Goal: Task Accomplishment & Management: Manage account settings

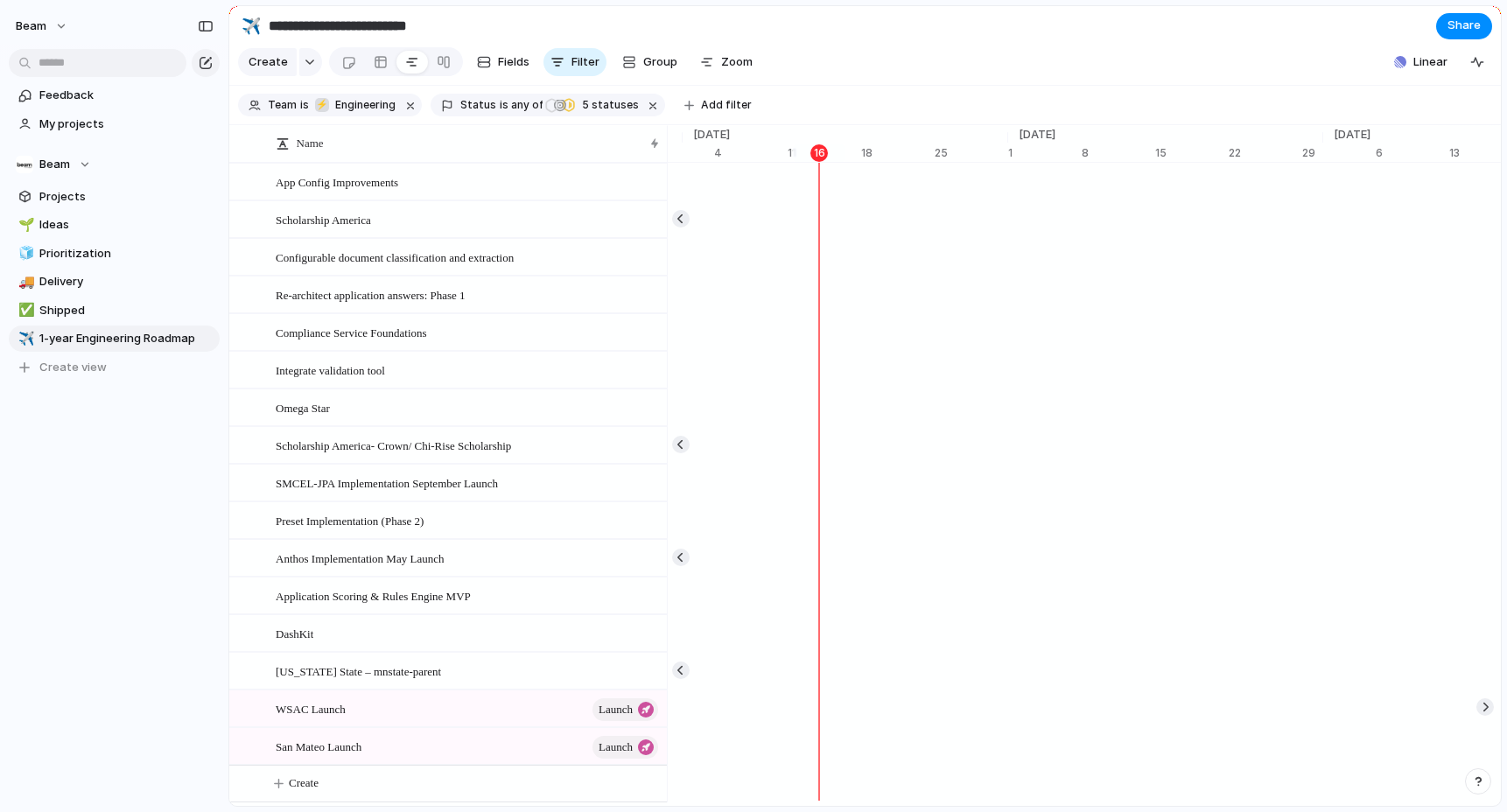
scroll to position [0, 11492]
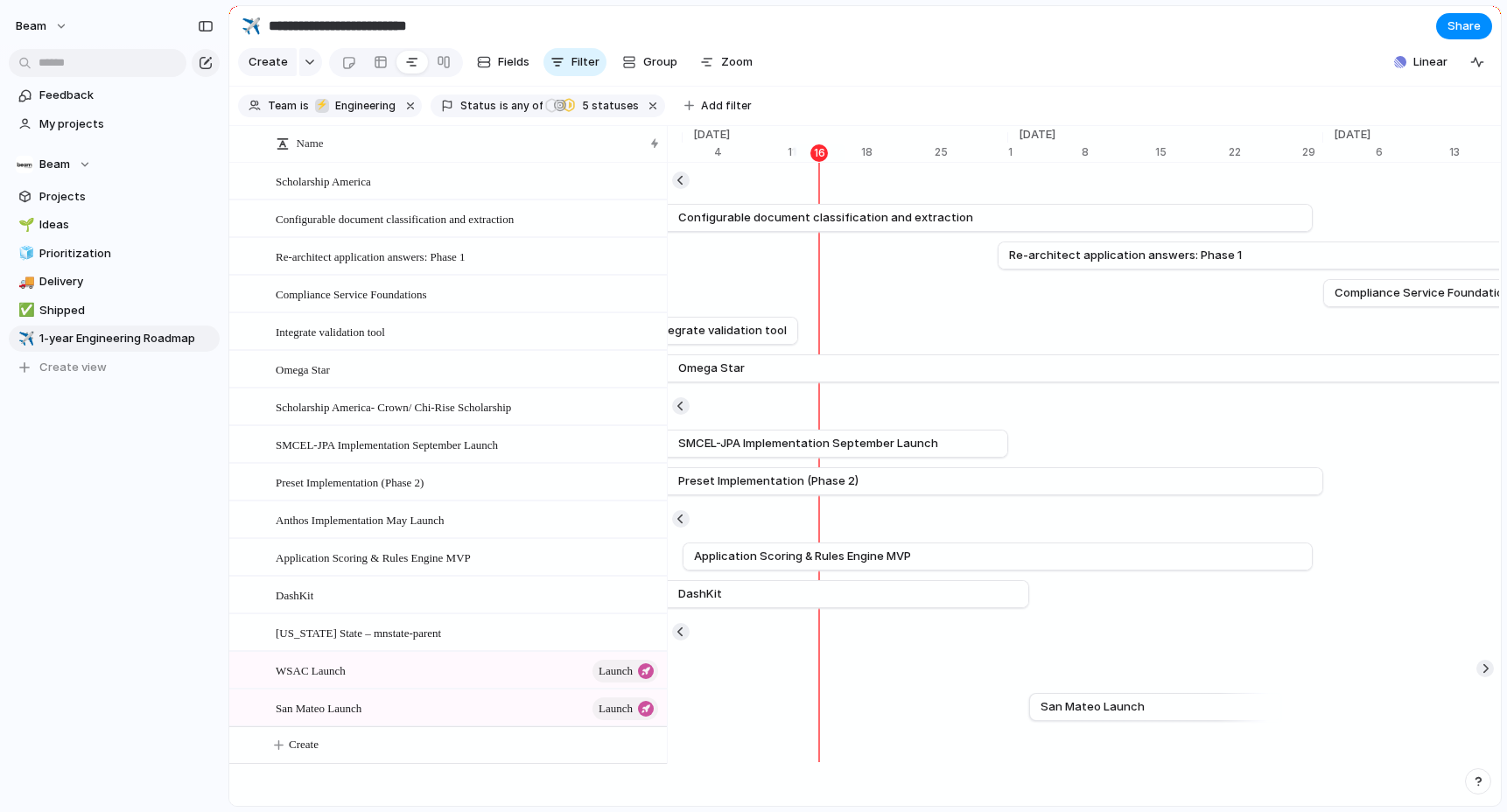
click at [800, 16] on section "**********" at bounding box center [865, 25] width 1272 height 40
click at [919, 44] on section "**********" at bounding box center [865, 25] width 1272 height 40
click at [823, 60] on section "Create Fields Filter Group Zoom Linear Clear Save for everyone" at bounding box center [865, 66] width 1272 height 42
click at [436, 66] on div at bounding box center [443, 62] width 14 height 28
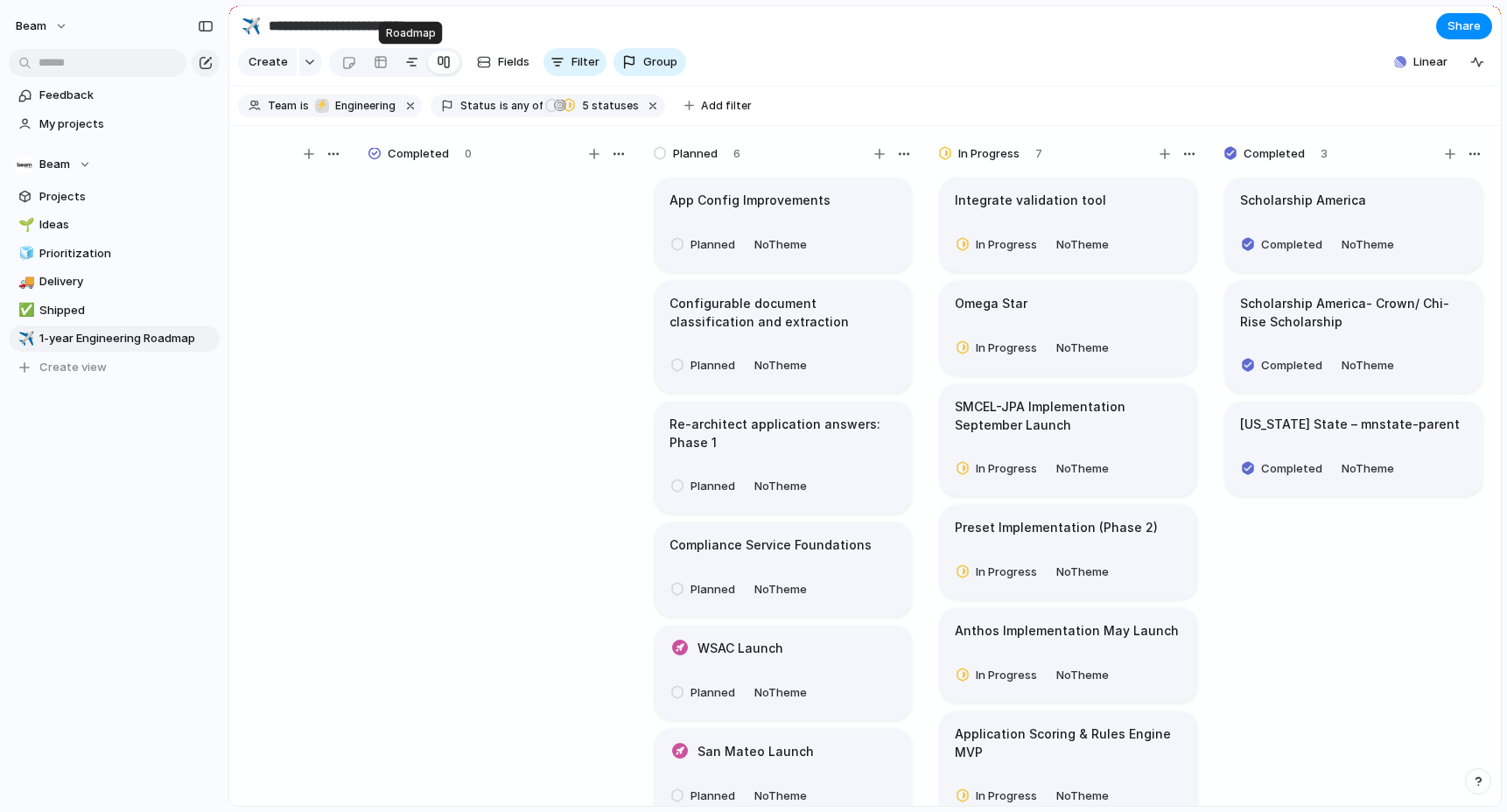
click at [405, 66] on div at bounding box center [412, 62] width 14 height 28
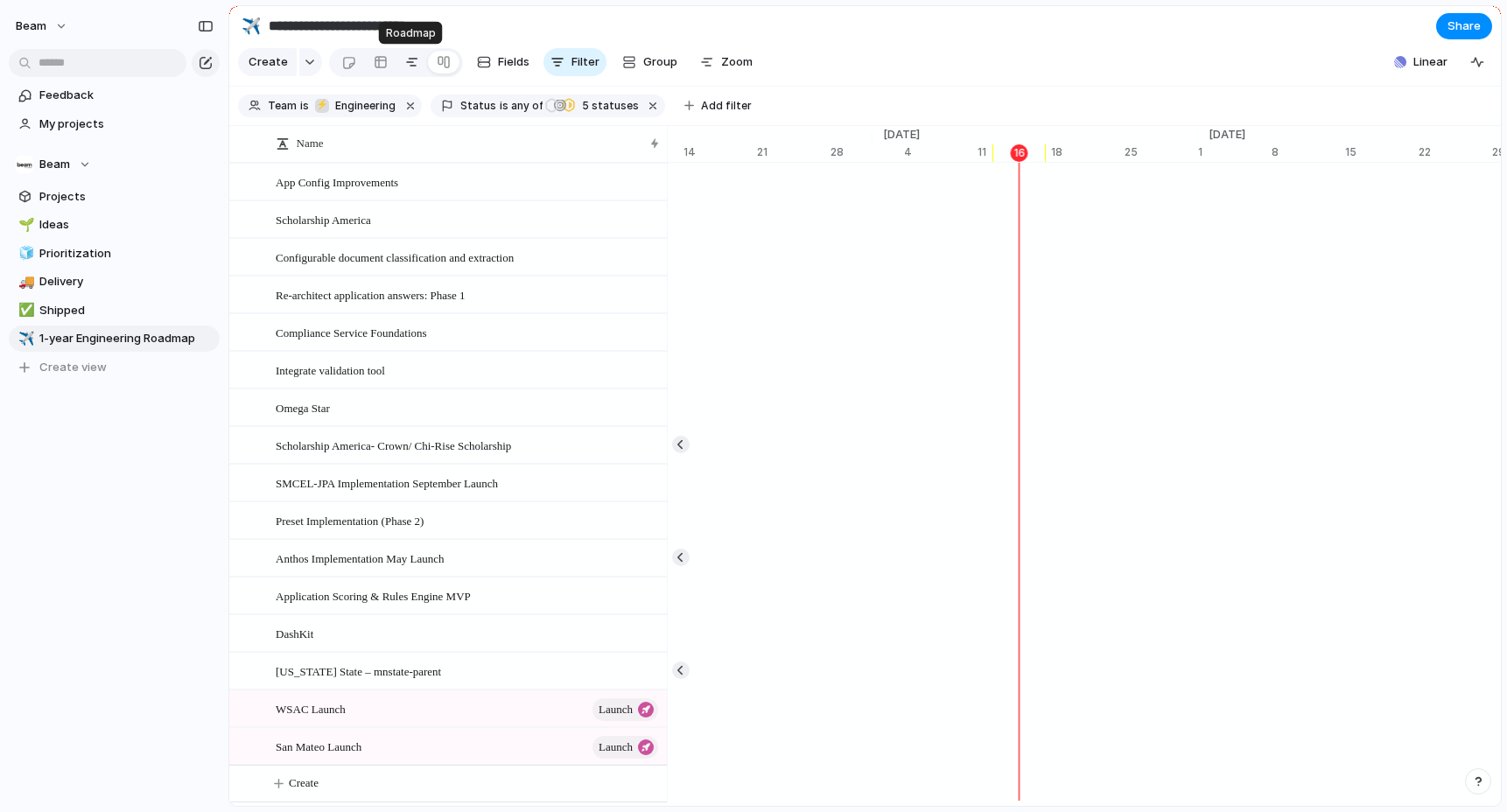
scroll to position [0, 11302]
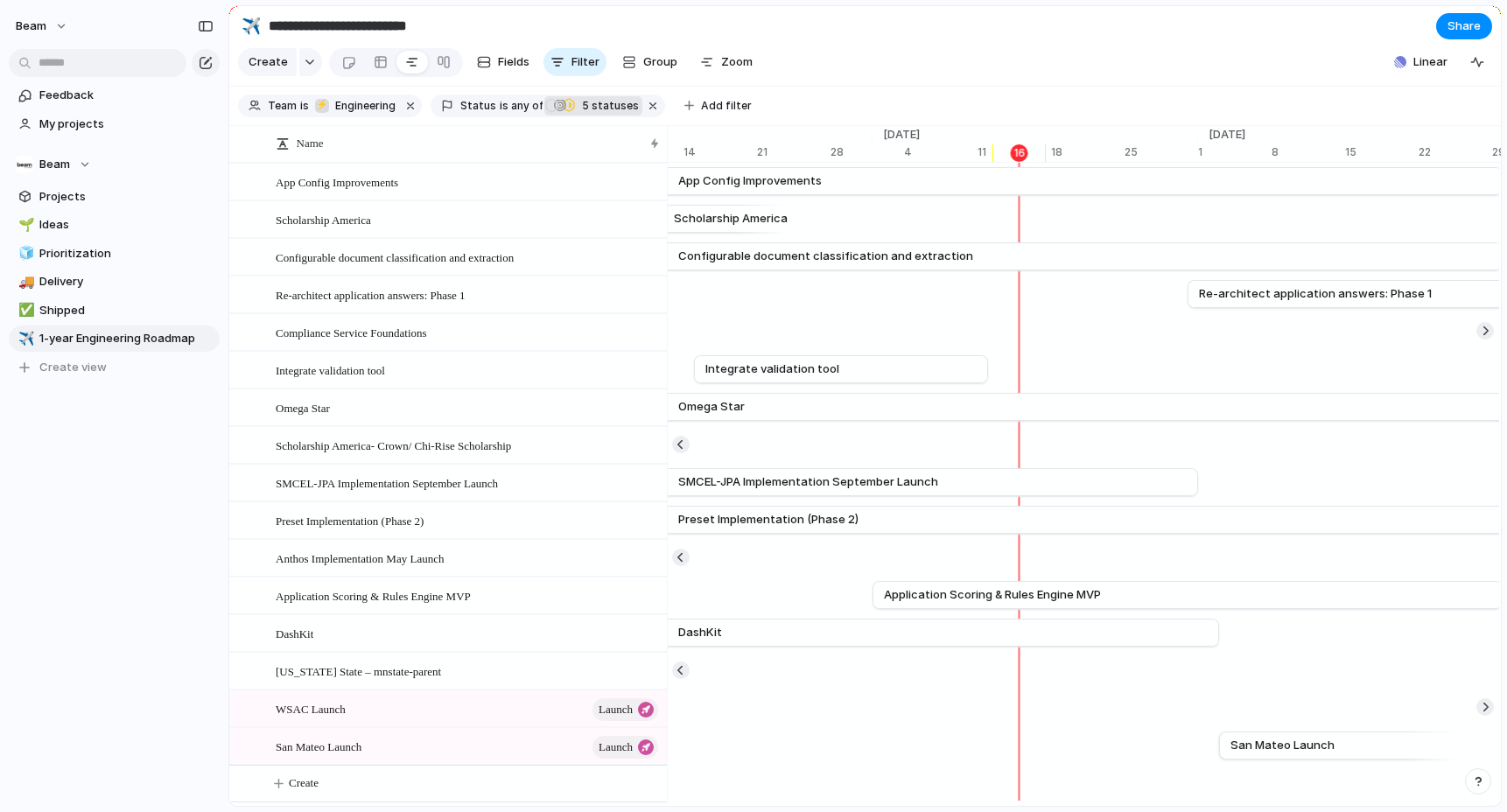
click at [606, 110] on span "5 statuses" at bounding box center [608, 106] width 62 height 16
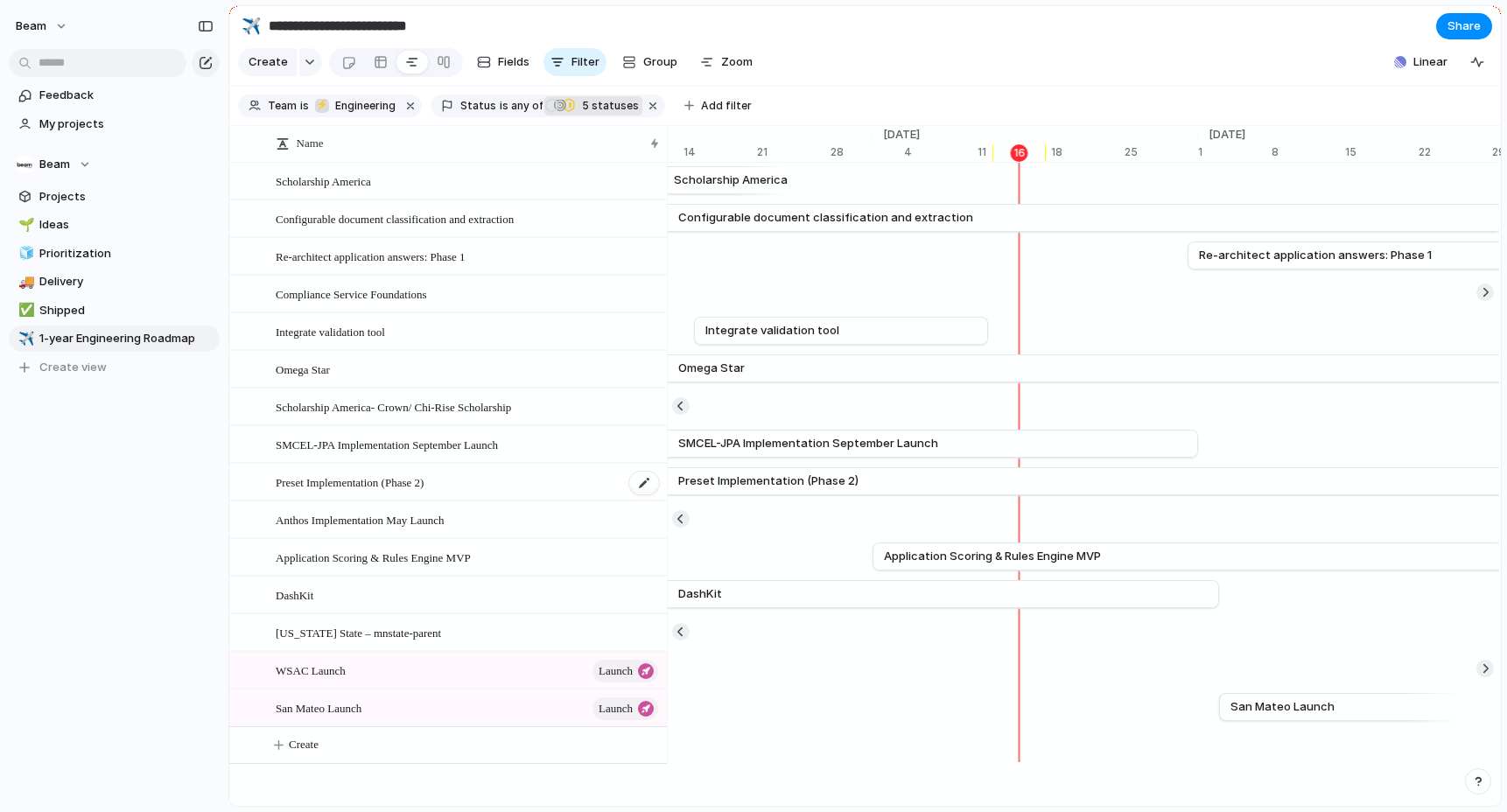
scroll to position [0, 0]
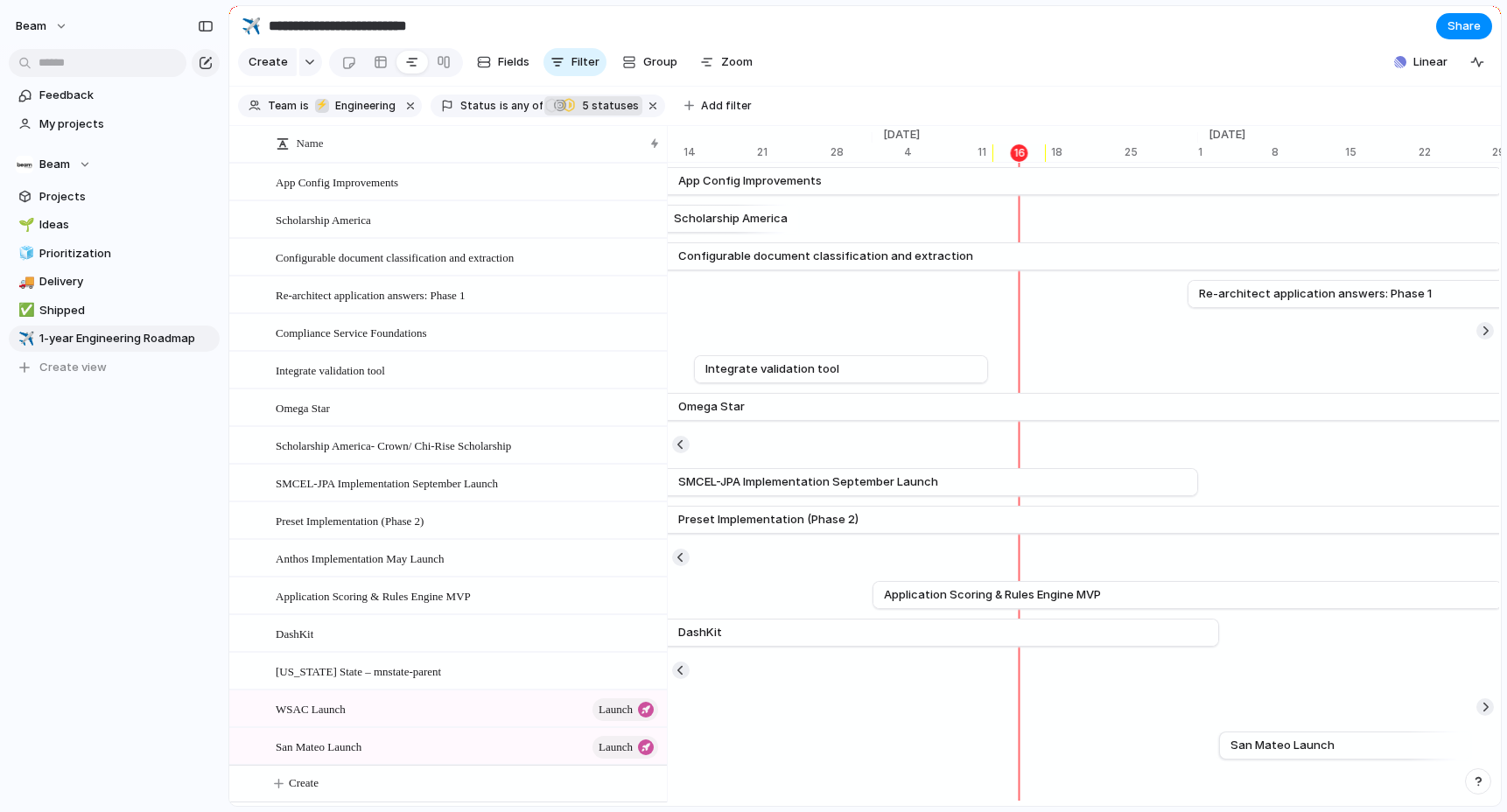
click at [597, 109] on span "5 statuses" at bounding box center [608, 106] width 62 height 16
click at [872, 66] on div "Backlog Discovery Waiting for Approval Planned In Progress Completed Canceled A…" at bounding box center [754, 406] width 1507 height 812
click at [942, 31] on section "**********" at bounding box center [865, 25] width 1272 height 40
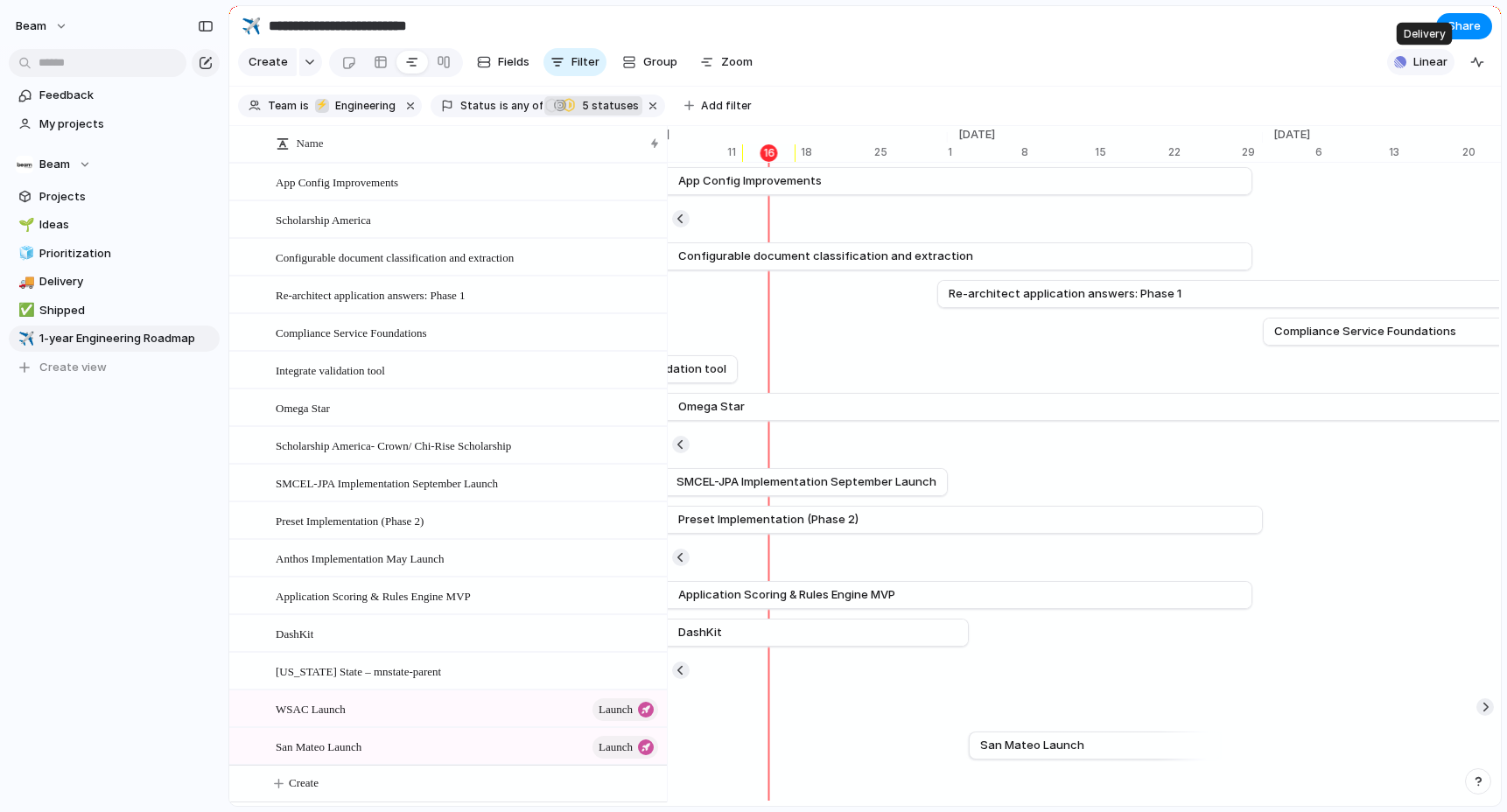
click at [1431, 68] on span "Linear" at bounding box center [1430, 62] width 34 height 18
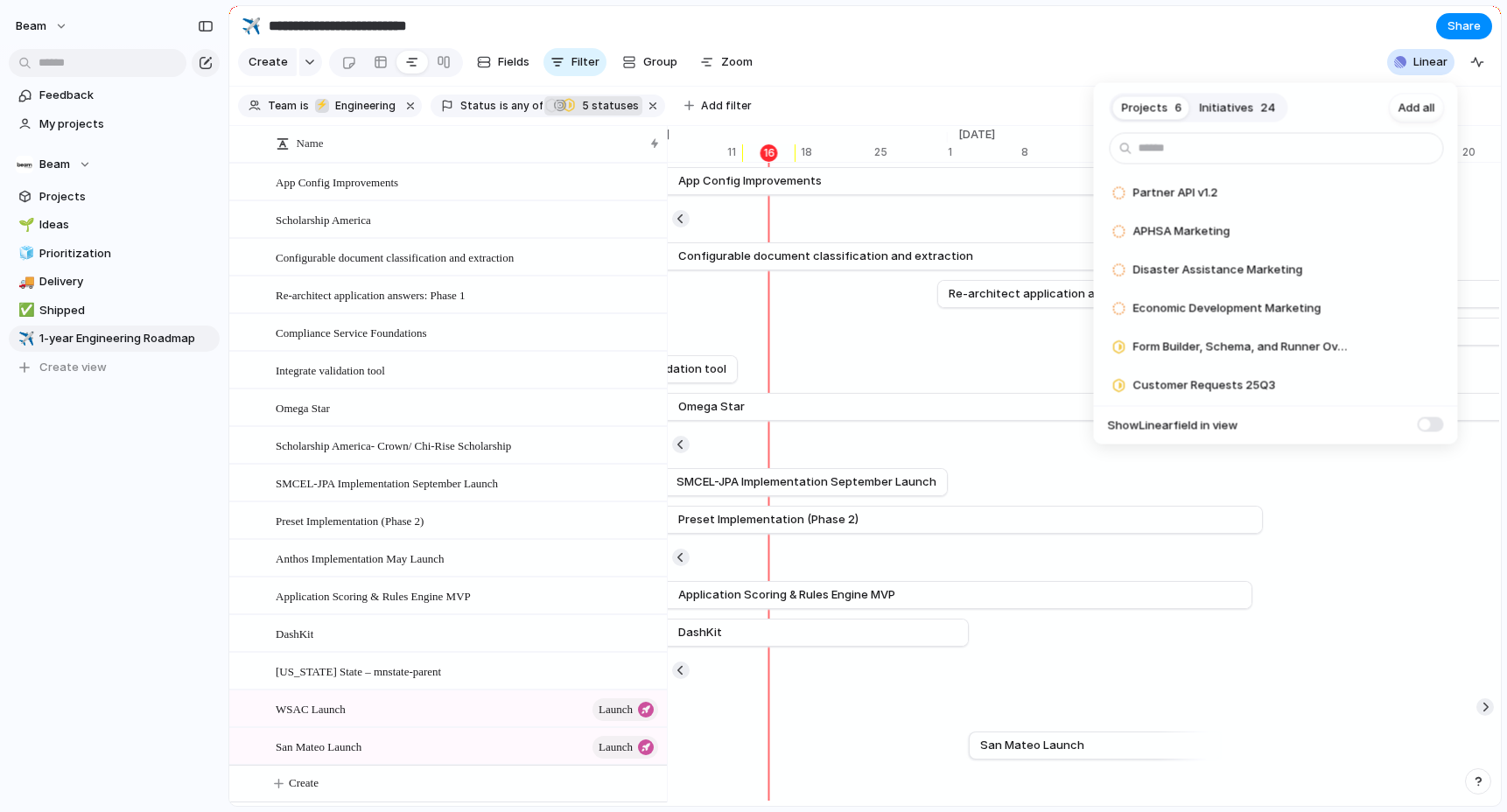
click at [1470, 62] on div "Projects 6 Initiatives 24 Add all Partner API v1.2 Add APHSA Marketing Add Disa…" at bounding box center [754, 406] width 1507 height 812
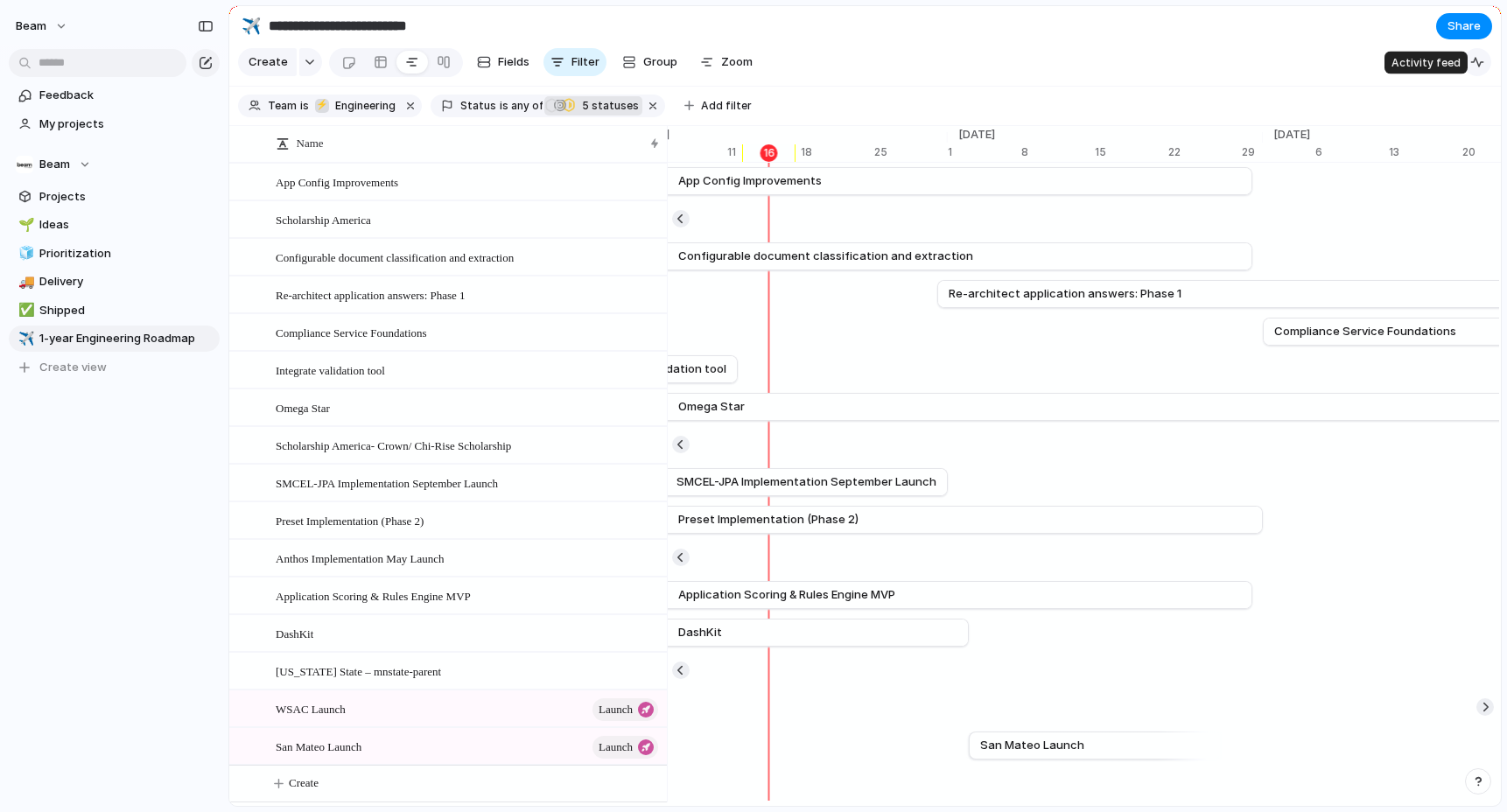
click at [1477, 63] on div "button" at bounding box center [1477, 62] width 14 height 14
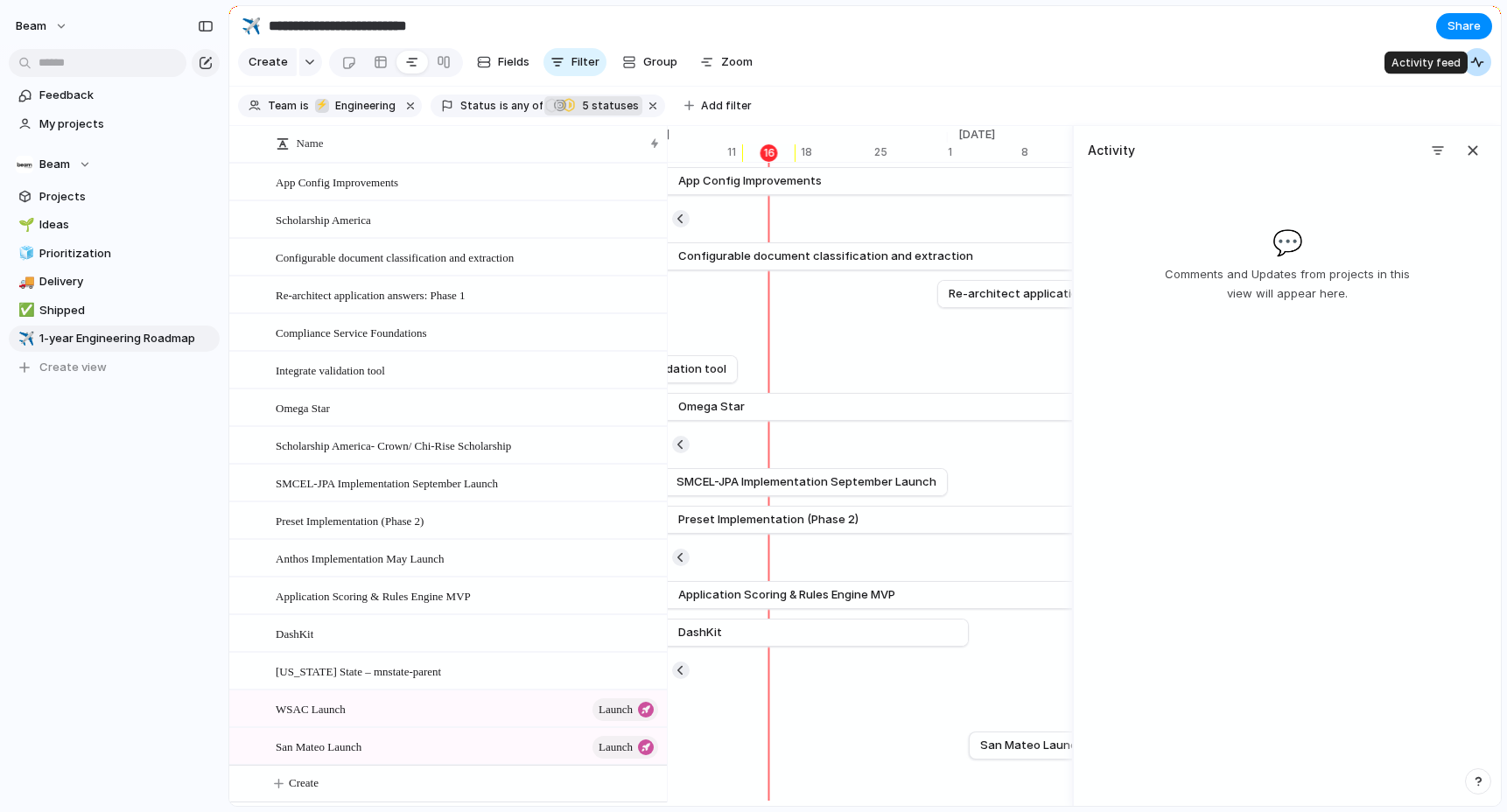
click at [1477, 63] on div "button" at bounding box center [1477, 62] width 14 height 14
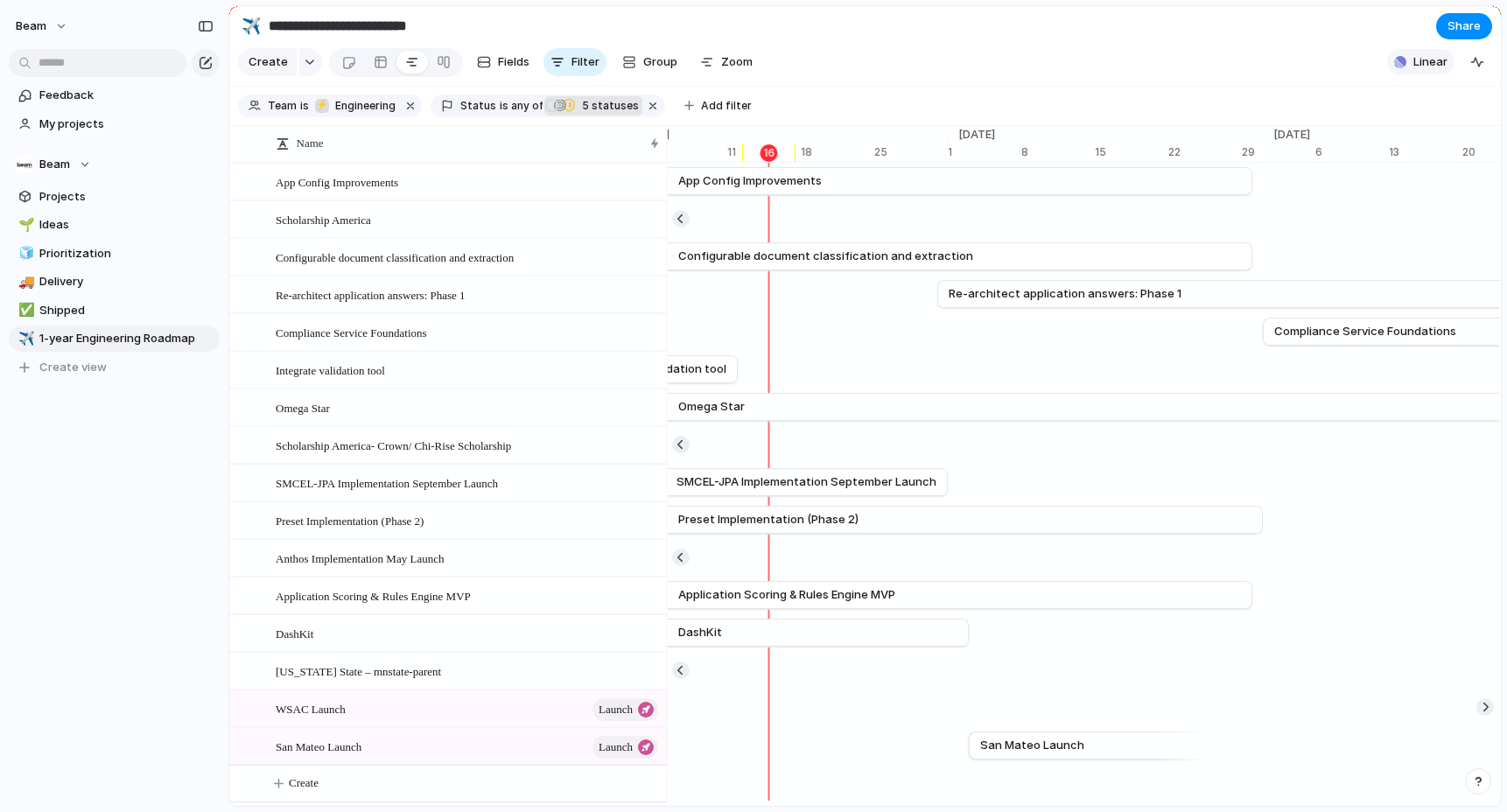
click at [1424, 63] on span "Linear" at bounding box center [1430, 62] width 34 height 18
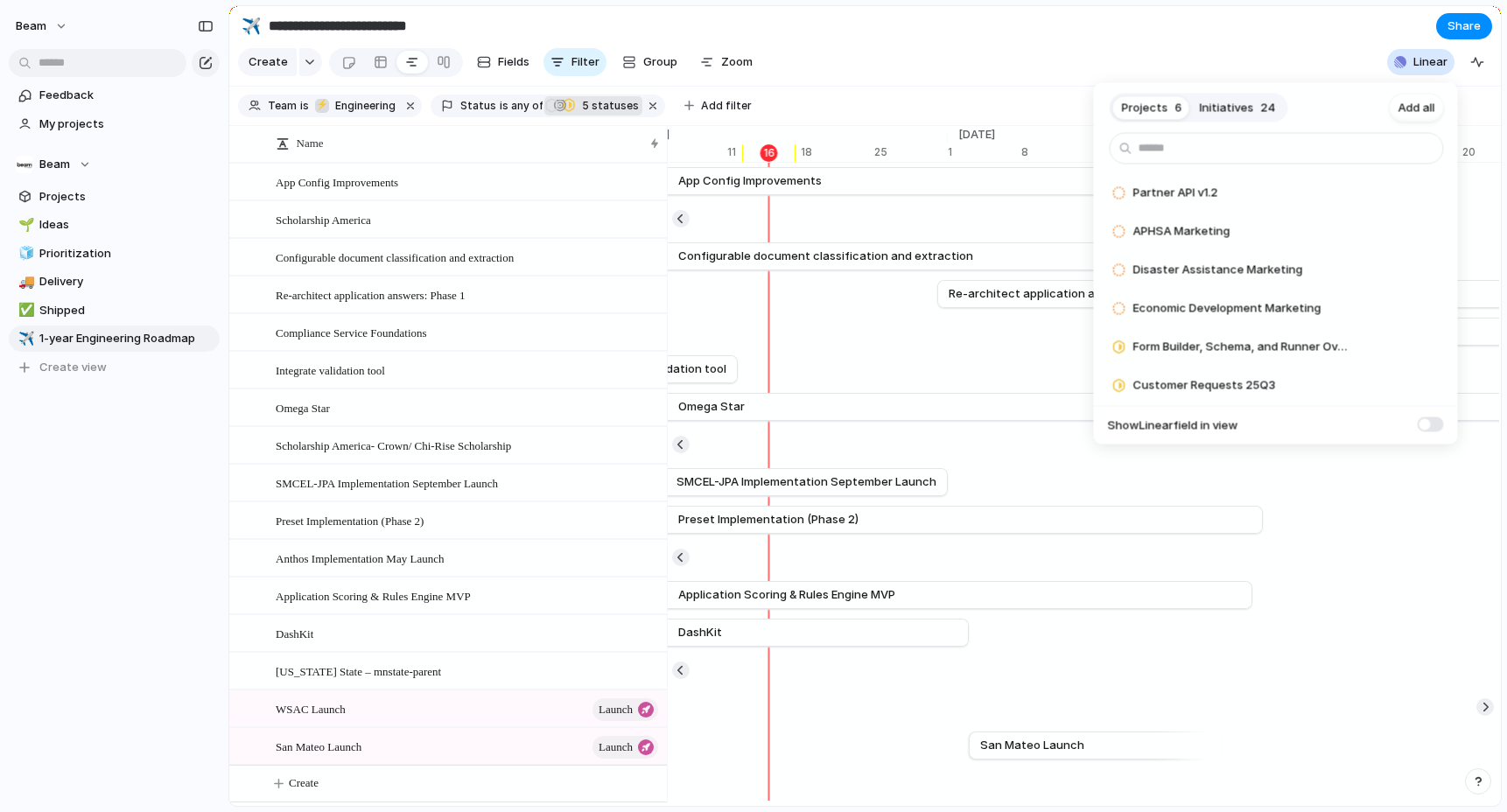
click at [1048, 32] on div "Projects 6 Initiatives 24 Add all Partner API v1.2 Add APHSA Marketing Add Disa…" at bounding box center [754, 406] width 1507 height 812
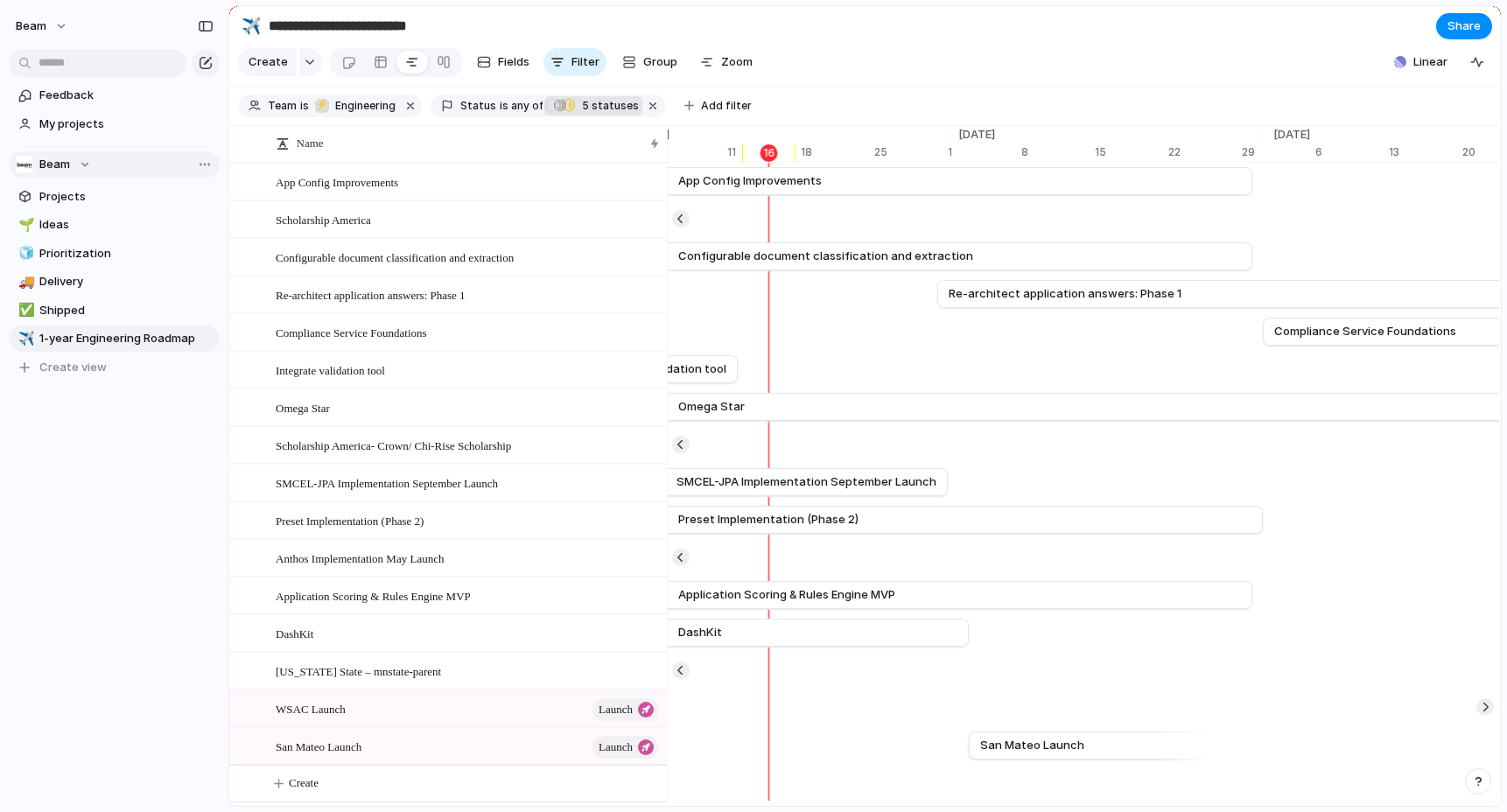
click at [74, 167] on div "Beam" at bounding box center [54, 164] width 76 height 18
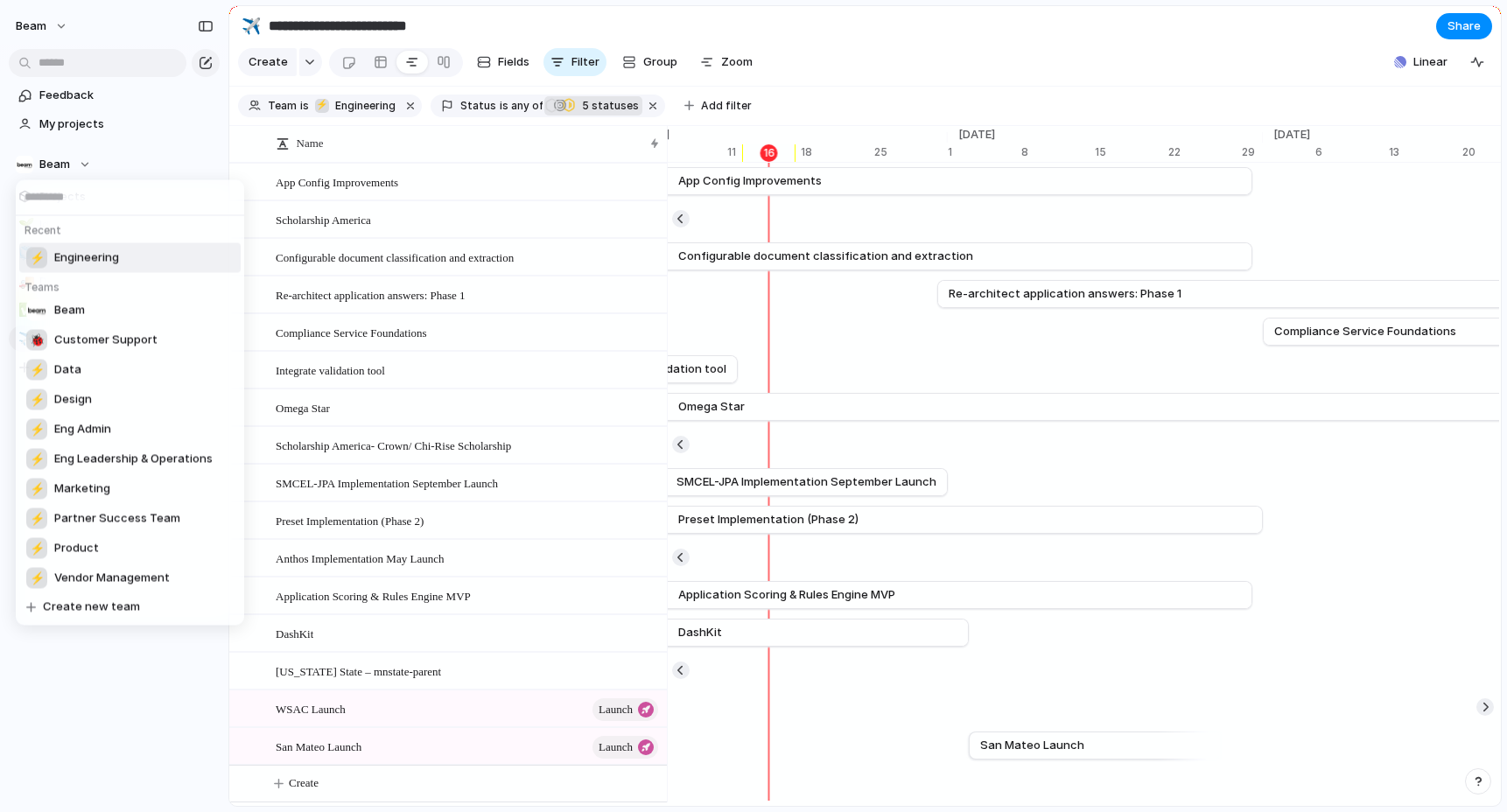
click at [153, 140] on div "Recent ⚡ Engineering Teams Beam 🐞 Customer Support ⚡ Data ⚡ Design ⚡ Eng Admin …" at bounding box center [754, 406] width 1507 height 812
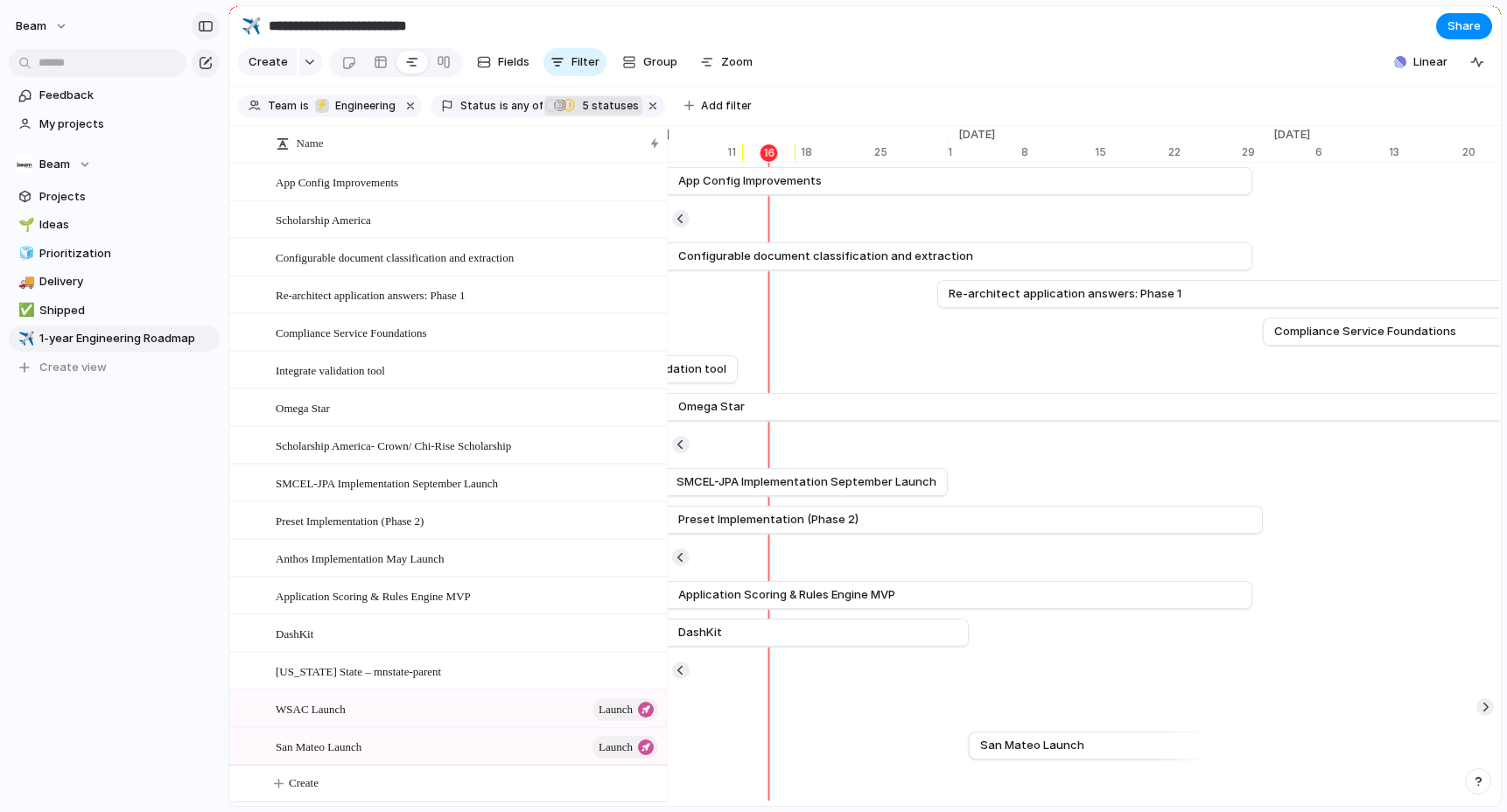
click at [206, 31] on div "button" at bounding box center [206, 26] width 16 height 12
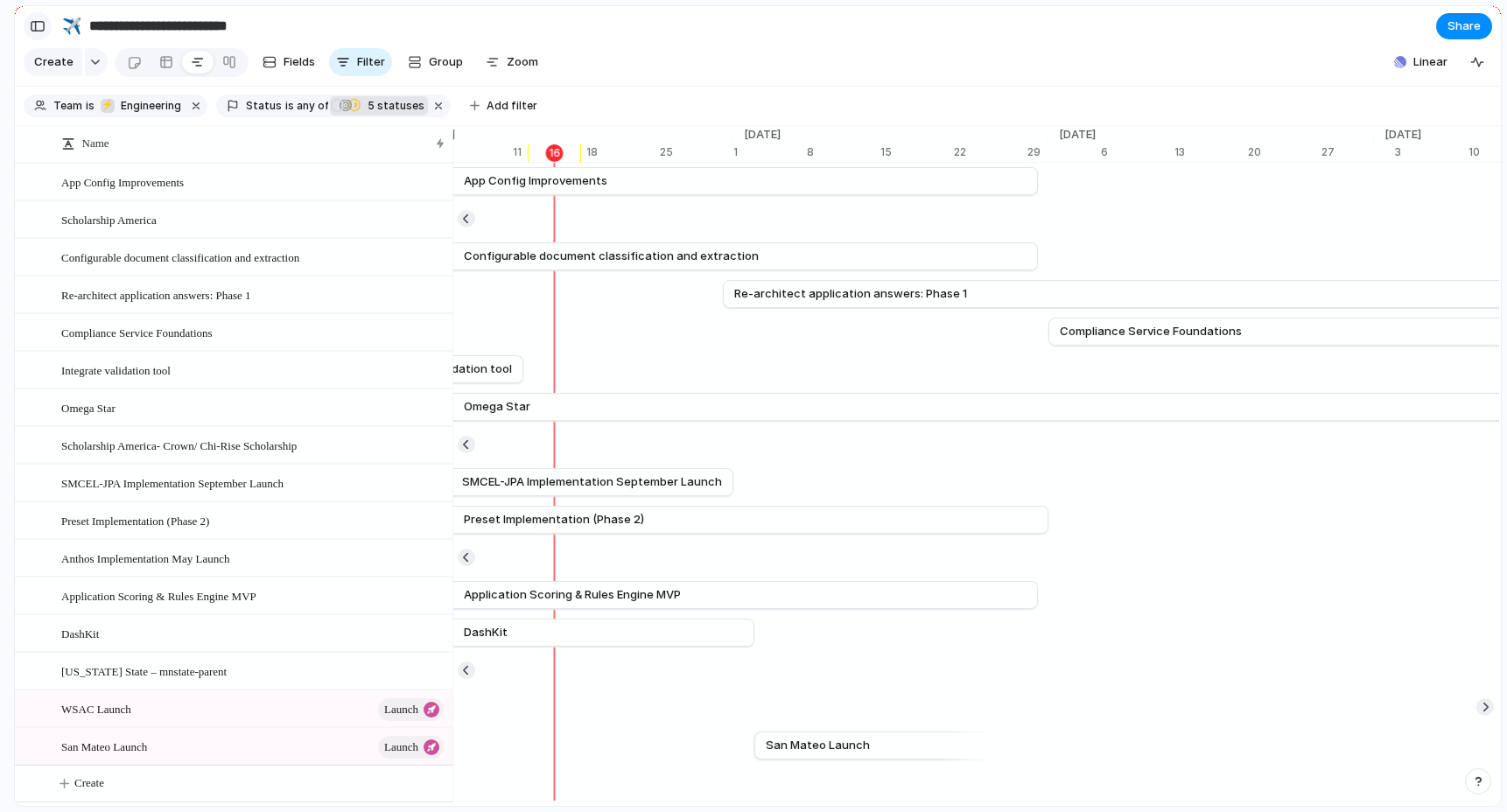
click at [39, 26] on div "button" at bounding box center [38, 26] width 16 height 12
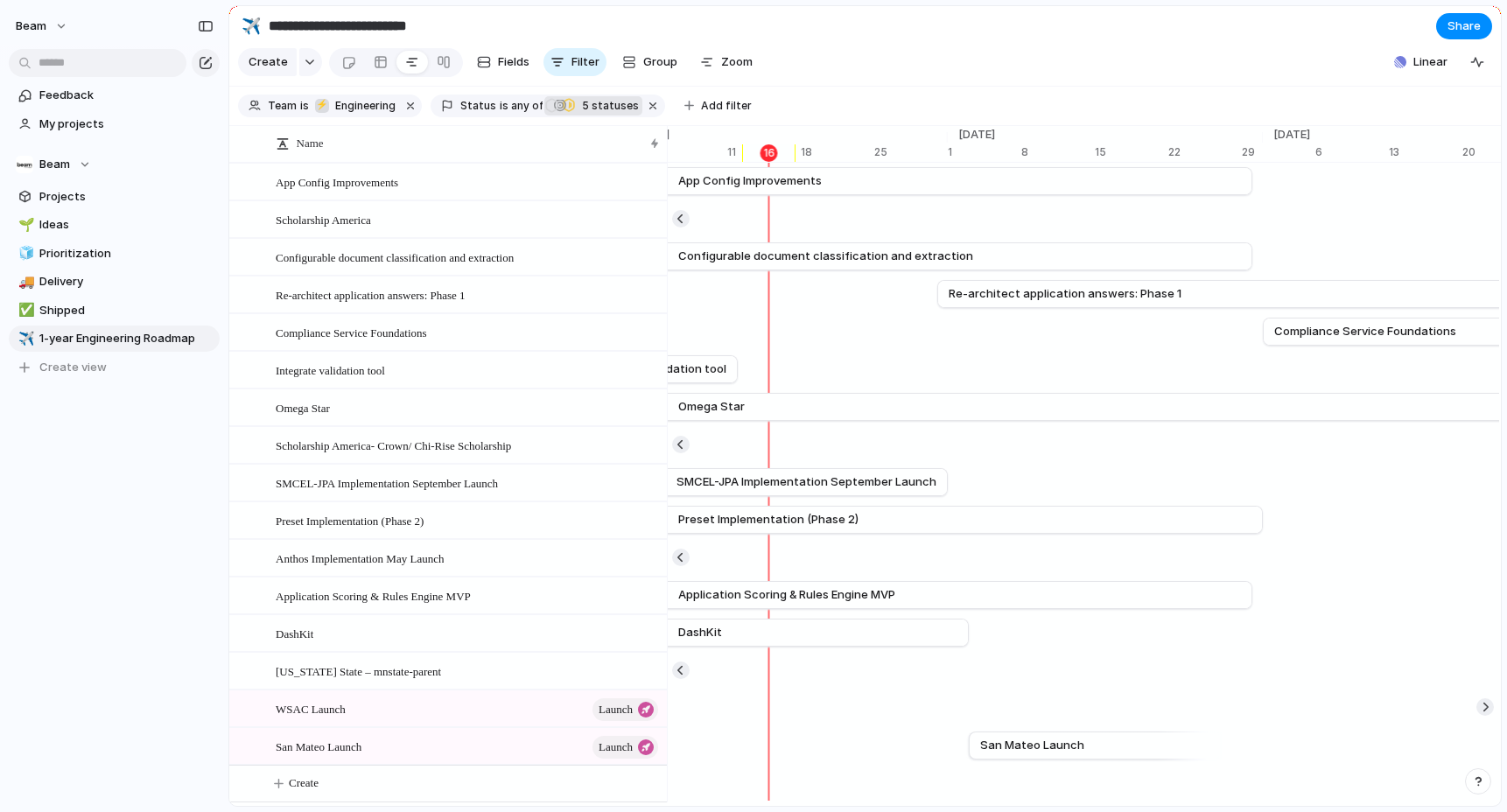
click at [39, 26] on span "Beam" at bounding box center [31, 26] width 31 height 18
click at [82, 70] on span "Settings" at bounding box center [64, 66] width 48 height 18
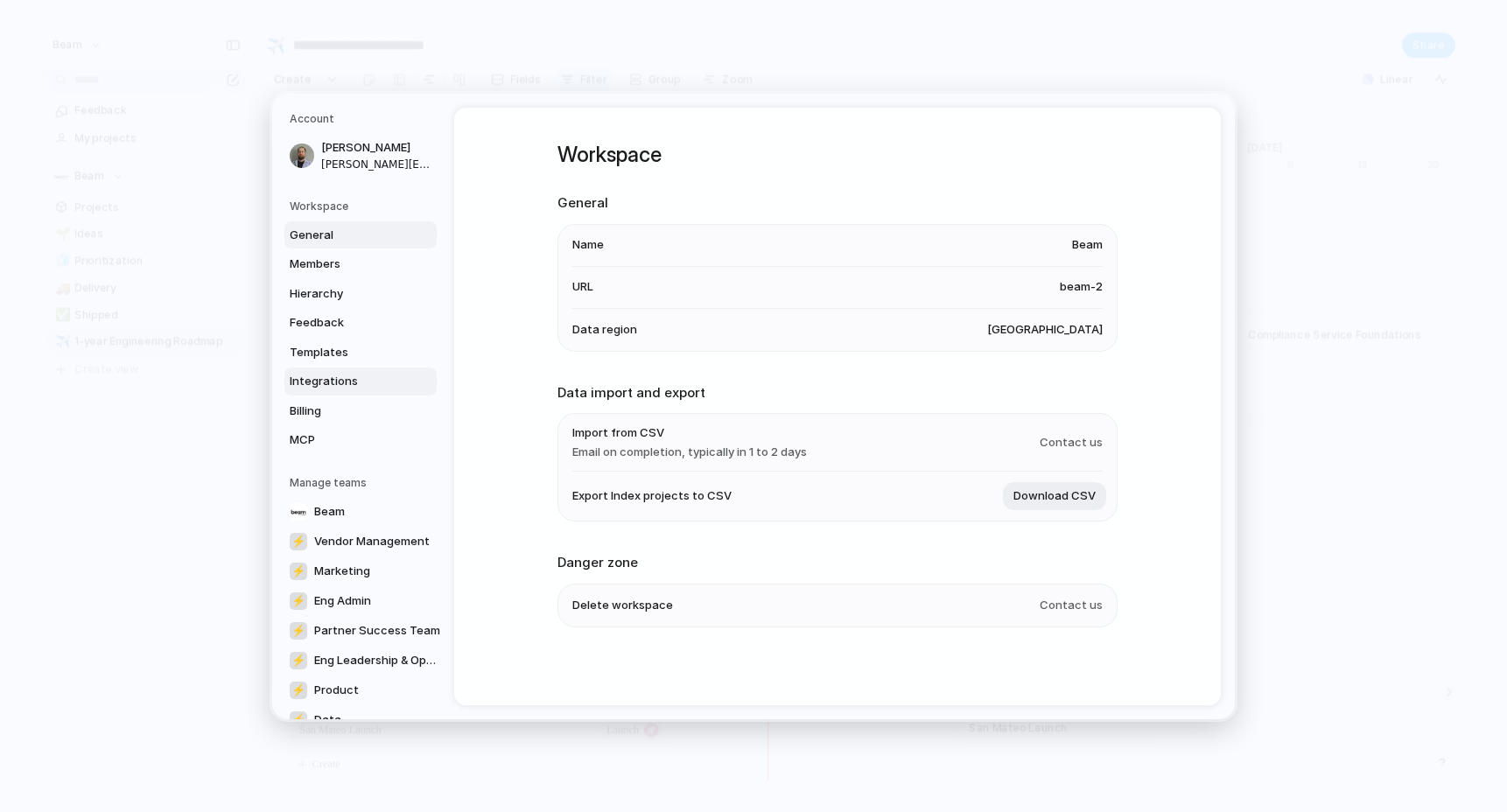
click at [325, 377] on span "Integrations" at bounding box center [346, 381] width 112 height 18
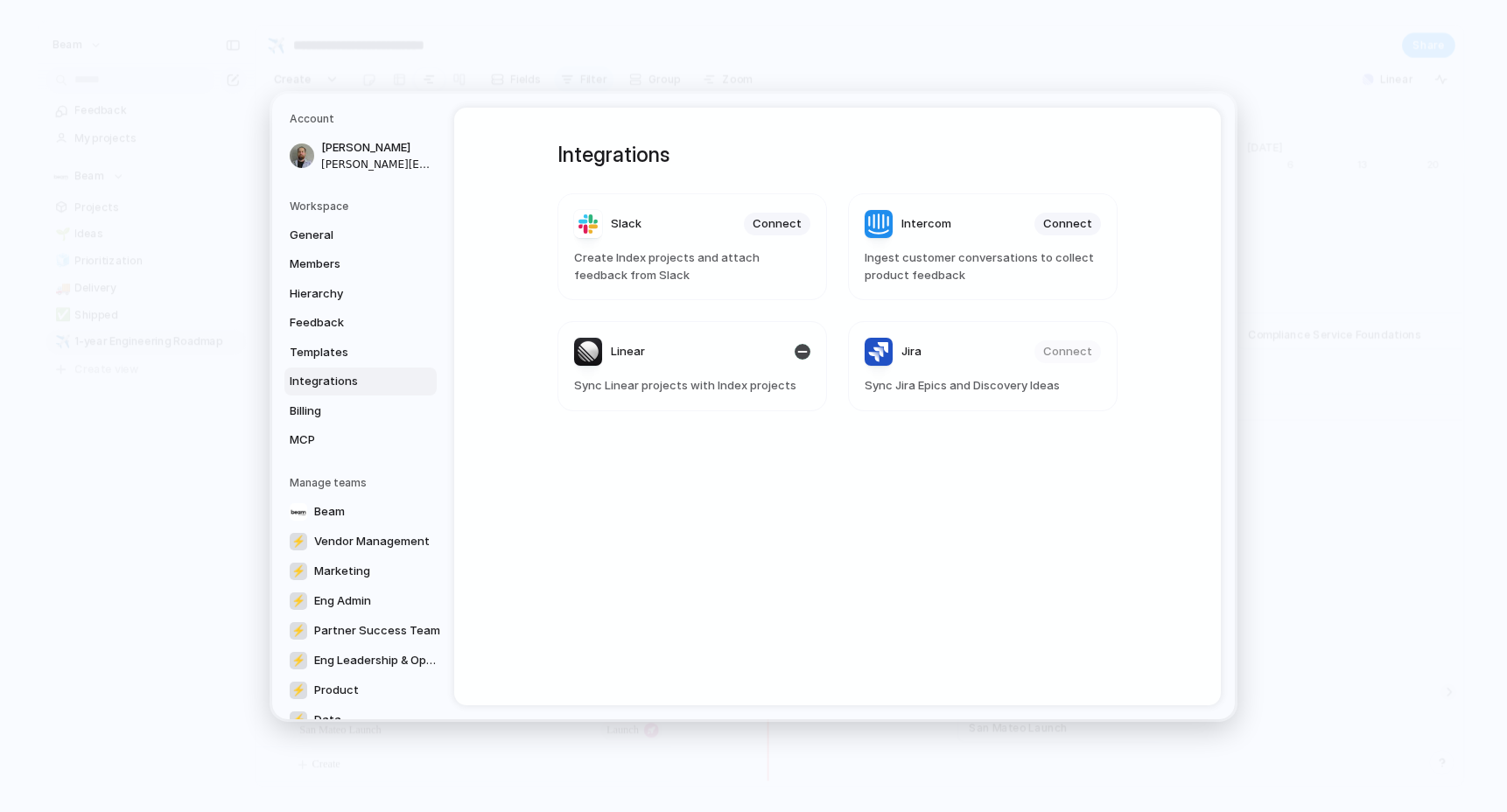
click at [679, 364] on header "Linear" at bounding box center [692, 352] width 236 height 28
click at [599, 349] on div "Linear" at bounding box center [609, 352] width 71 height 28
click at [620, 392] on span "Sync Linear projects with Index projects" at bounding box center [692, 385] width 236 height 18
click at [309, 236] on span "General" at bounding box center [346, 234] width 112 height 18
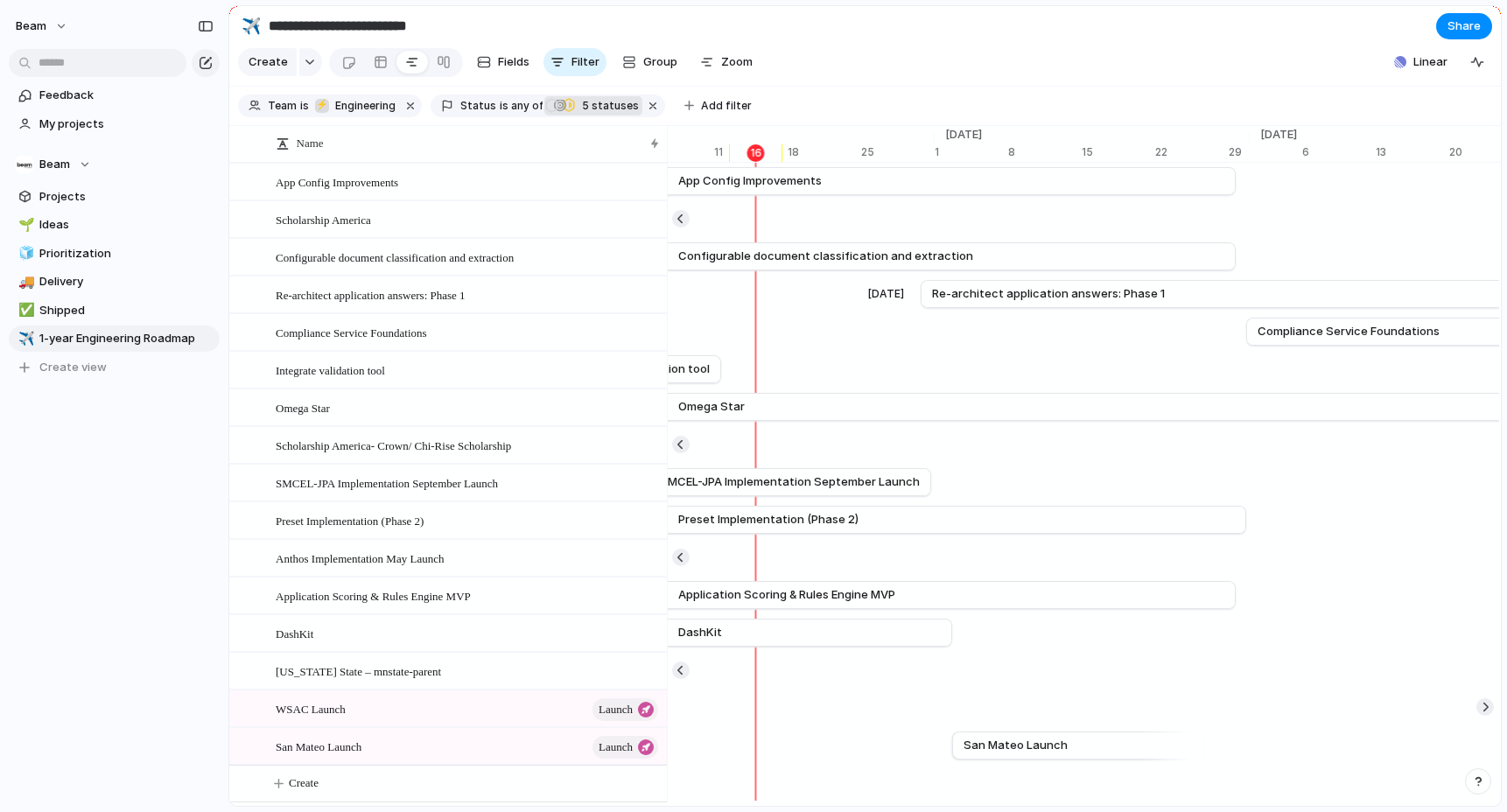
scroll to position [0, 11569]
click at [68, 122] on span "My projects" at bounding box center [126, 125] width 174 height 18
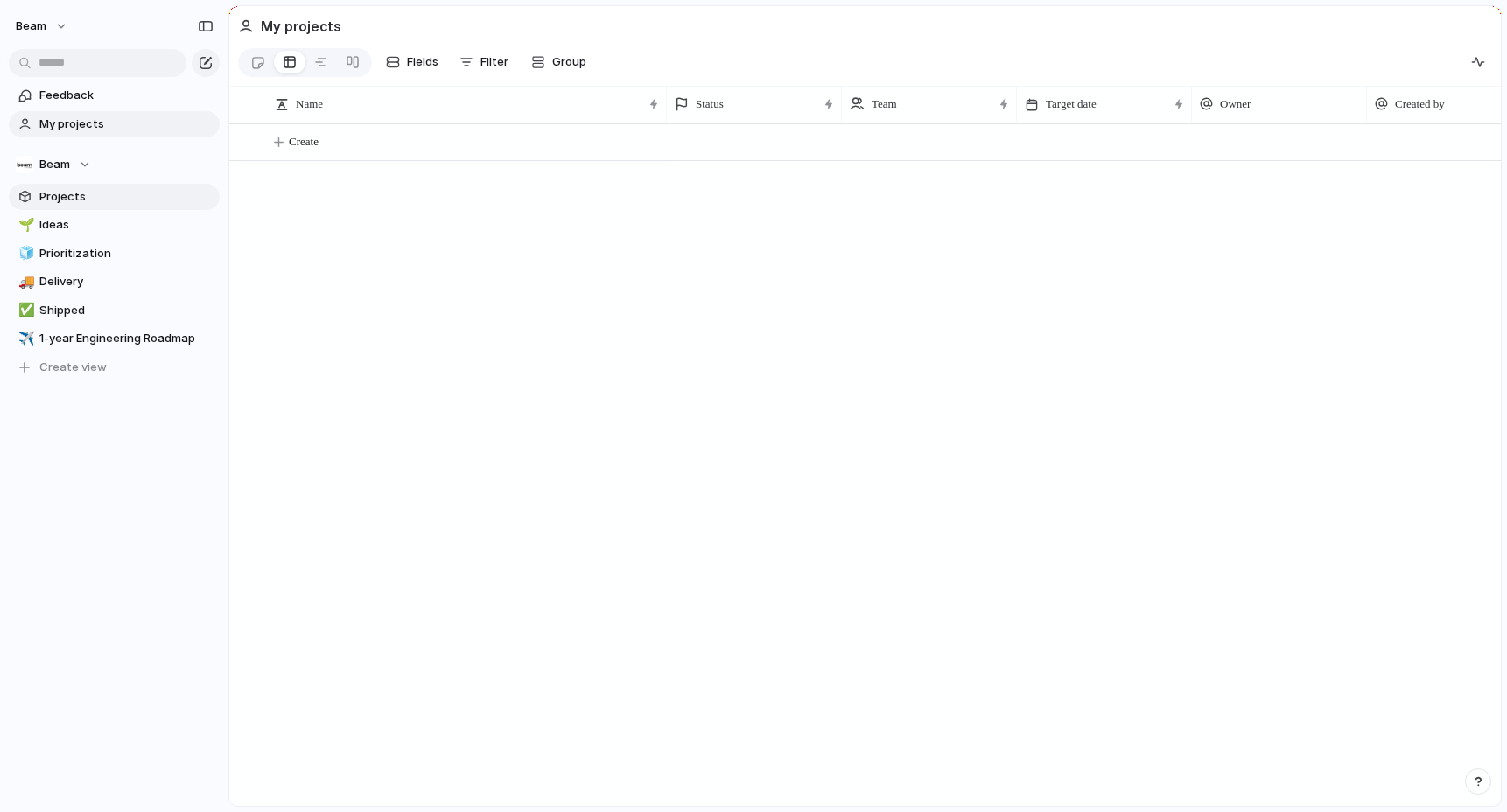
click at [59, 189] on span "Projects" at bounding box center [126, 197] width 174 height 18
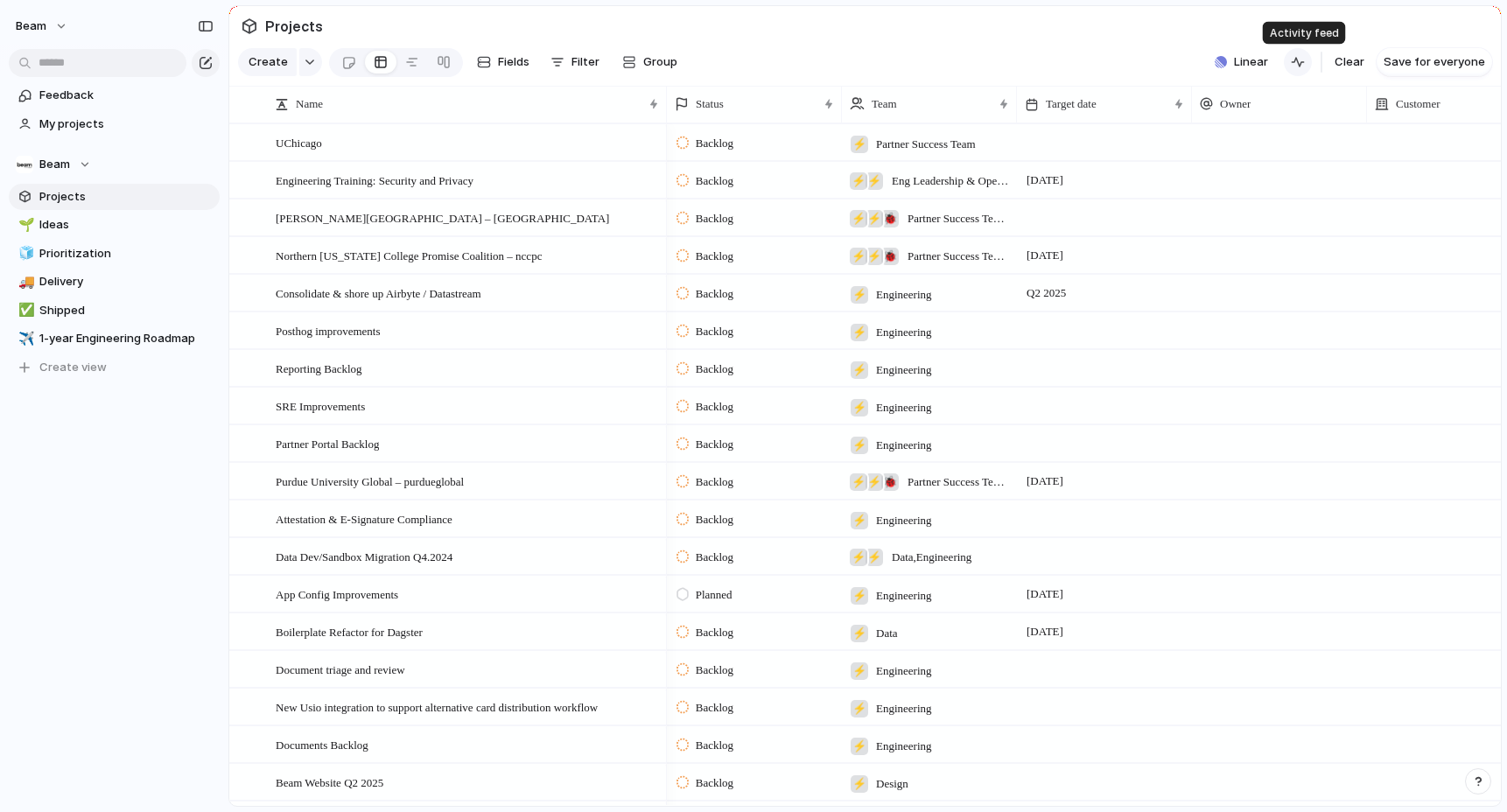
click at [1309, 65] on button "button" at bounding box center [1297, 62] width 28 height 28
click at [1249, 65] on span "Linear" at bounding box center [1251, 62] width 34 height 18
click at [1119, 28] on div "Projects 6 Initiatives 24 Add all Partner API v1.2 Add APHSA Marketing Add Disa…" at bounding box center [754, 406] width 1507 height 812
click at [120, 338] on span "1-year Engineering Roadmap" at bounding box center [126, 339] width 174 height 18
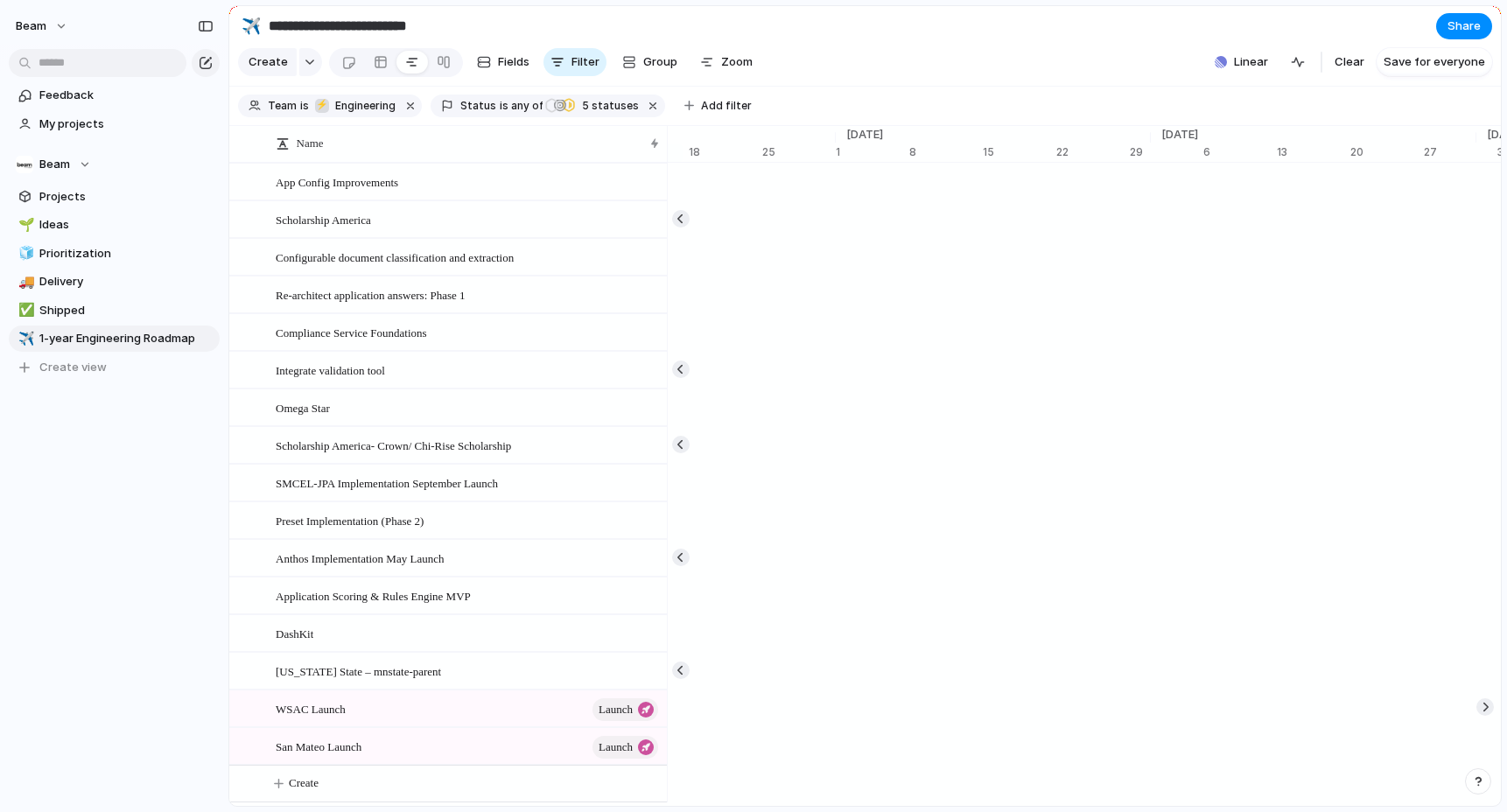
scroll to position [0, 11664]
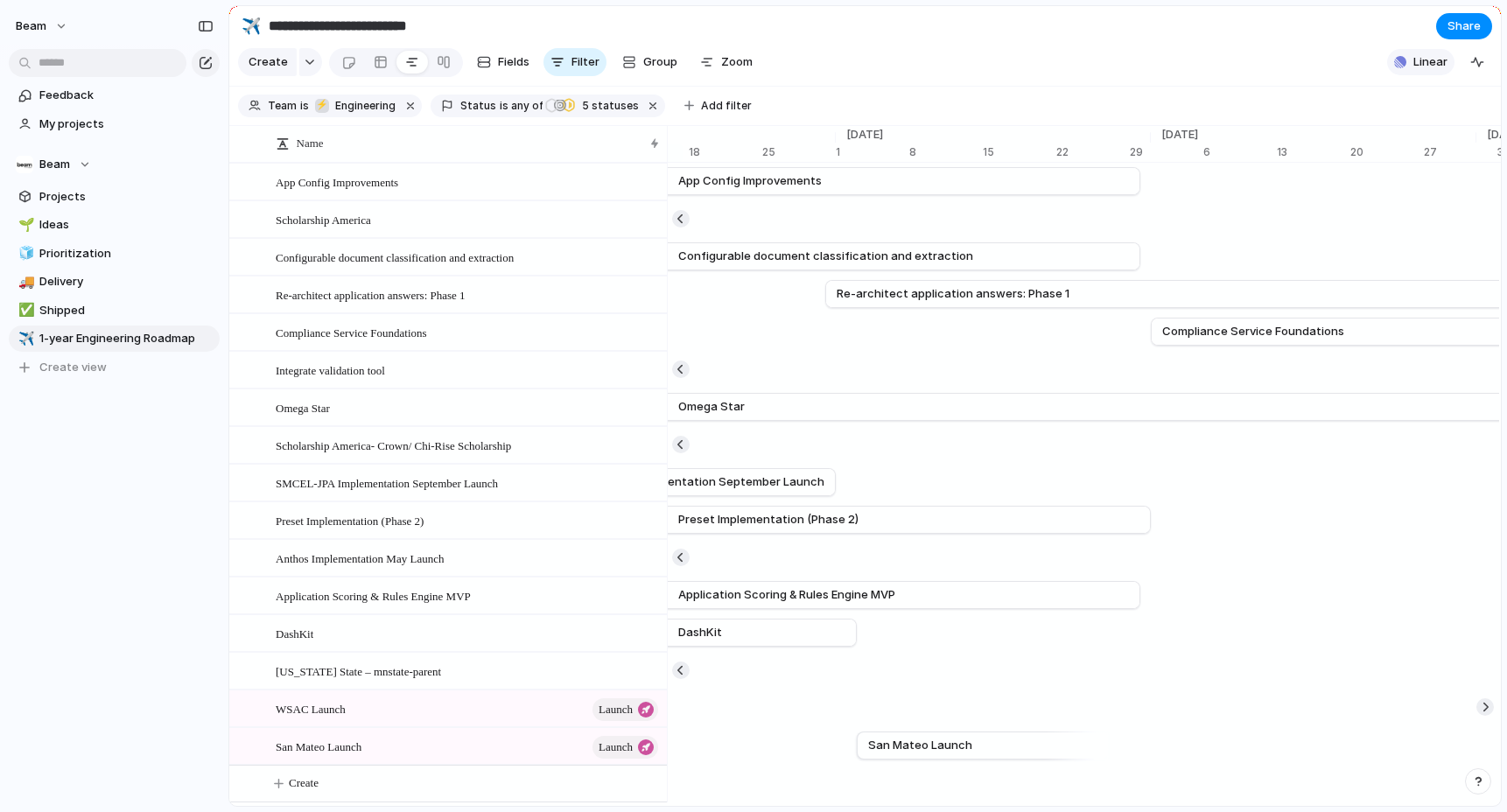
click at [1403, 67] on div "button" at bounding box center [1400, 62] width 12 height 12
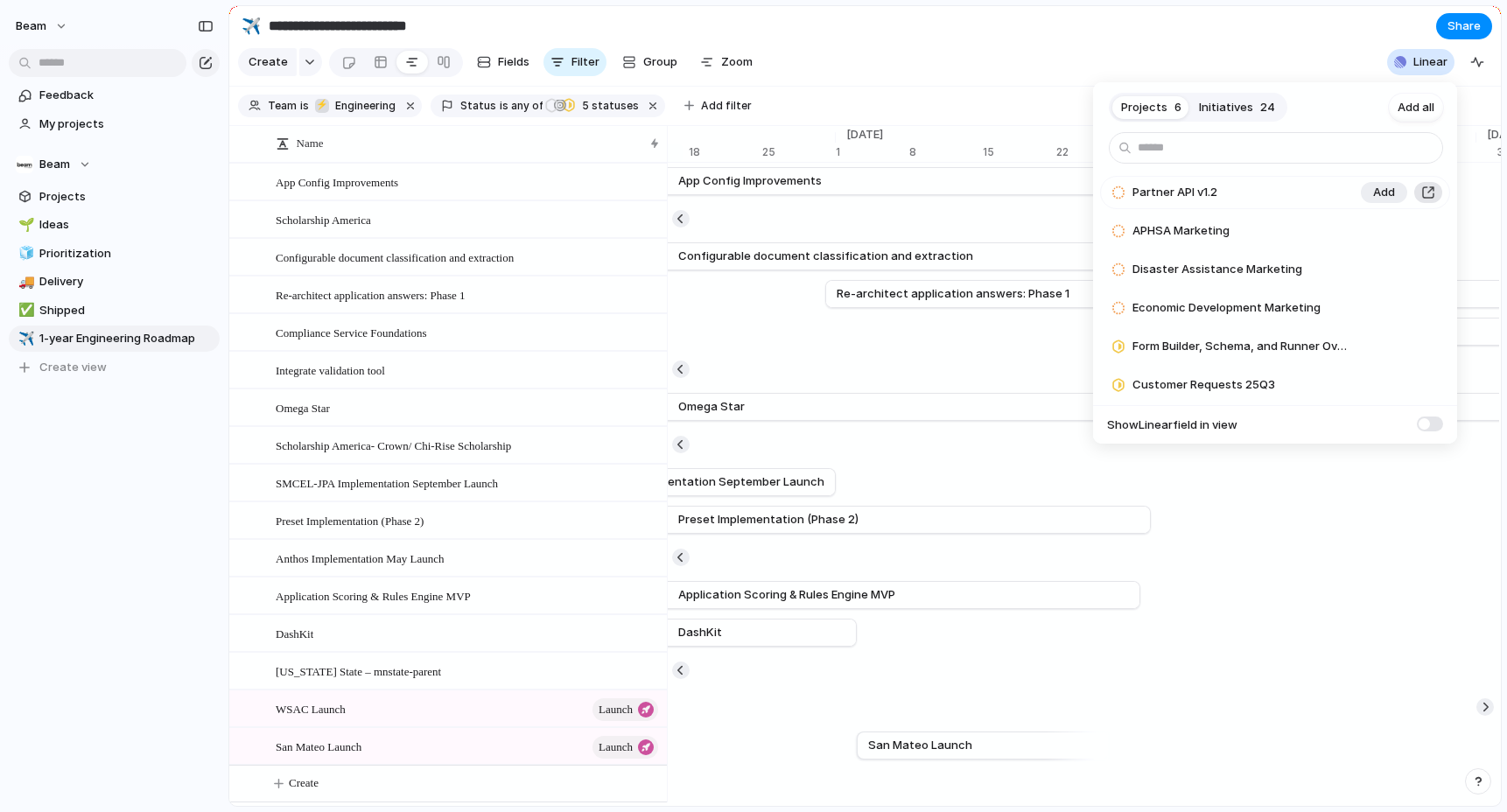
click at [1432, 194] on button "button" at bounding box center [1428, 192] width 19 height 21
click at [1204, 154] on input "text" at bounding box center [1275, 147] width 335 height 32
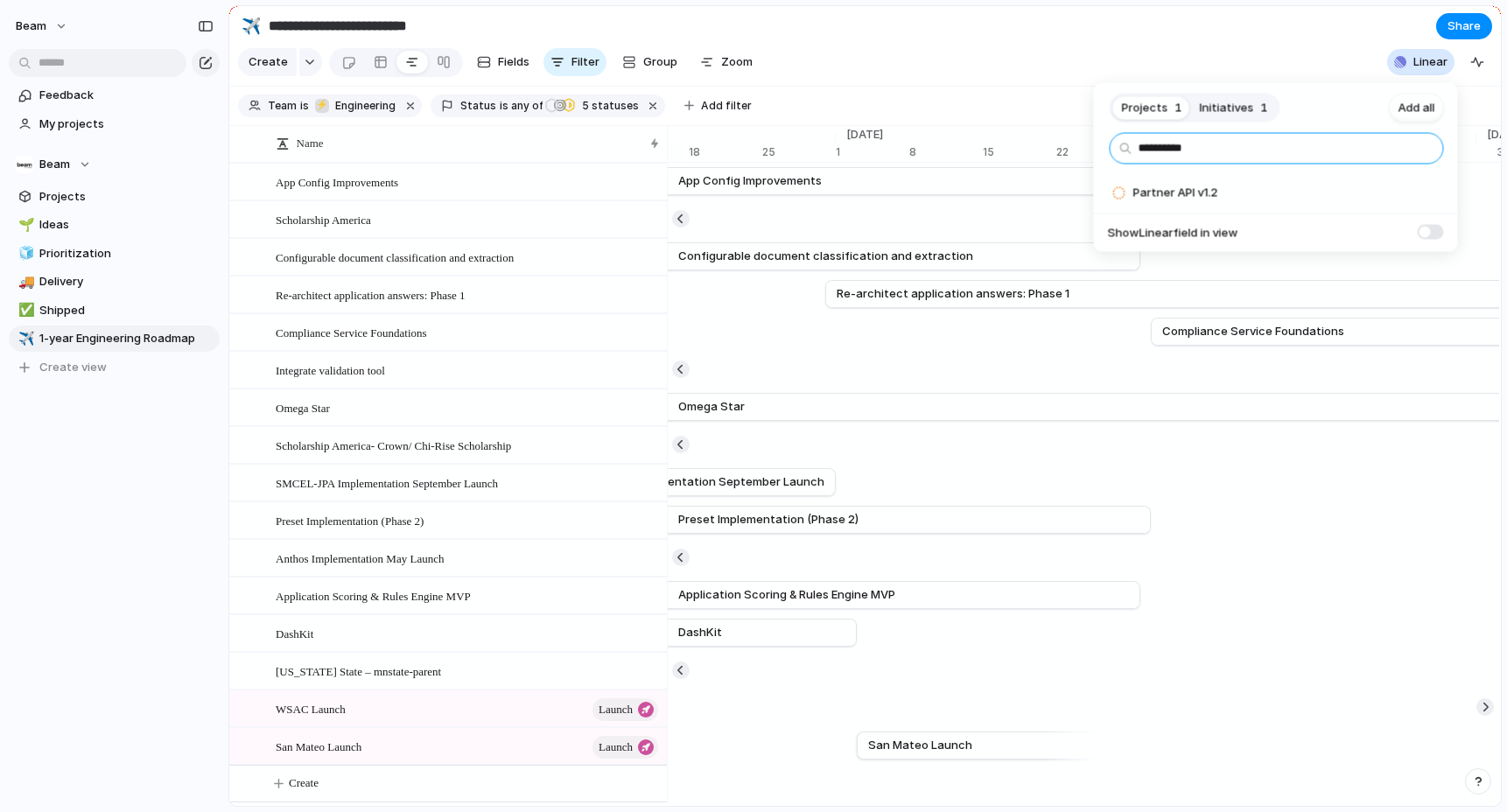
type input "**********"
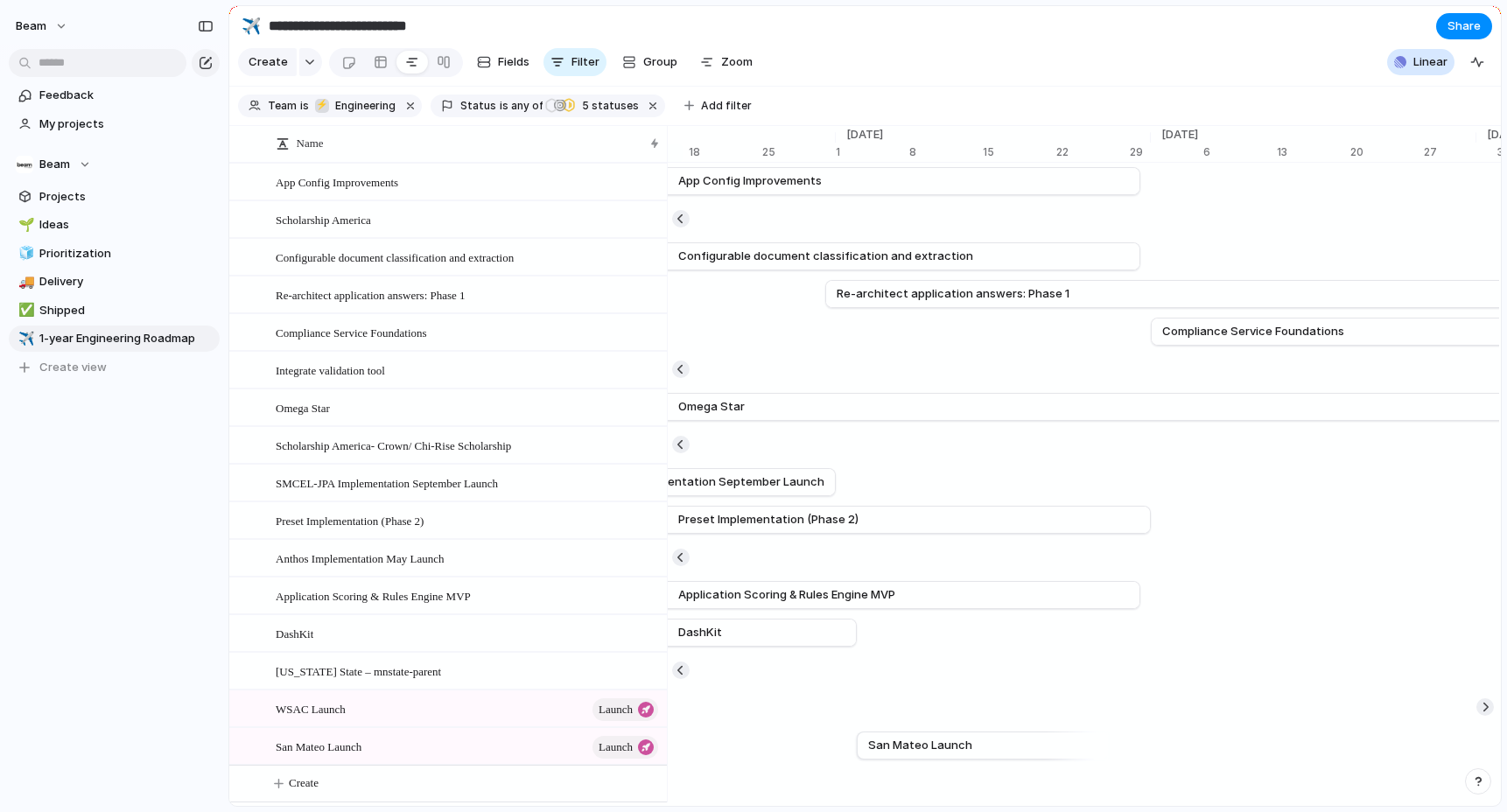
click at [829, 67] on div "Projects 6 Initiatives 24 Add all Partner API v1.2 Add APHSA Marketing Add Disa…" at bounding box center [754, 406] width 1507 height 812
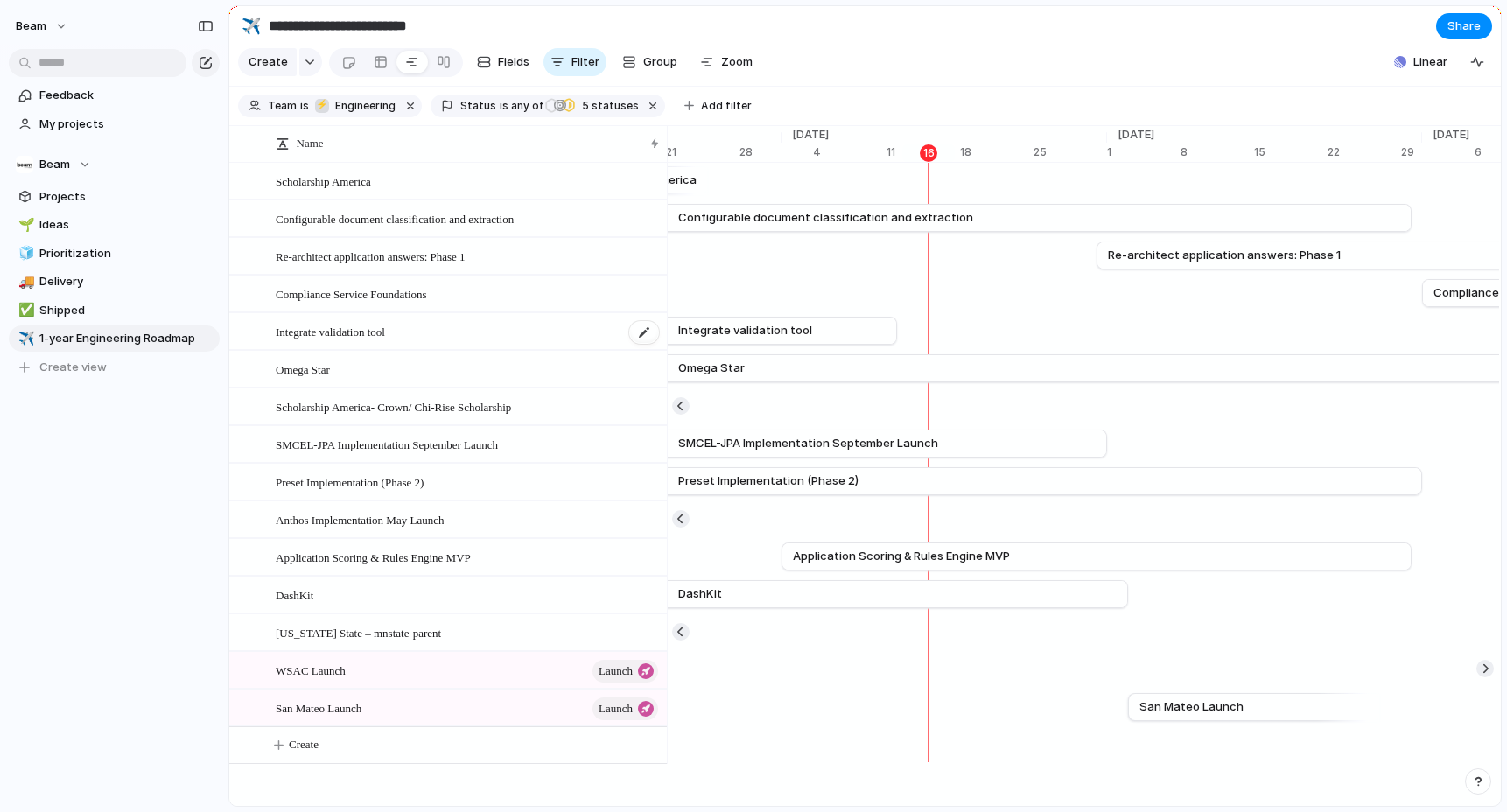
scroll to position [0, 0]
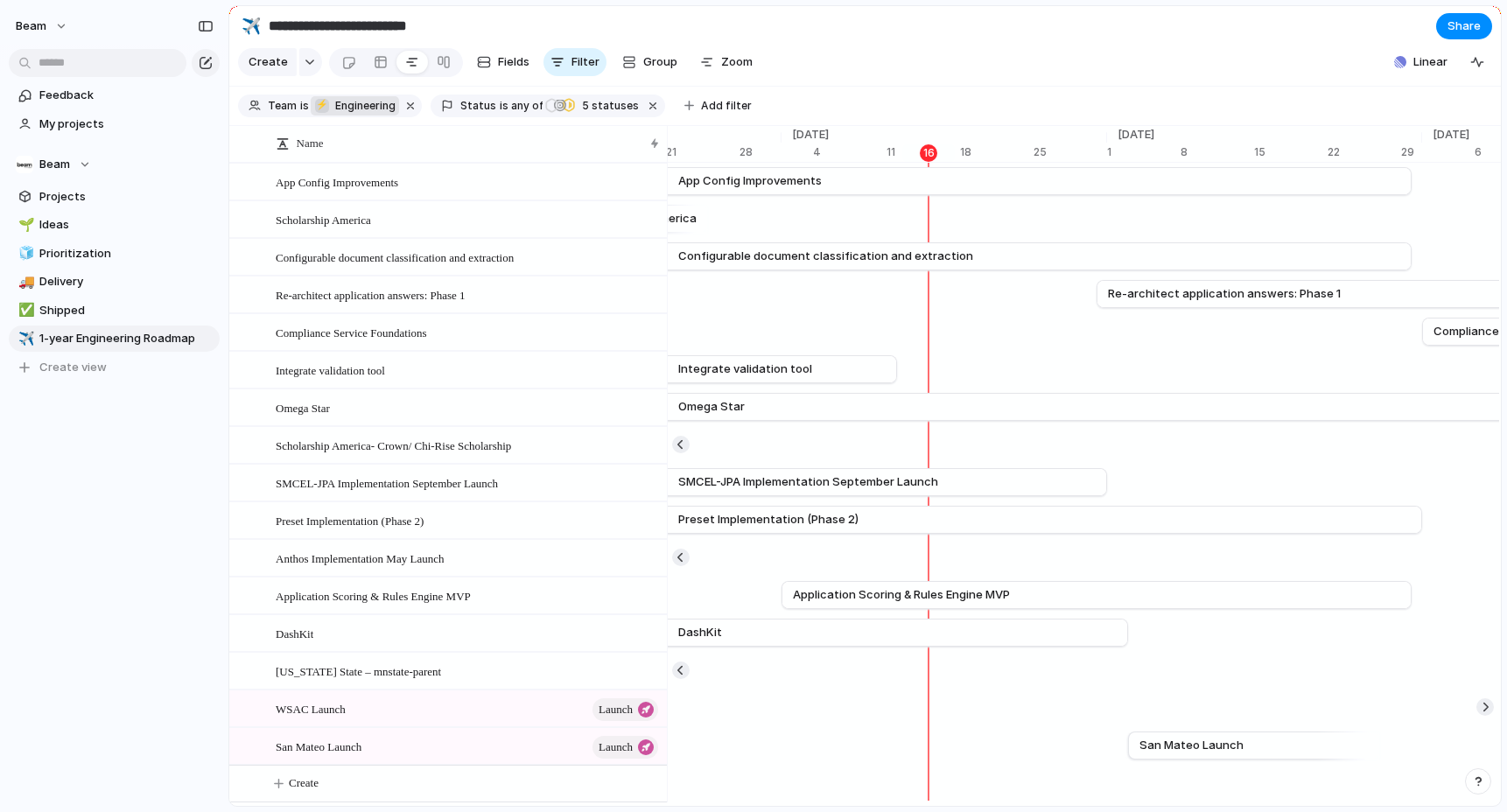
click at [372, 104] on span "Engineering" at bounding box center [365, 106] width 61 height 16
click at [372, 104] on div "Beam ⚡ Vendor Management ⚡ Marketing ⚡ Eng Admin ⚡ Partner Success Team ⚡ Eng L…" at bounding box center [754, 406] width 1507 height 812
click at [481, 100] on span "Status" at bounding box center [478, 106] width 36 height 16
click at [867, 60] on div "Backlog Discovery Waiting for Approval Planned In Progress Completed Canceled A…" at bounding box center [754, 406] width 1507 height 812
click at [1411, 61] on button "Linear" at bounding box center [1420, 62] width 68 height 26
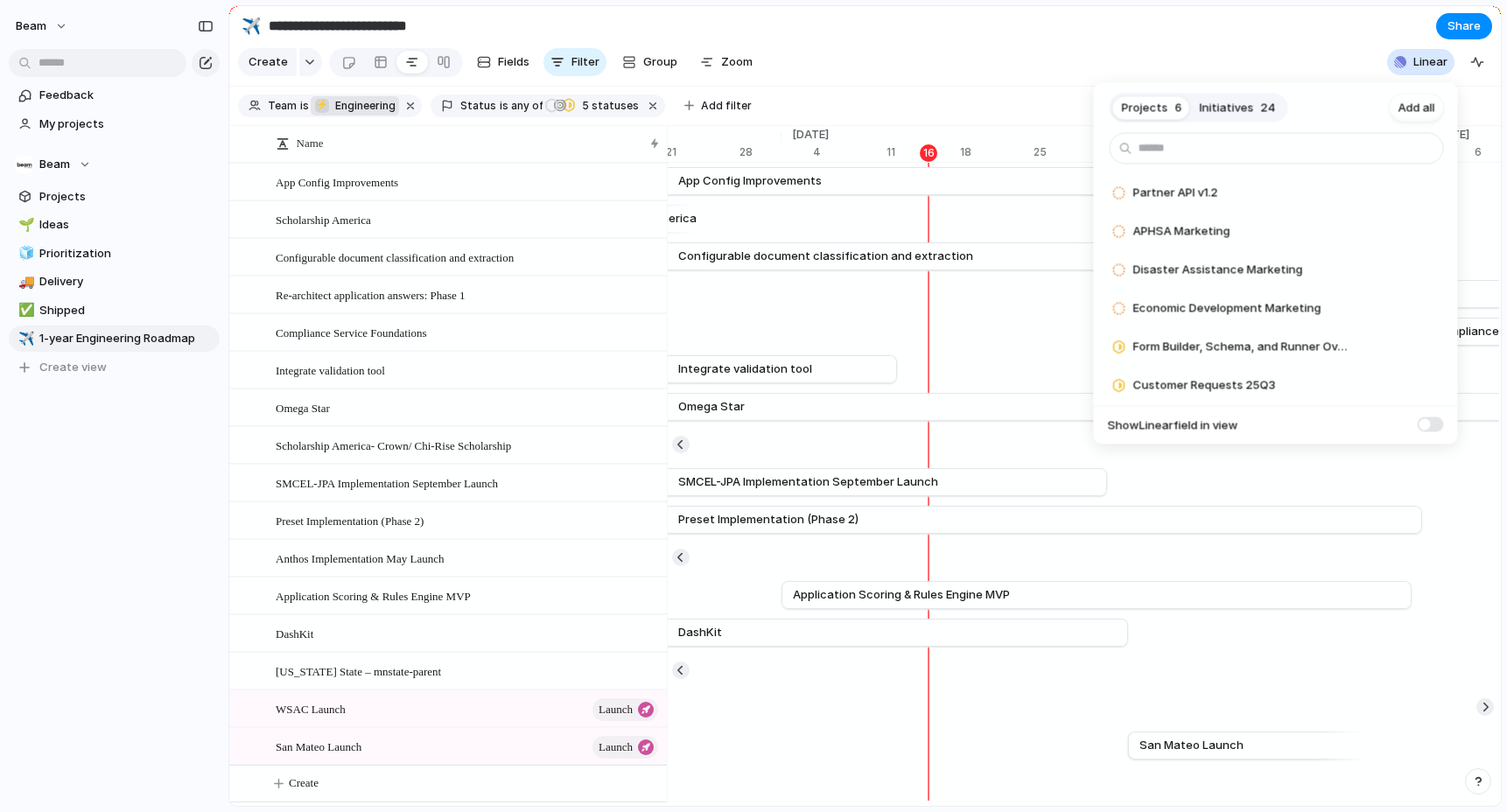
click at [1226, 108] on span "Initiatives" at bounding box center [1227, 108] width 54 height 18
click at [1164, 106] on span "Projects" at bounding box center [1144, 108] width 47 height 18
click at [1165, 152] on input "text" at bounding box center [1276, 148] width 335 height 32
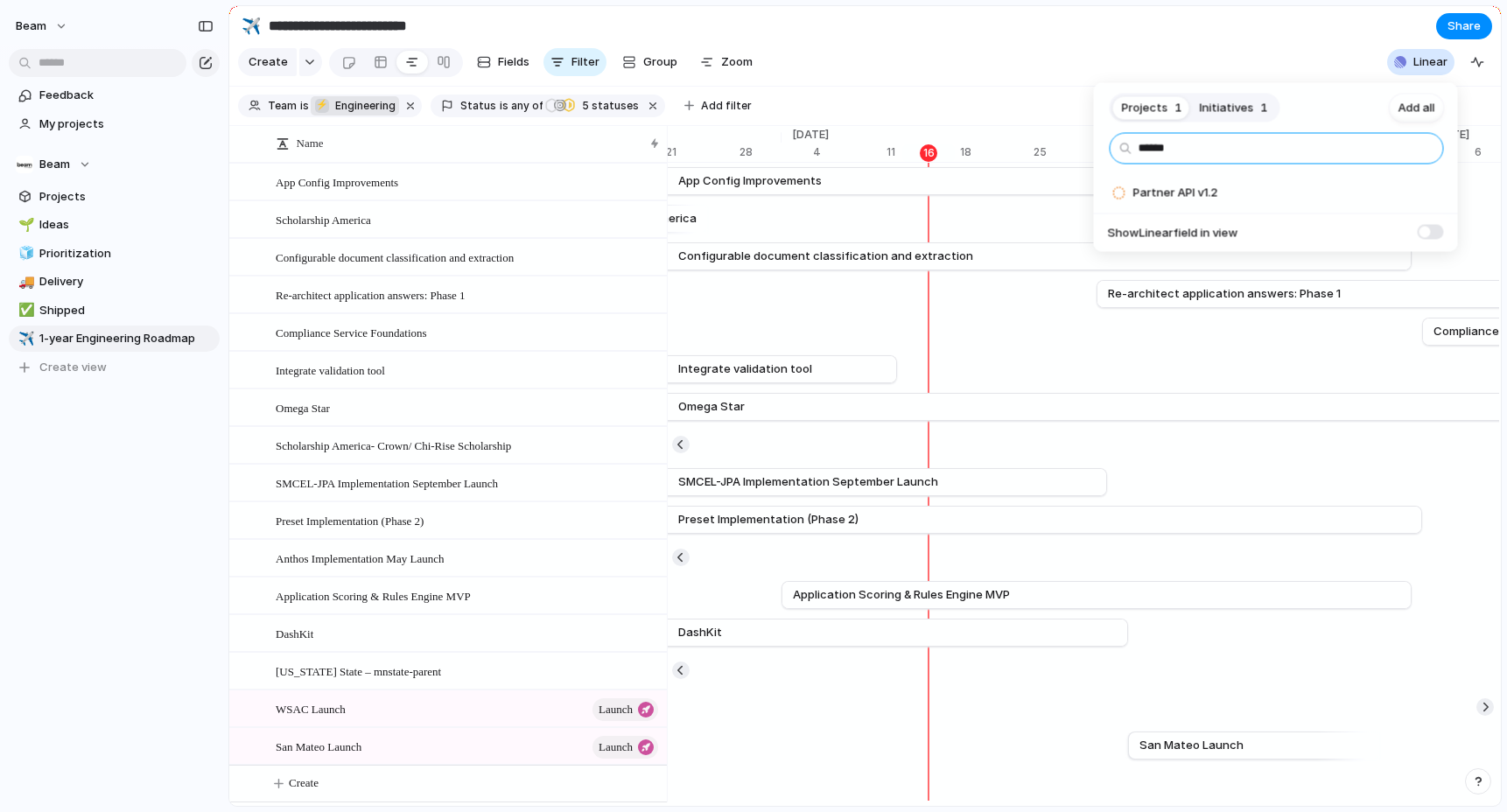
type input "*******"
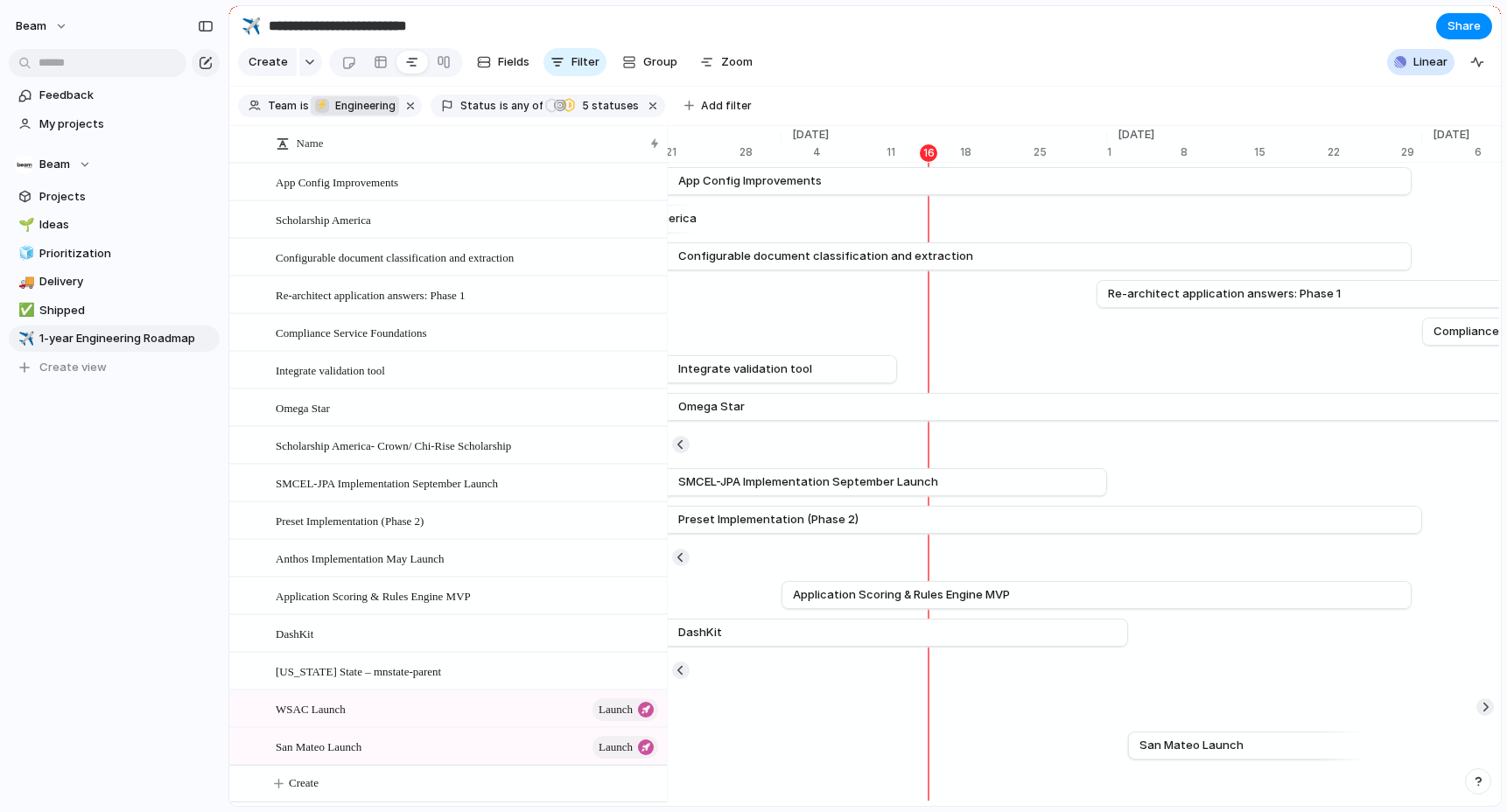
click at [1056, 40] on div "Projects 6 Initiatives 24 Add all Partner API v1.2 Add APHSA Marketing Add Disa…" at bounding box center [754, 406] width 1507 height 812
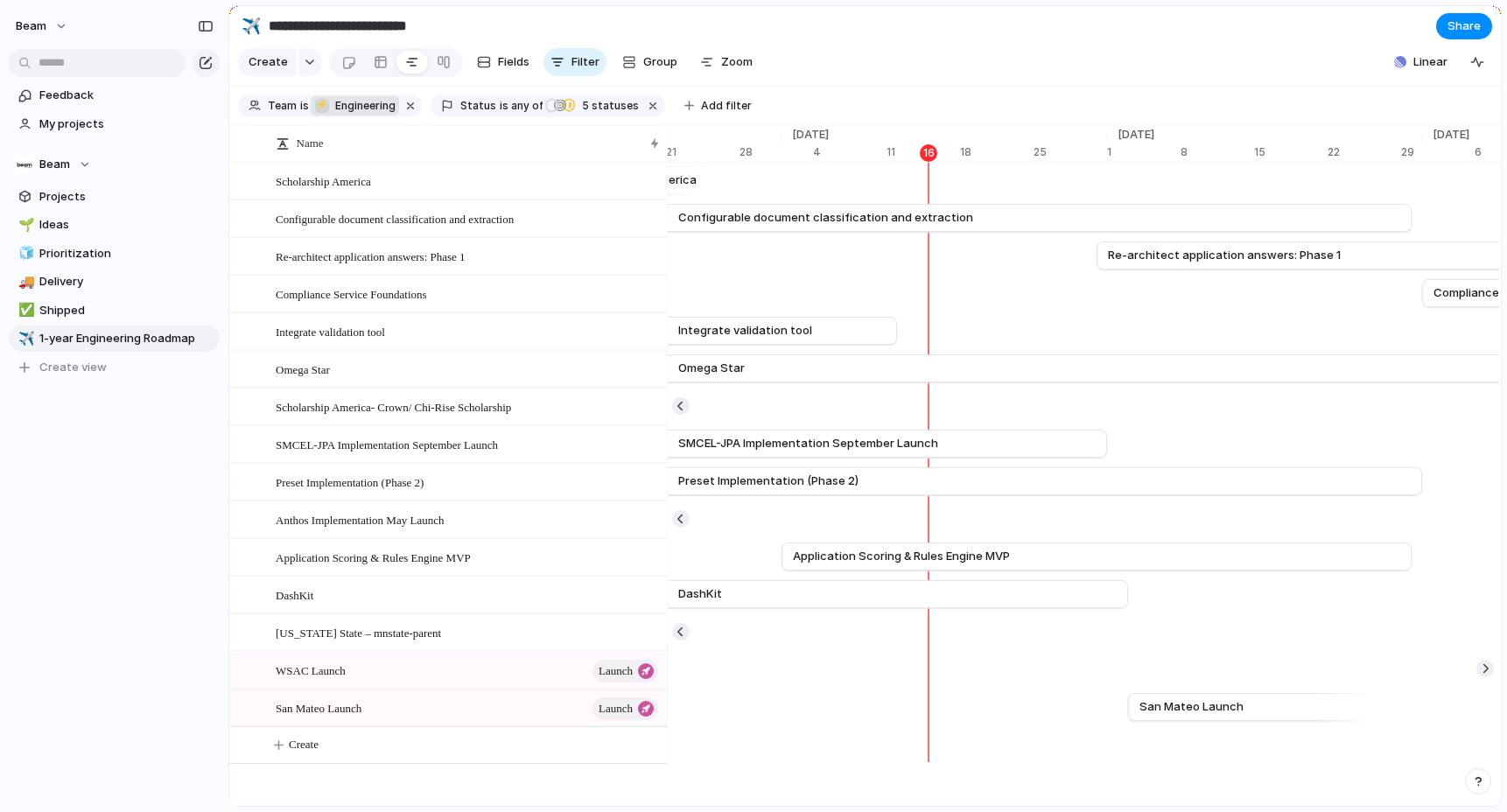
click at [892, 49] on section "Create Fields Filter Group Zoom Linear Clear Save for everyone" at bounding box center [865, 66] width 1272 height 42
click at [490, 63] on button "Fields" at bounding box center [503, 62] width 67 height 28
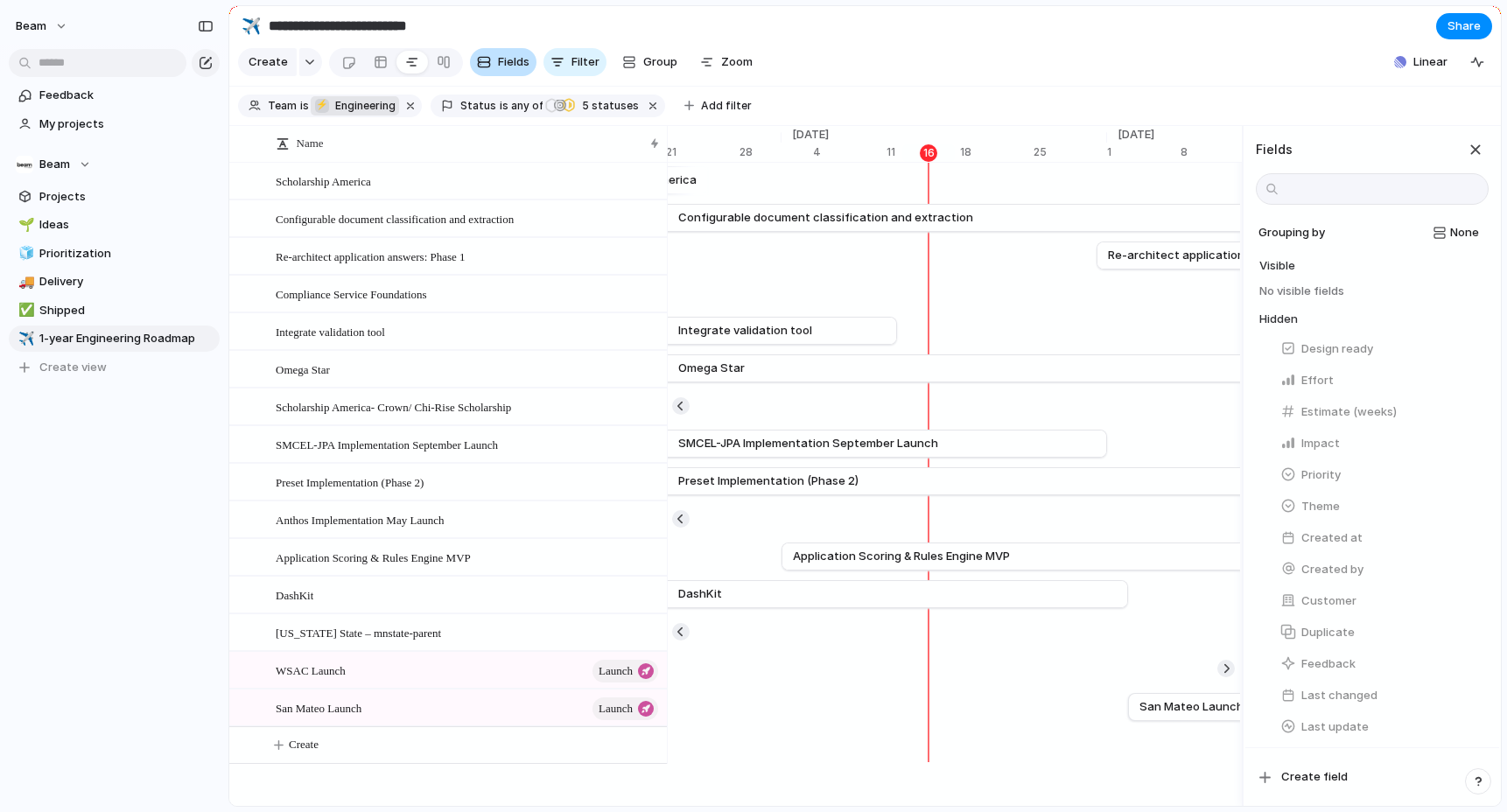
click at [500, 68] on span "Fields" at bounding box center [514, 62] width 32 height 18
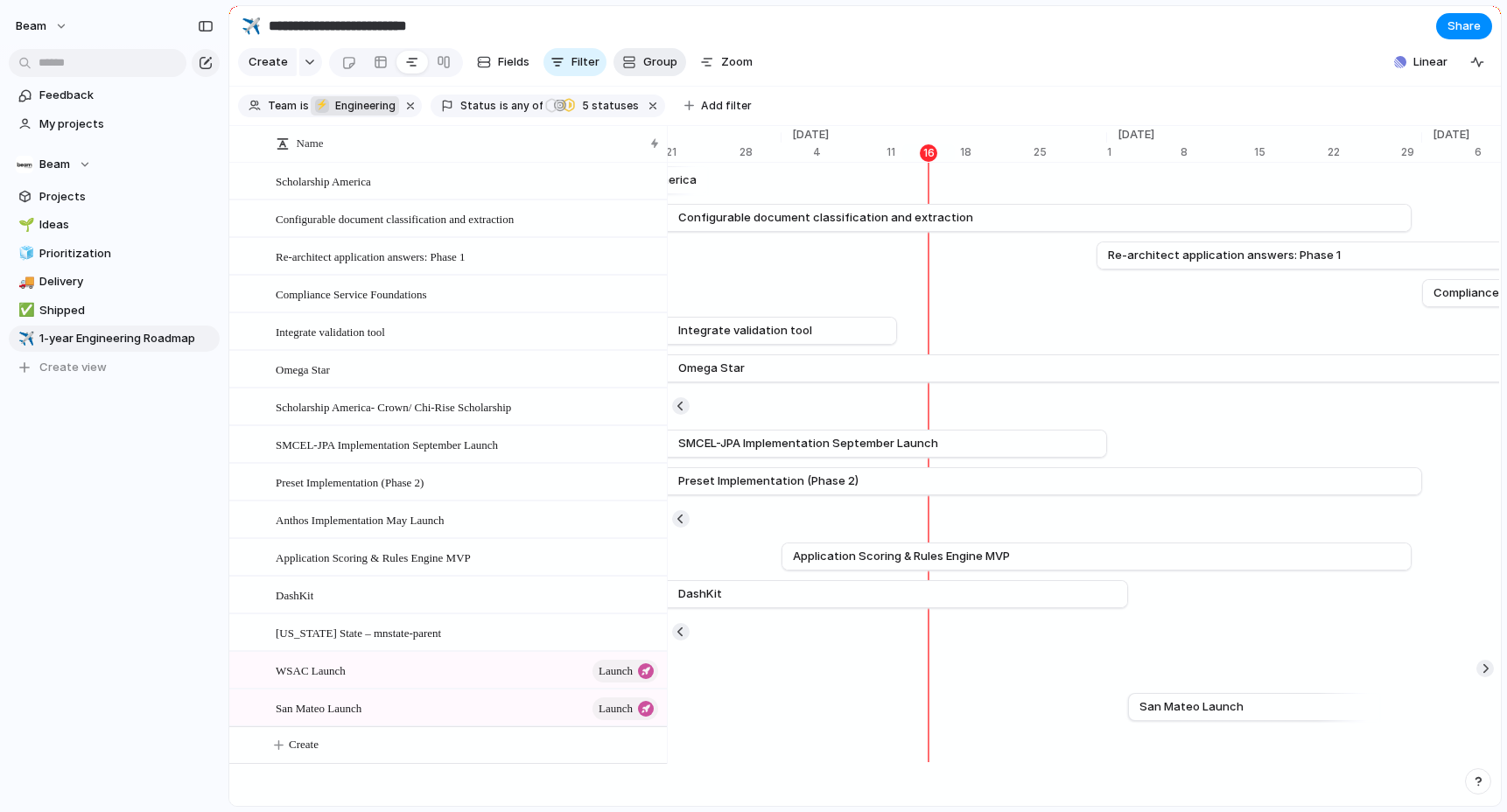
click at [648, 59] on span "Group" at bounding box center [660, 62] width 34 height 18
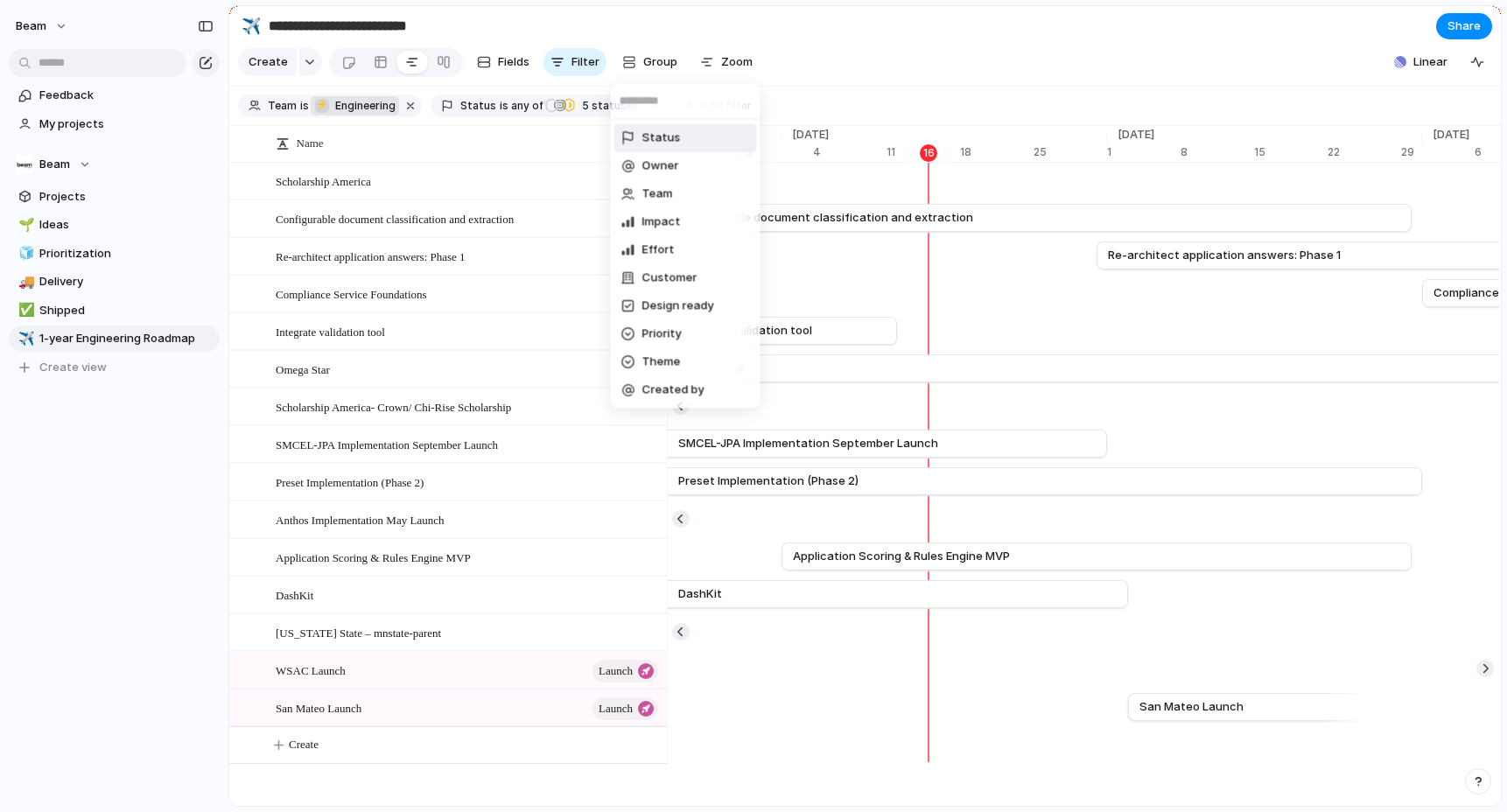
click at [560, 65] on div "Status Owner Team Impact Effort Customer Design ready Priority Theme Created by" at bounding box center [754, 406] width 1507 height 812
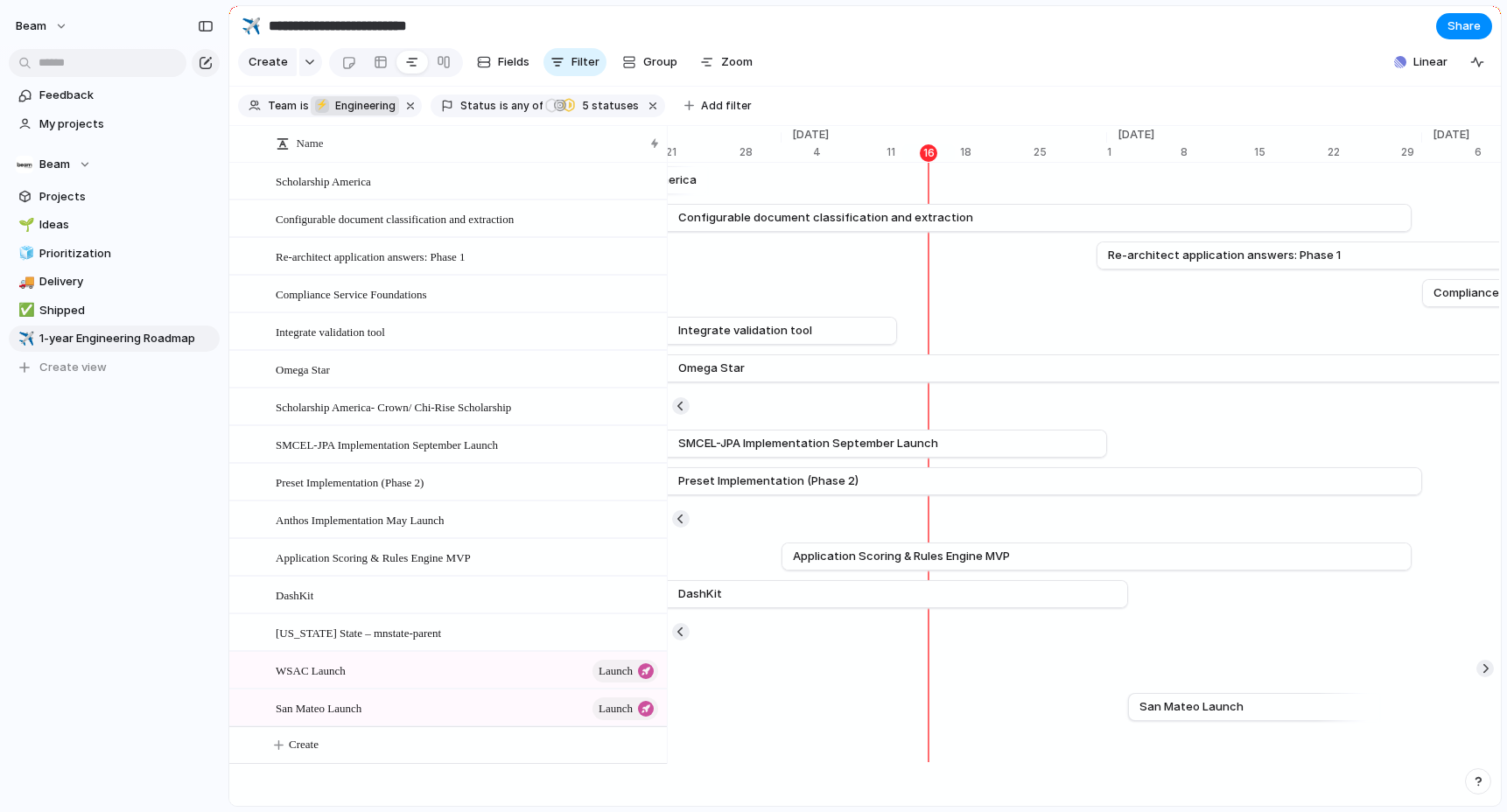
click at [560, 65] on div "button" at bounding box center [558, 62] width 14 height 14
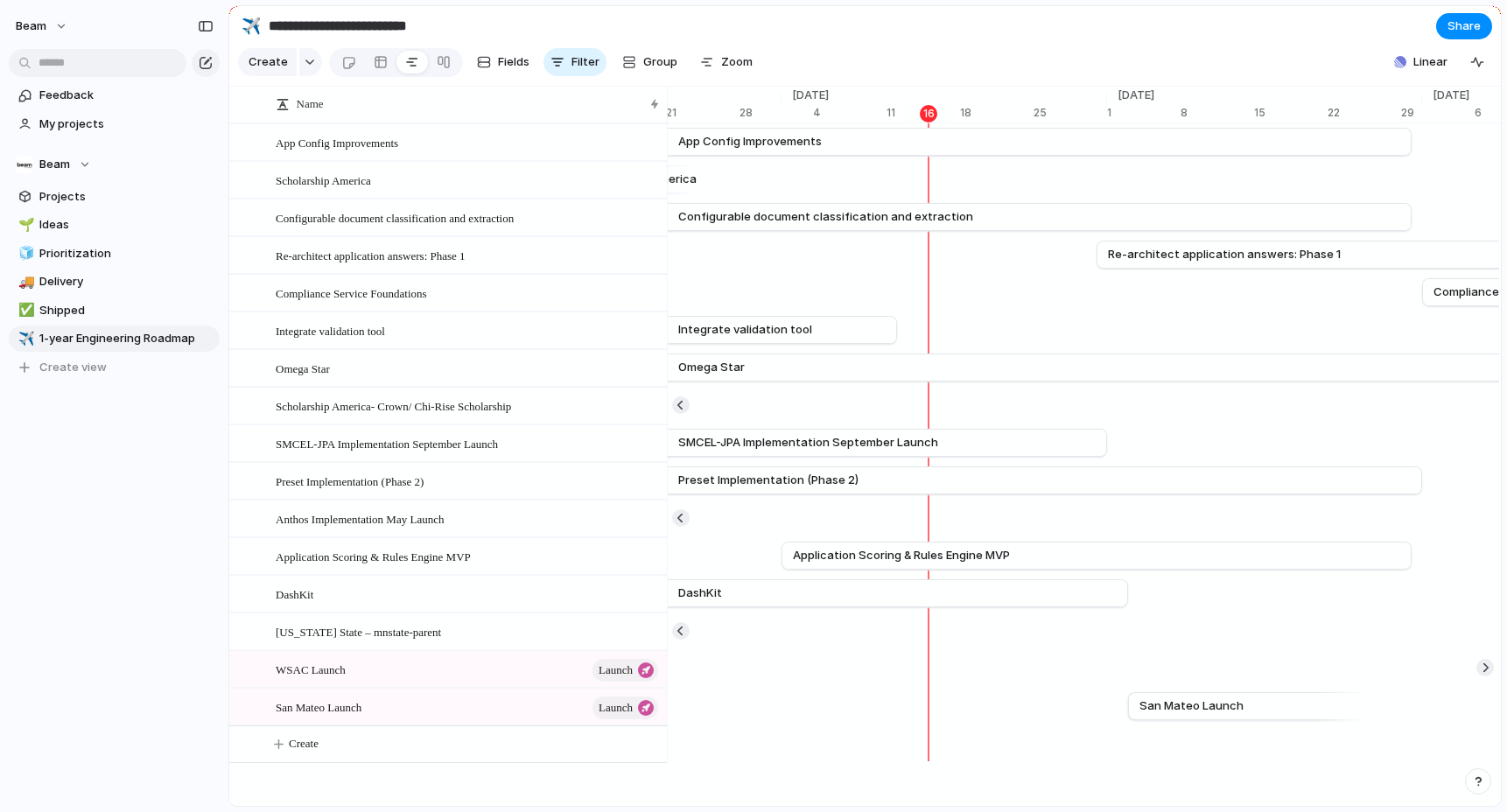
scroll to position [0, 0]
click at [560, 65] on div "button" at bounding box center [558, 62] width 14 height 14
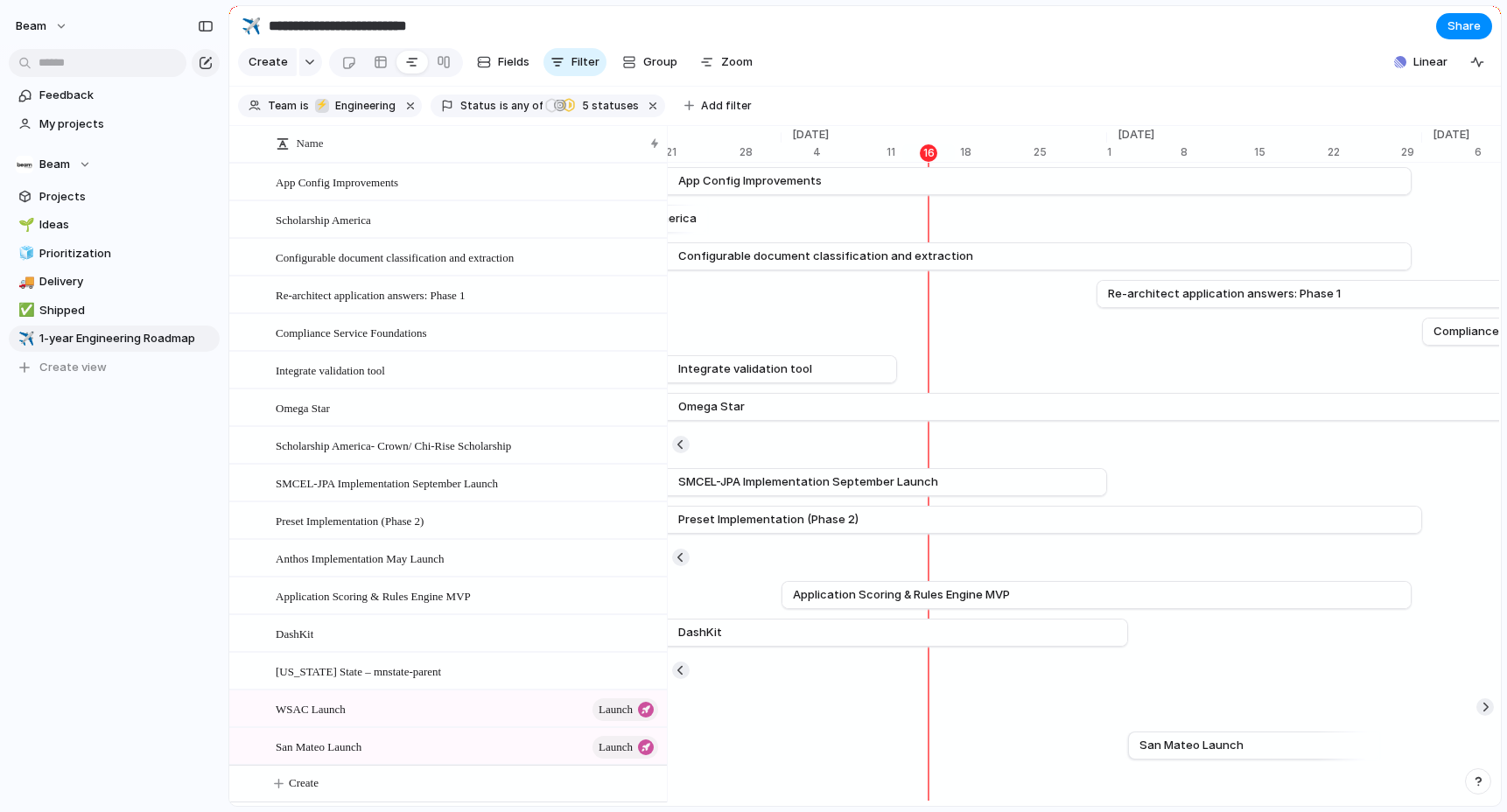
scroll to position [40, 0]
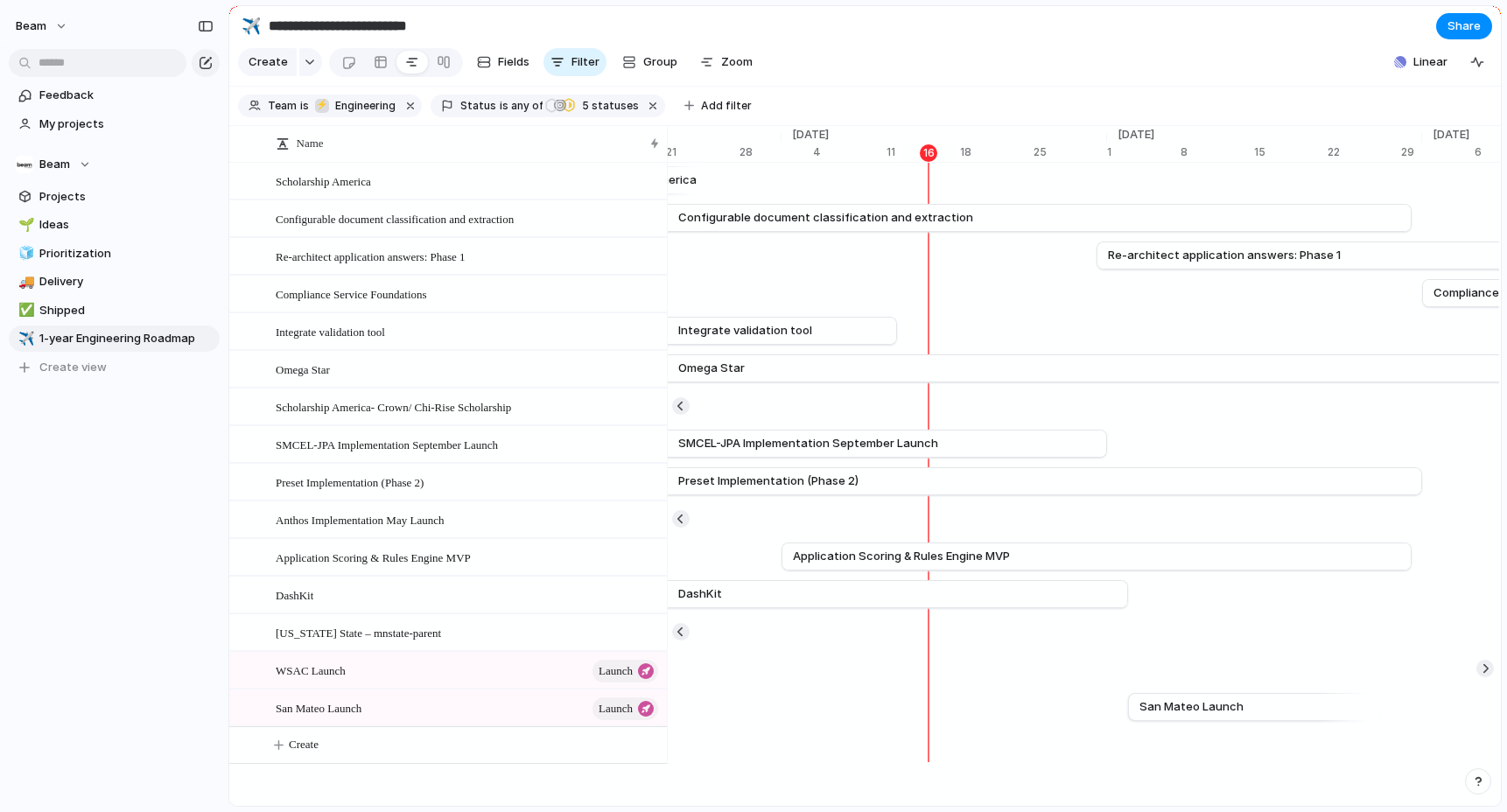
click at [370, 28] on input "**********" at bounding box center [368, 26] width 206 height 32
click at [595, 103] on span "5 statuses" at bounding box center [608, 106] width 62 height 16
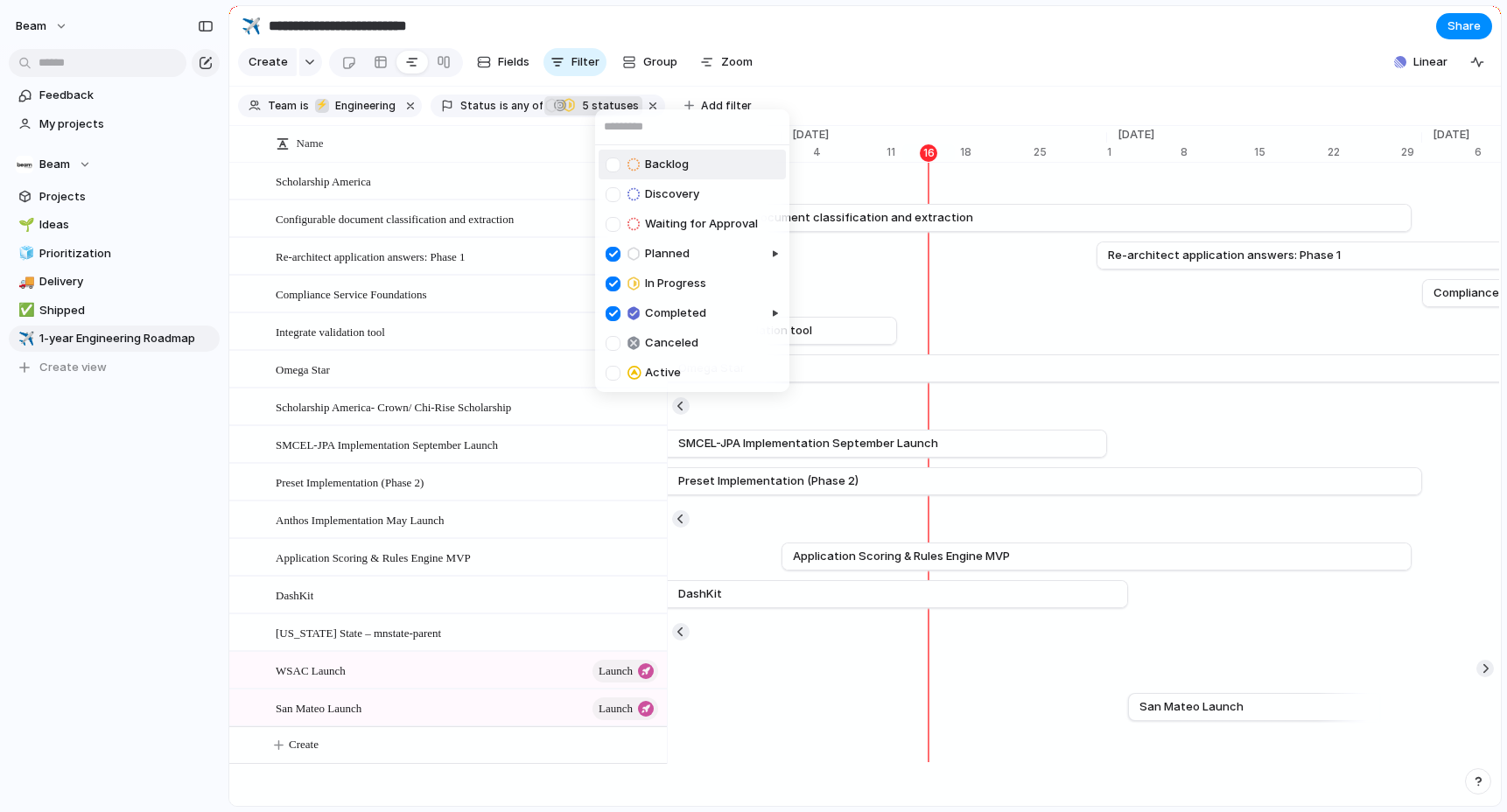
click at [807, 27] on div "Backlog Discovery Waiting for Approval Planned In Progress Completed Canceled A…" at bounding box center [754, 406] width 1507 height 812
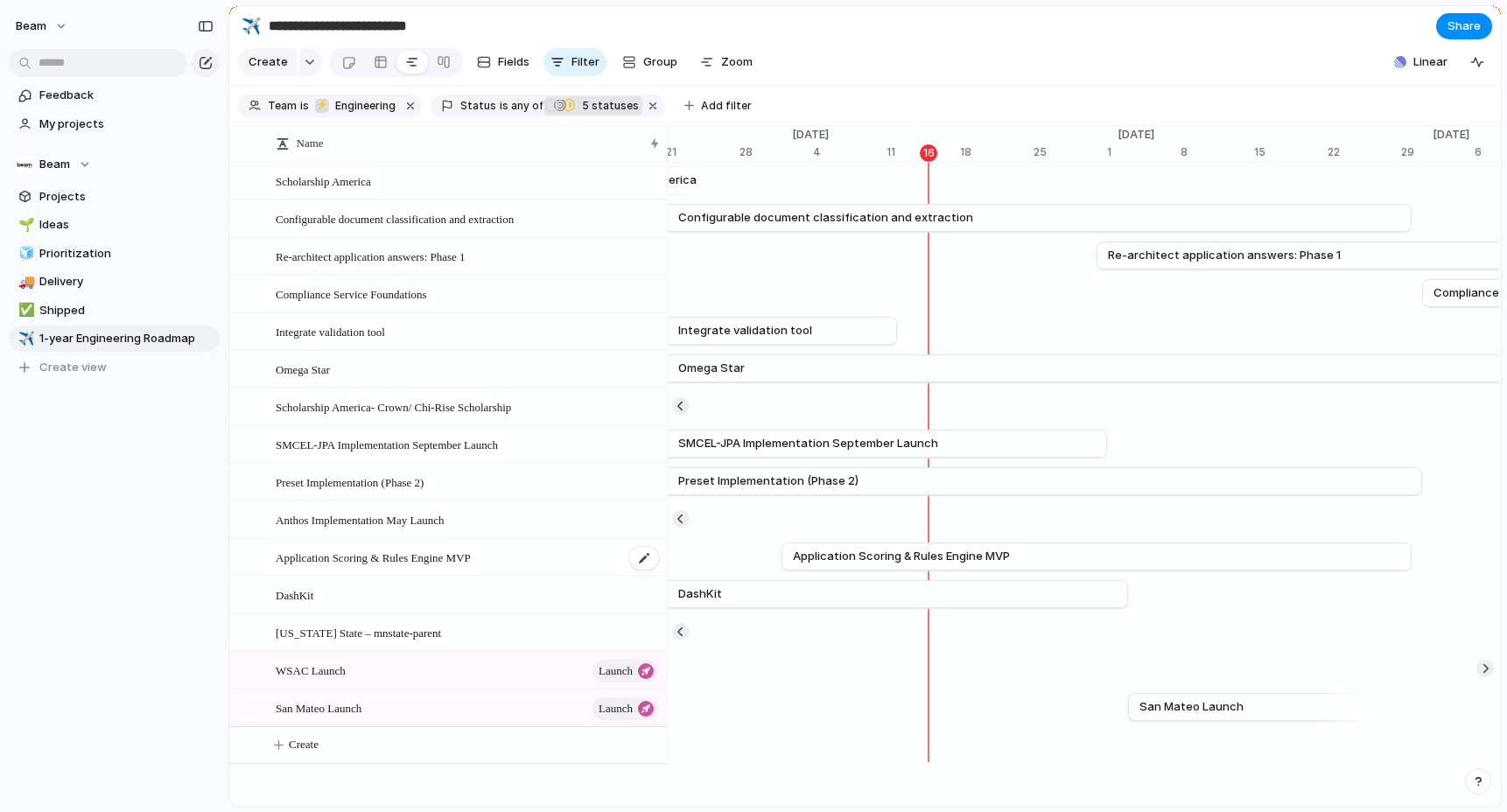
click at [342, 558] on span "Application Scoring & Rules Engine MVP" at bounding box center [373, 557] width 195 height 20
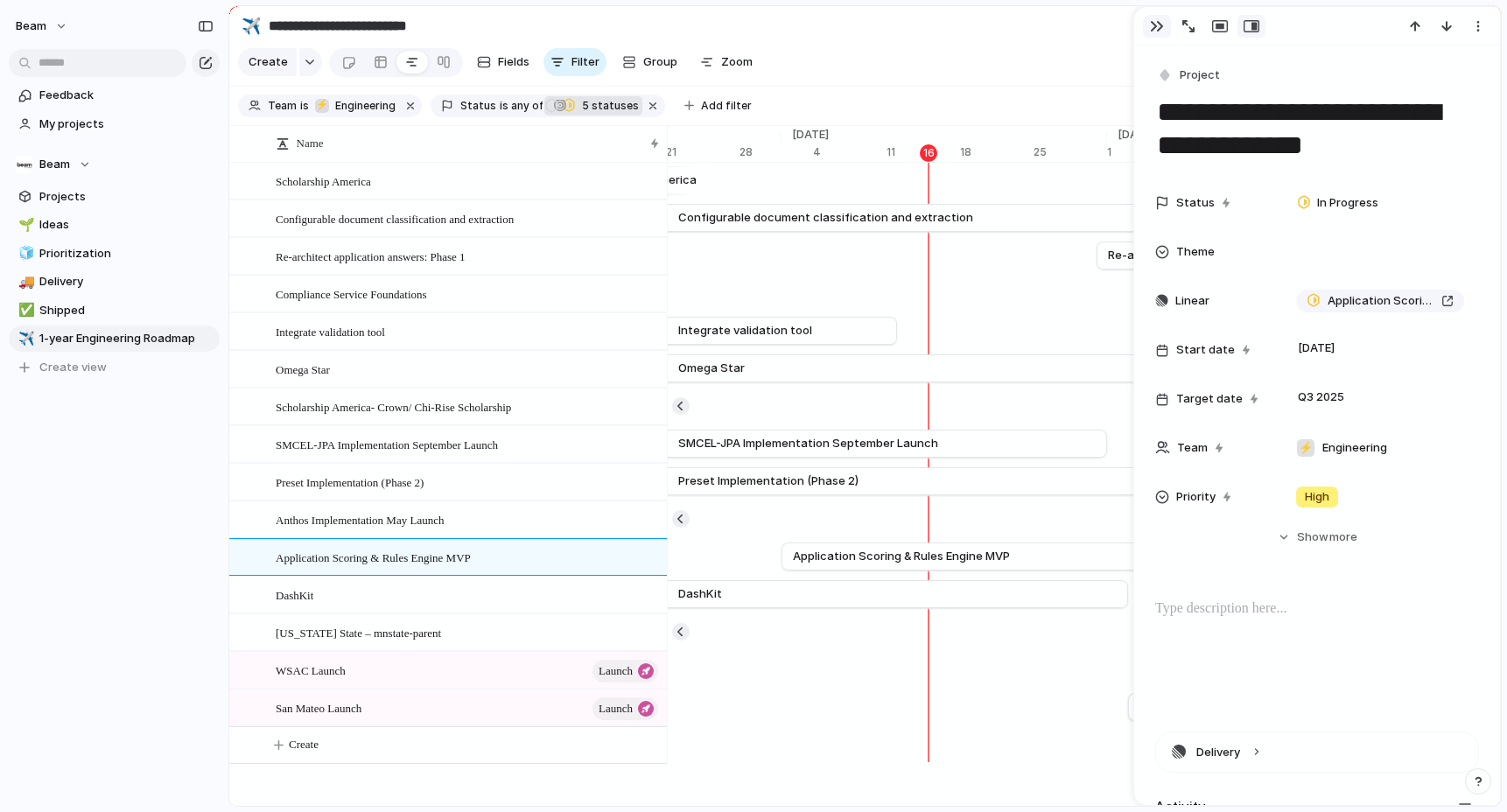
click at [1156, 31] on div "button" at bounding box center [1157, 26] width 14 height 14
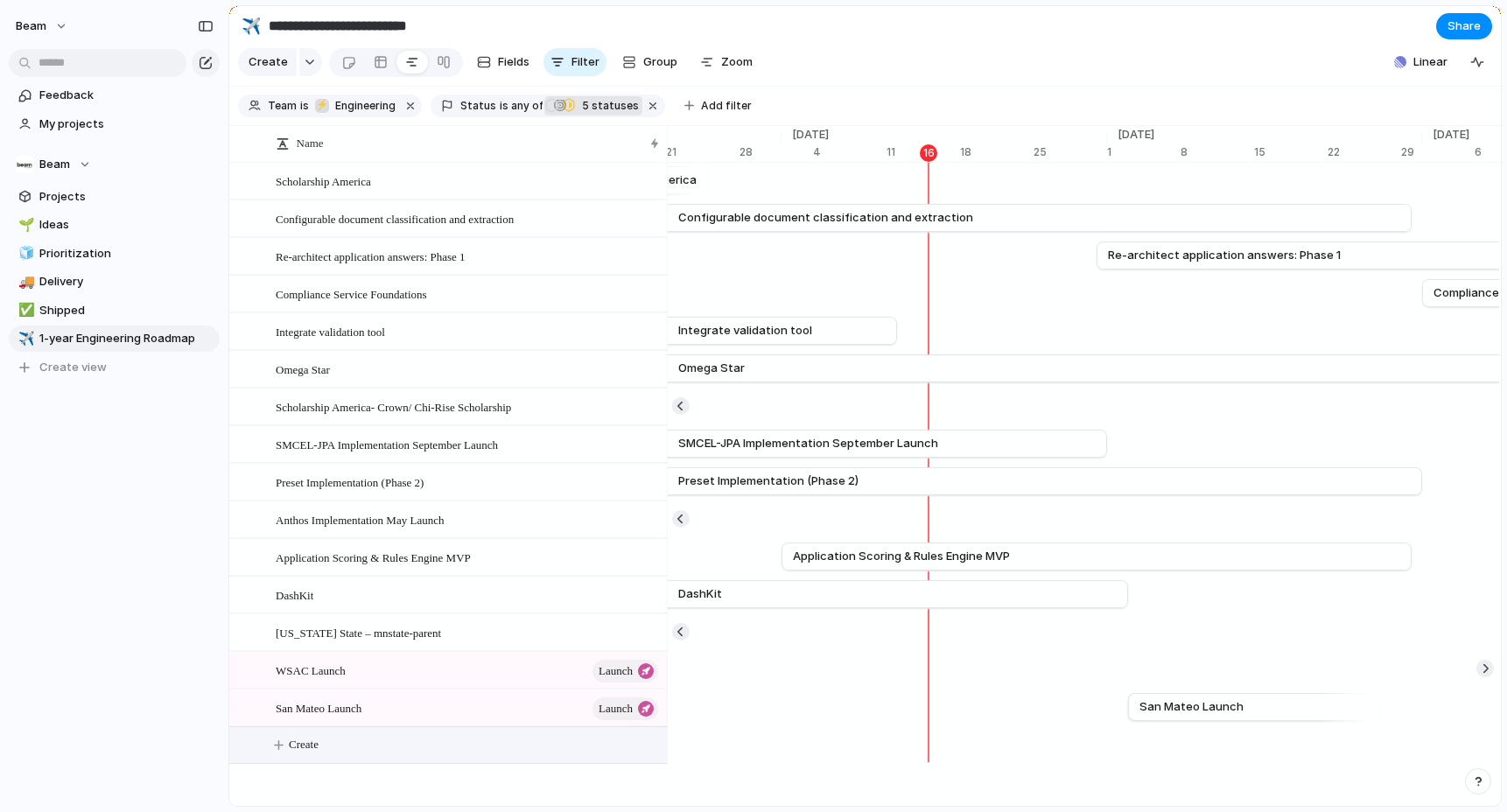
click at [371, 745] on button "Create" at bounding box center [470, 744] width 447 height 36
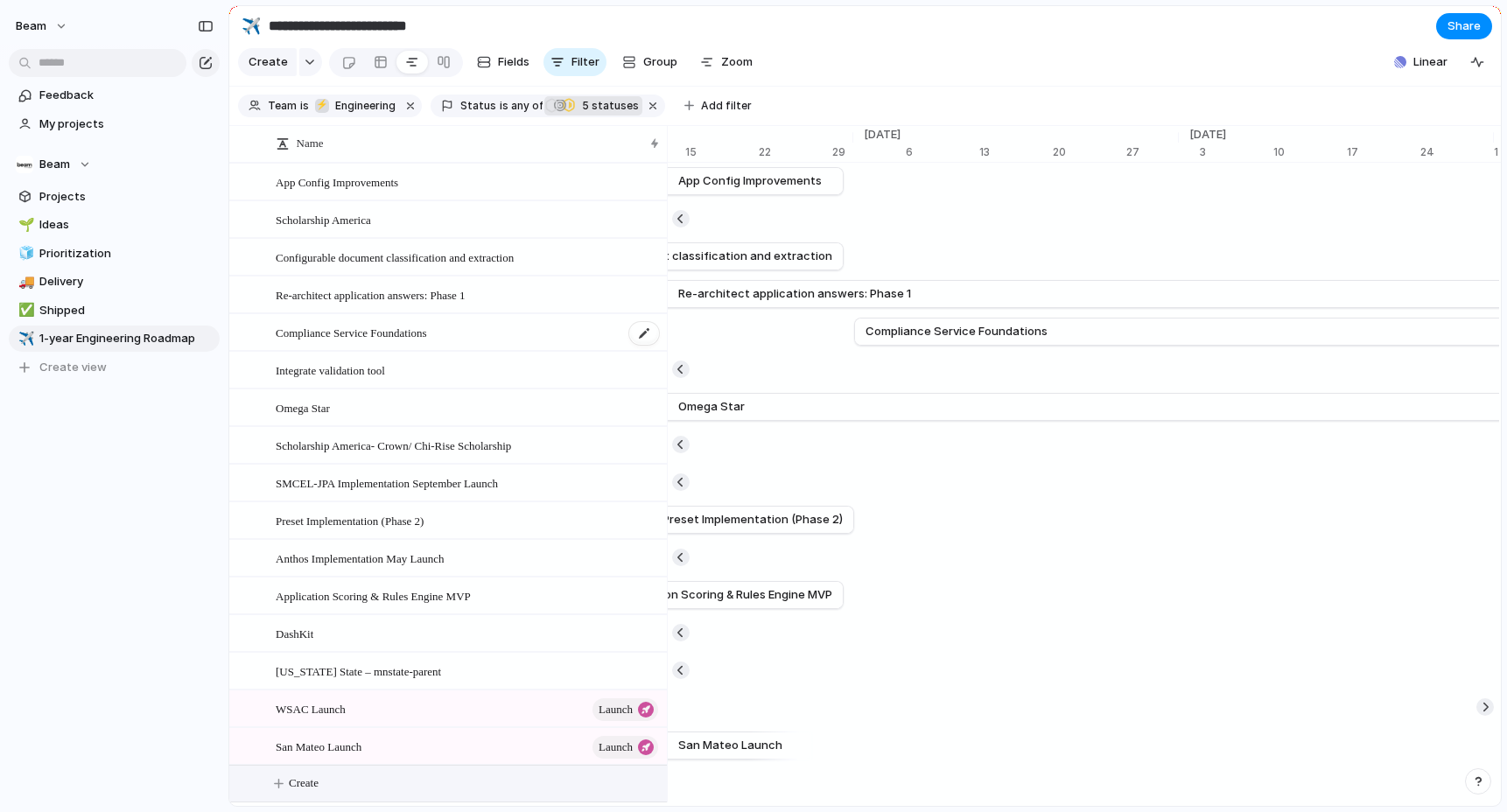
scroll to position [0, 11960]
click at [73, 370] on span "Create view" at bounding box center [73, 367] width 68 height 18
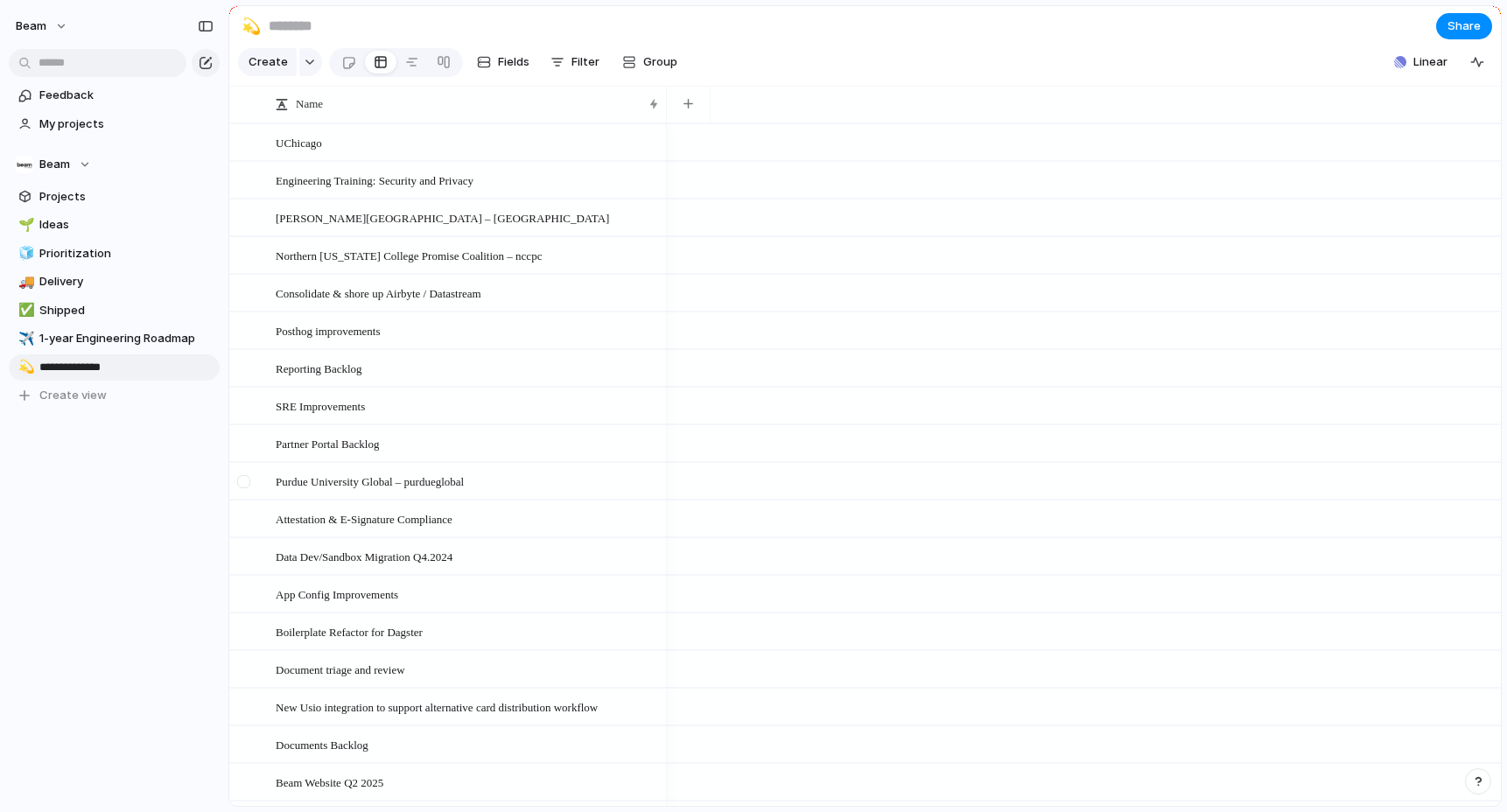
type input "**********"
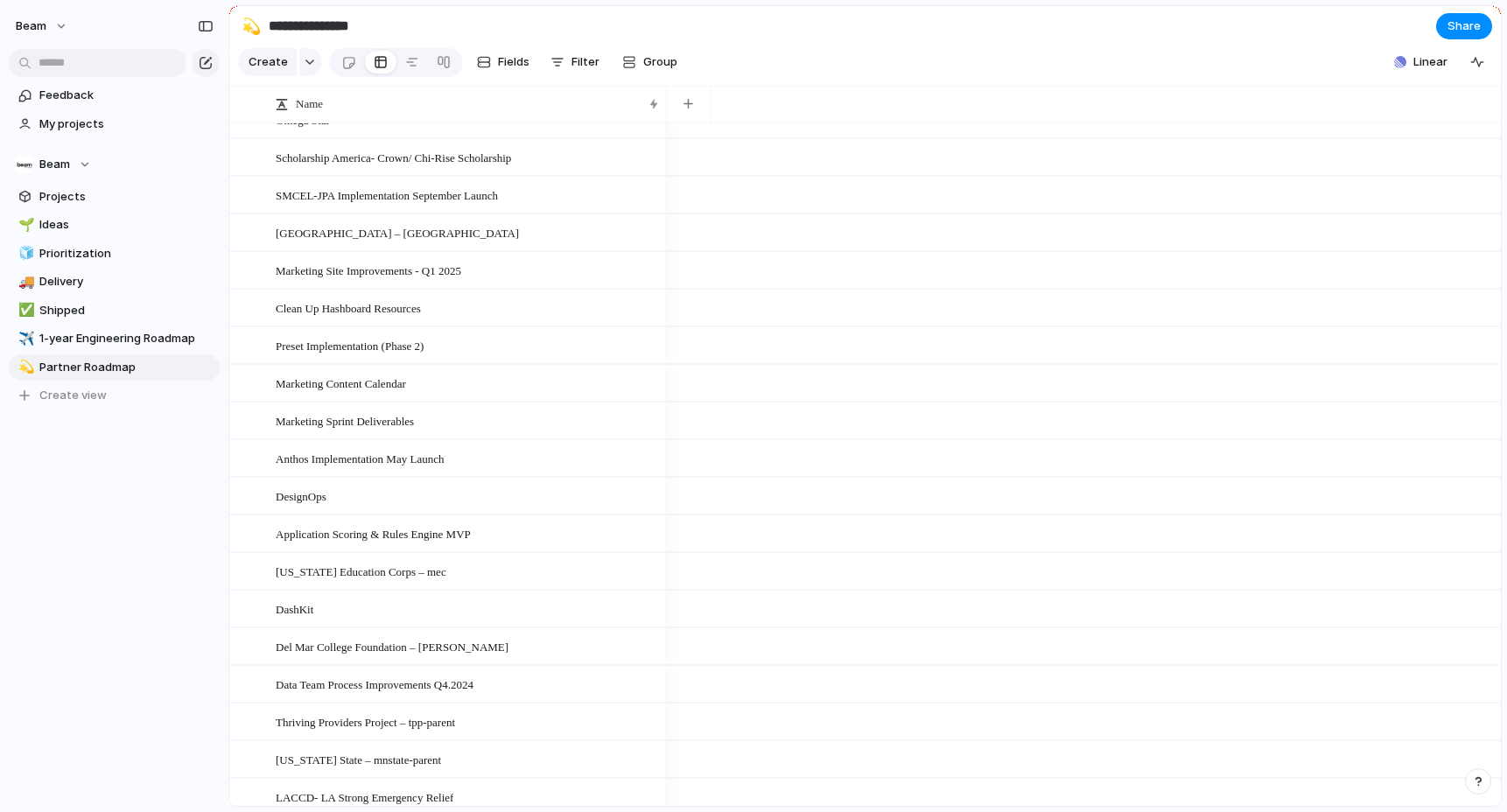
scroll to position [2662, 0]
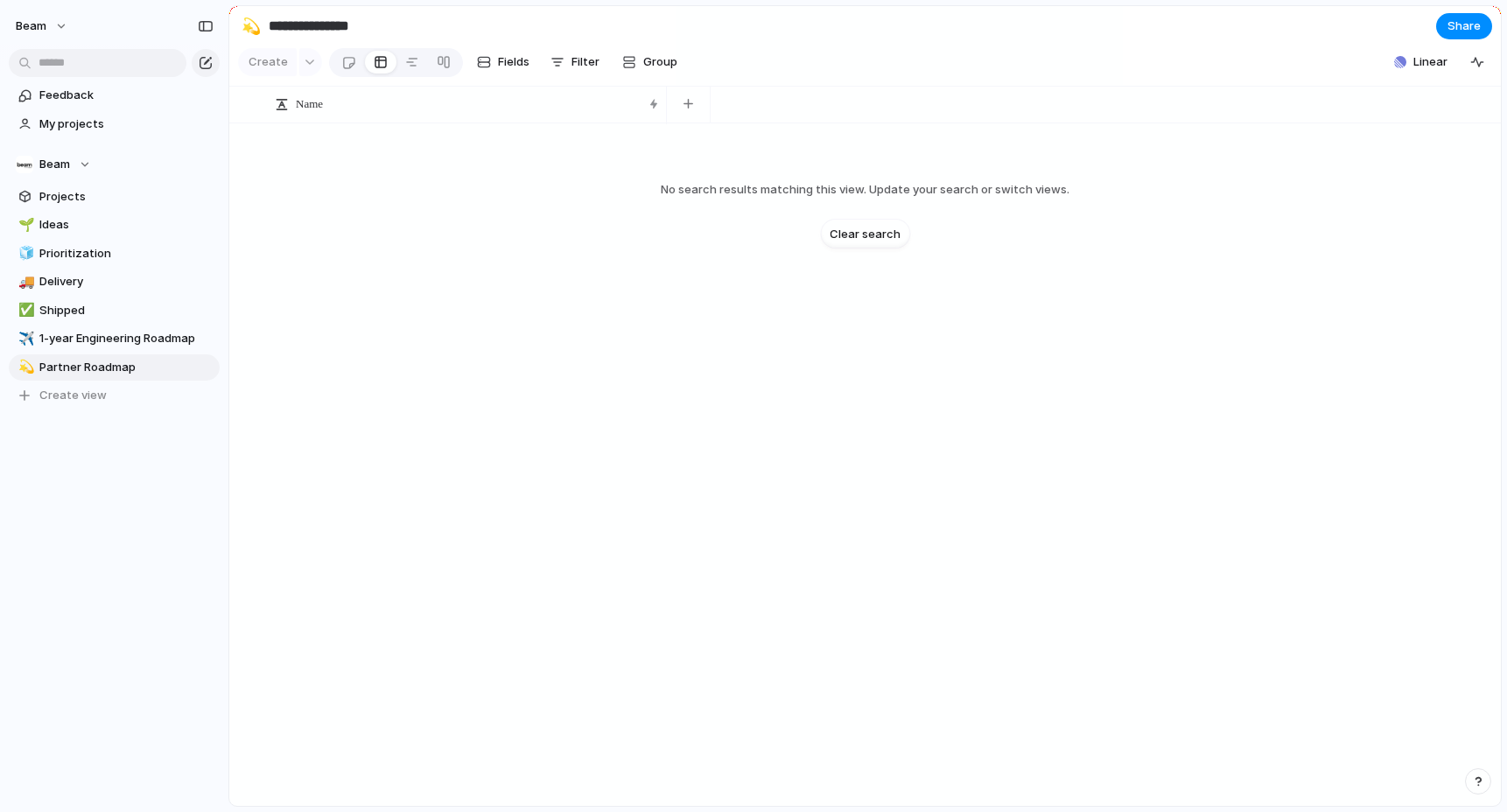
type input "**********"
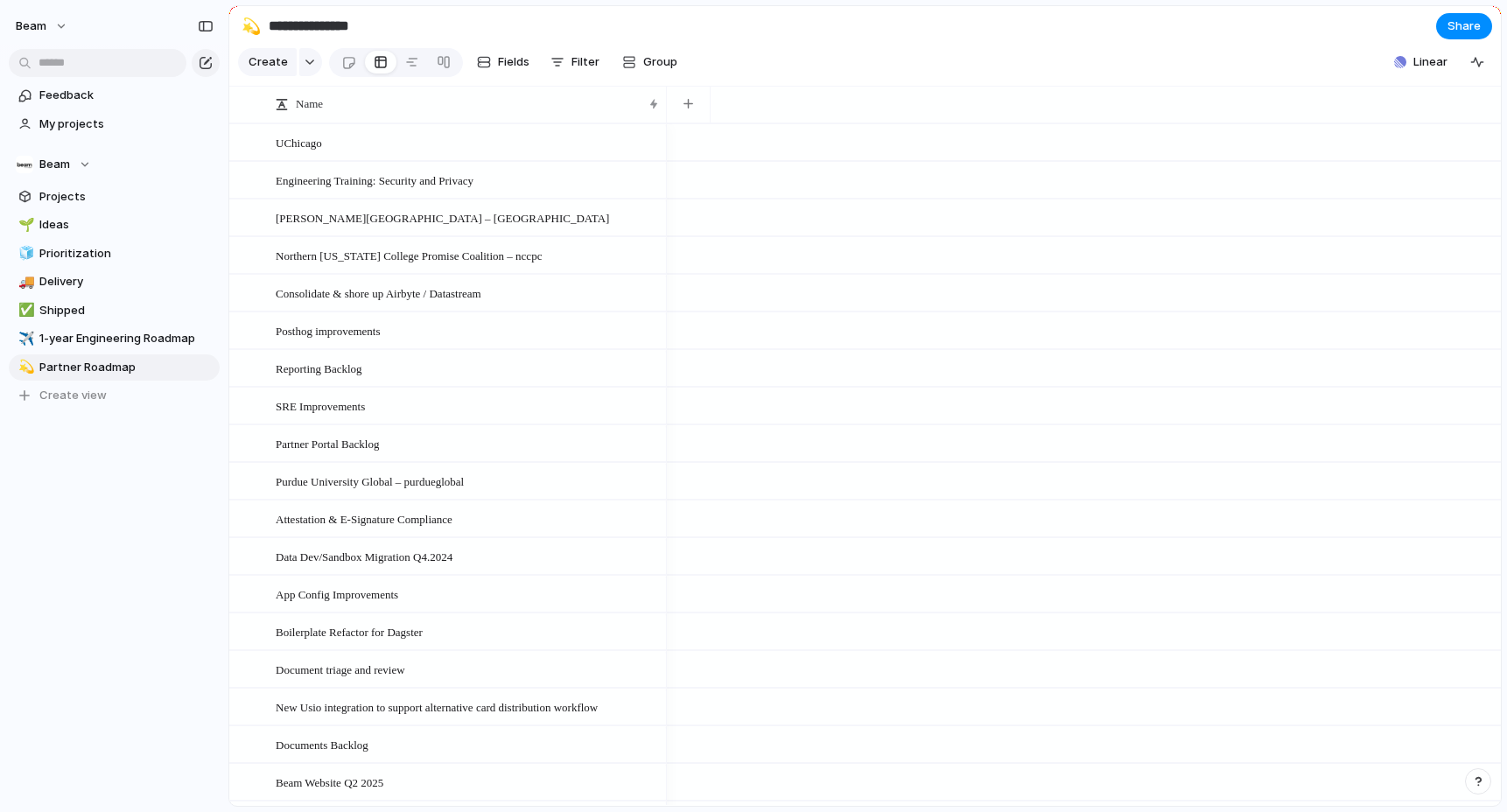
click at [804, 40] on section "**********" at bounding box center [865, 25] width 1272 height 40
click at [1410, 60] on button "Linear" at bounding box center [1420, 62] width 68 height 26
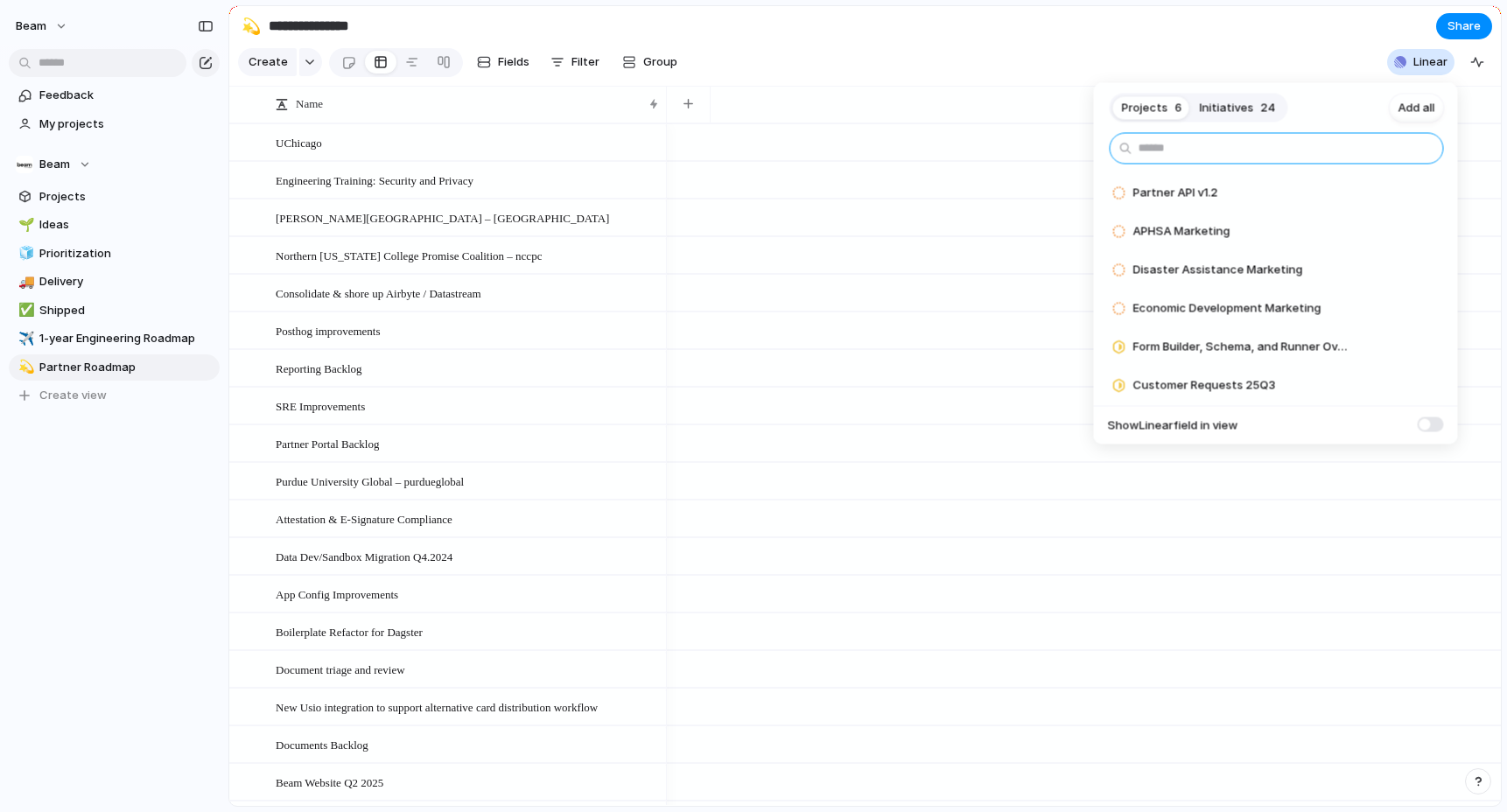
click at [1259, 145] on input "text" at bounding box center [1276, 148] width 335 height 32
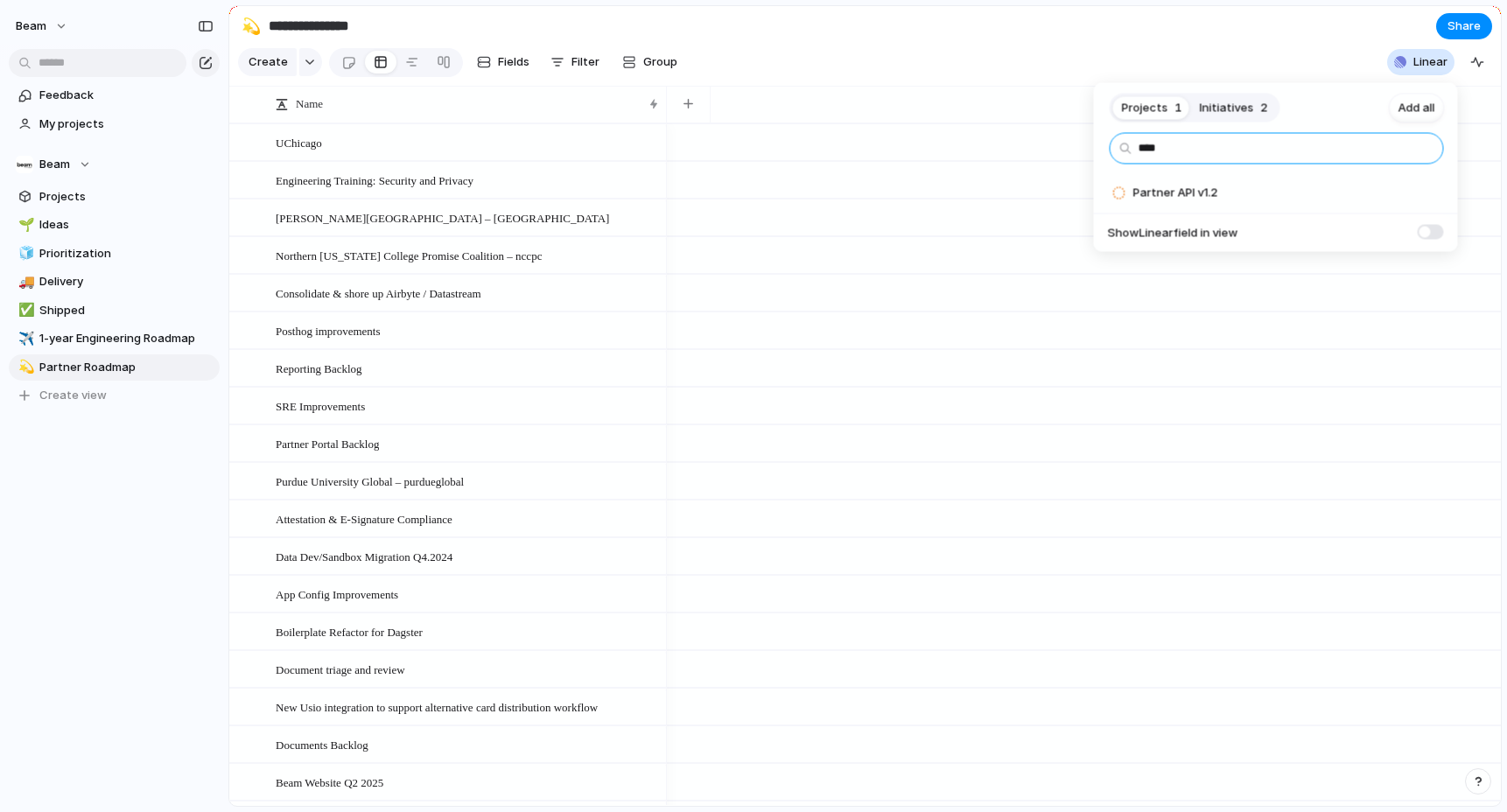
type input "*****"
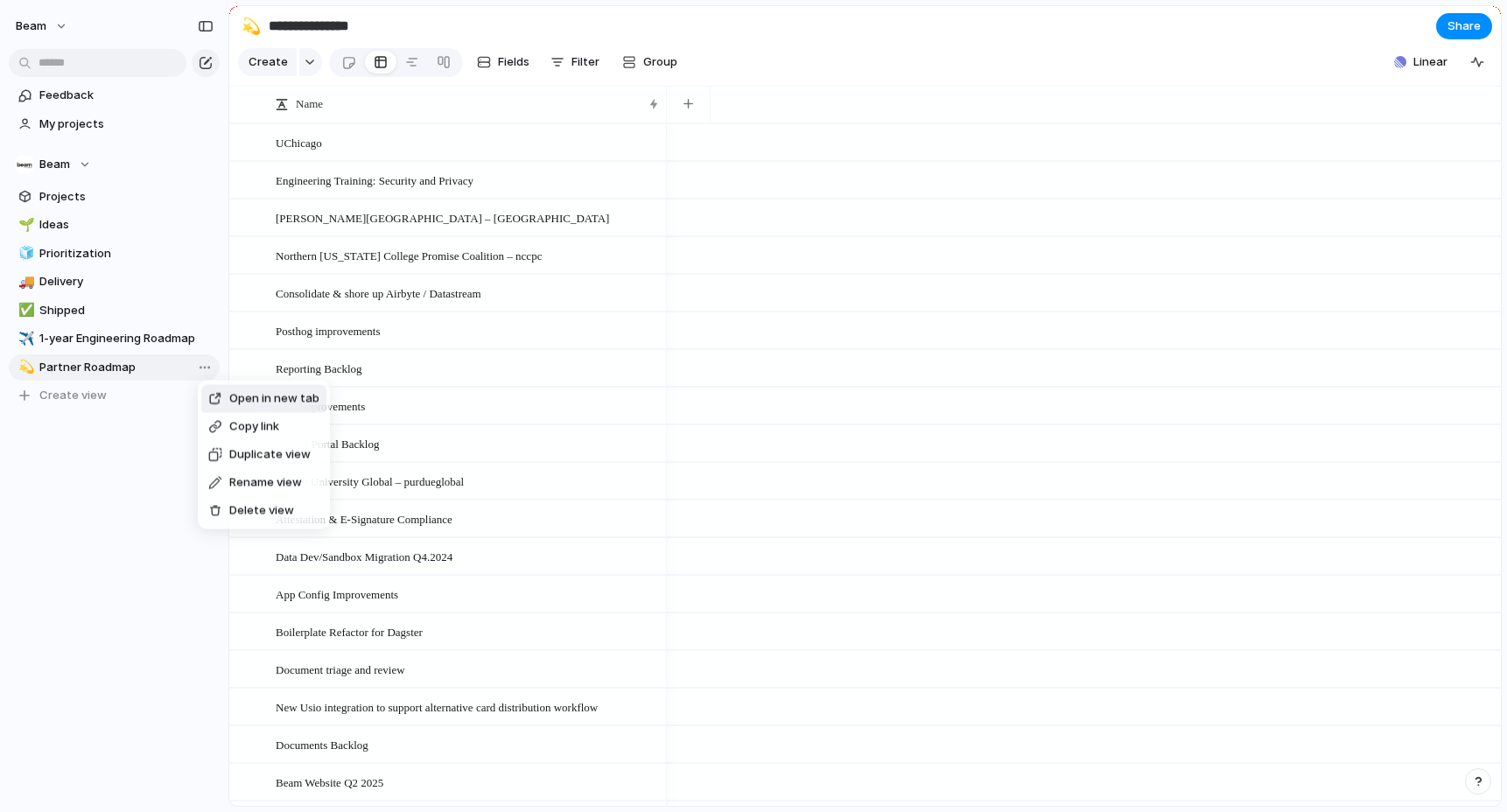
click at [244, 511] on span "Delete view" at bounding box center [262, 511] width 65 height 18
type input "**********"
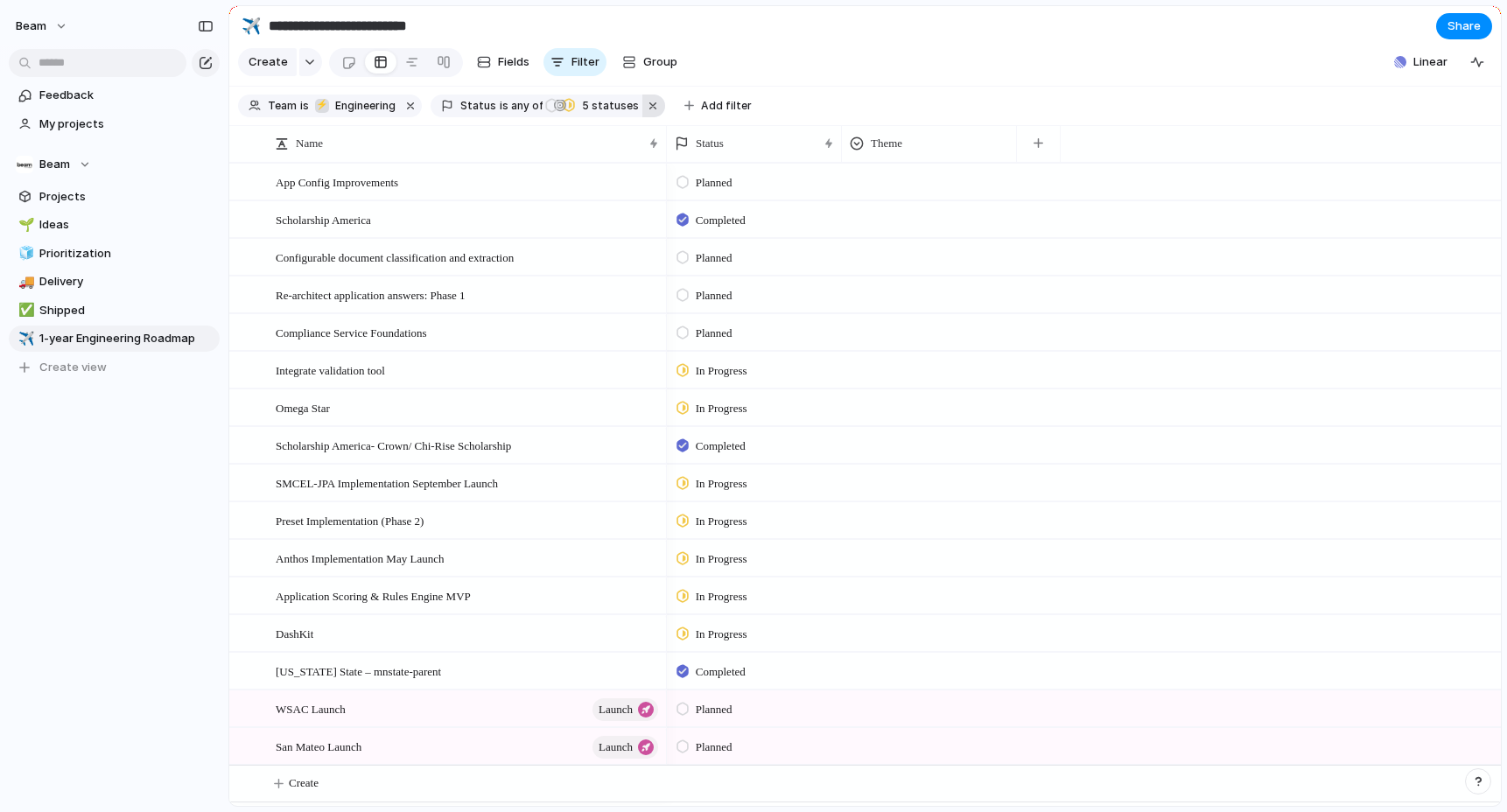
click at [650, 102] on button "button" at bounding box center [653, 106] width 23 height 23
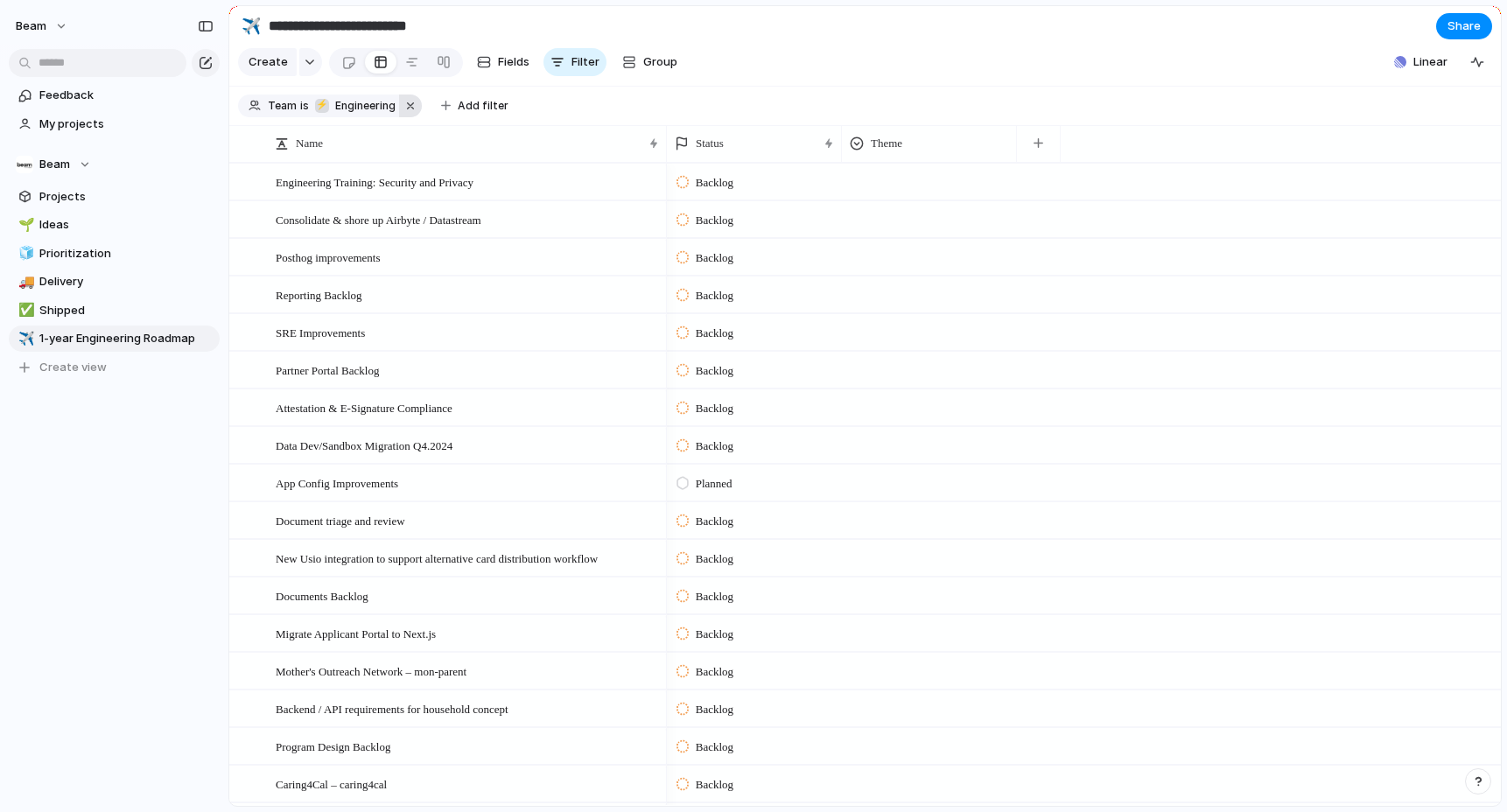
click at [401, 104] on button "button" at bounding box center [410, 106] width 23 height 23
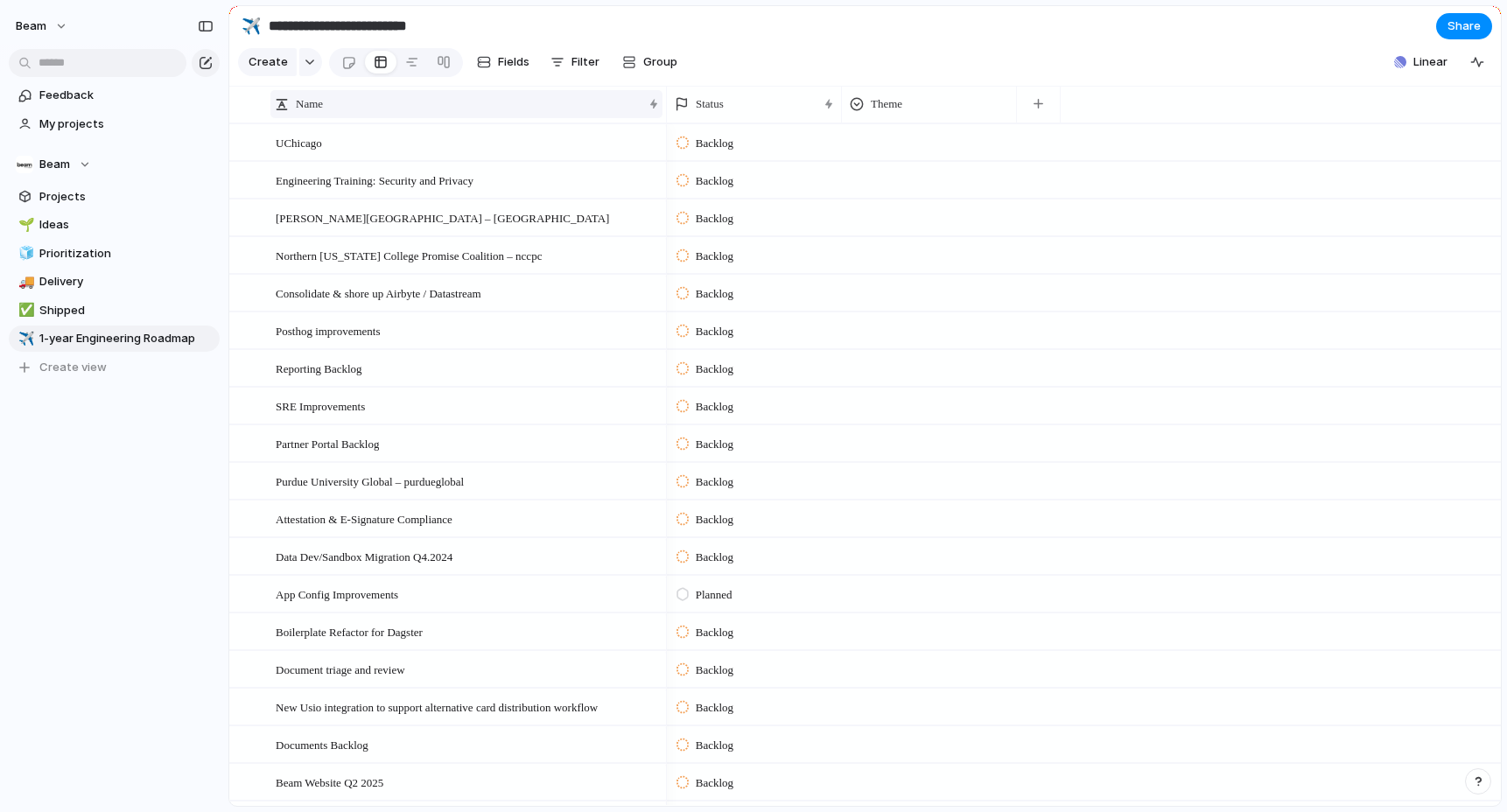
click at [393, 100] on div "Name" at bounding box center [458, 104] width 367 height 18
click at [393, 100] on div "Sort ascending Sort descending" at bounding box center [754, 406] width 1507 height 812
click at [357, 101] on div "Name" at bounding box center [458, 104] width 367 height 18
click at [329, 166] on span "Sort descending" at bounding box center [350, 171] width 92 height 18
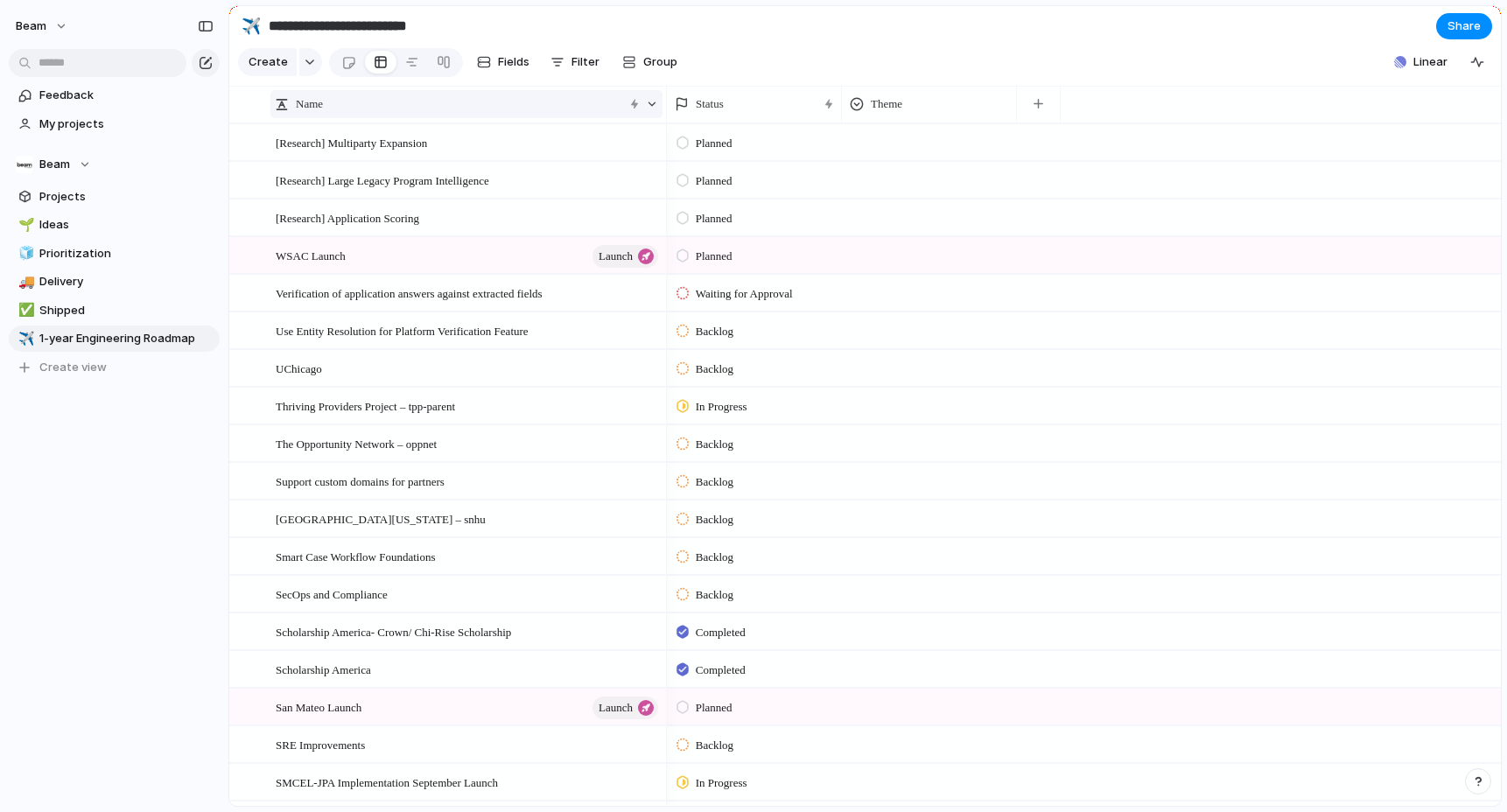
click at [330, 97] on div "Name" at bounding box center [449, 104] width 349 height 18
click at [350, 144] on span "Sort ascending" at bounding box center [347, 143] width 85 height 18
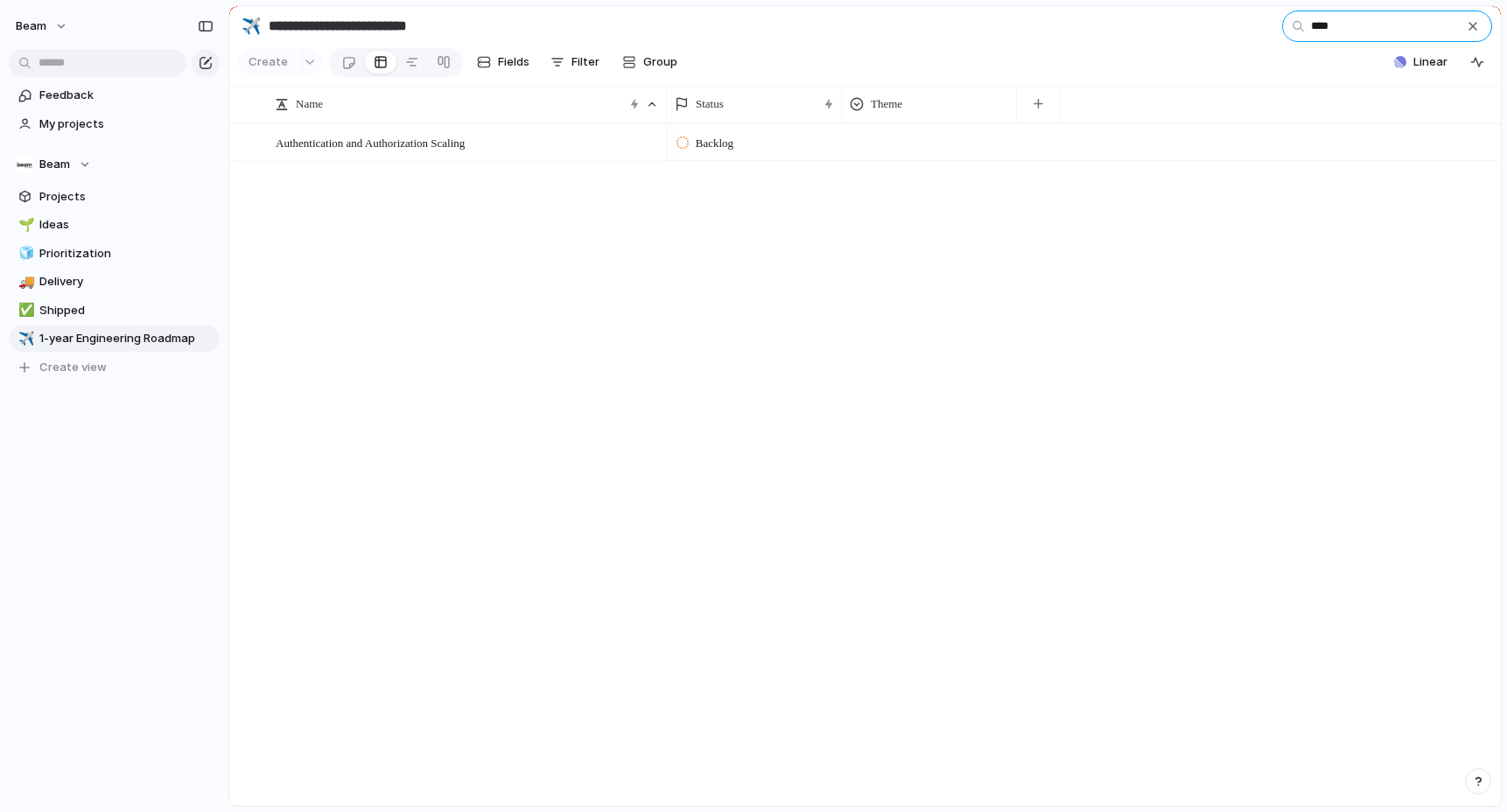
click at [1352, 30] on input "****" at bounding box center [1386, 26] width 210 height 32
click at [1352, 27] on input "****" at bounding box center [1386, 26] width 210 height 32
type input "*"
